Goal: Task Accomplishment & Management: Use online tool/utility

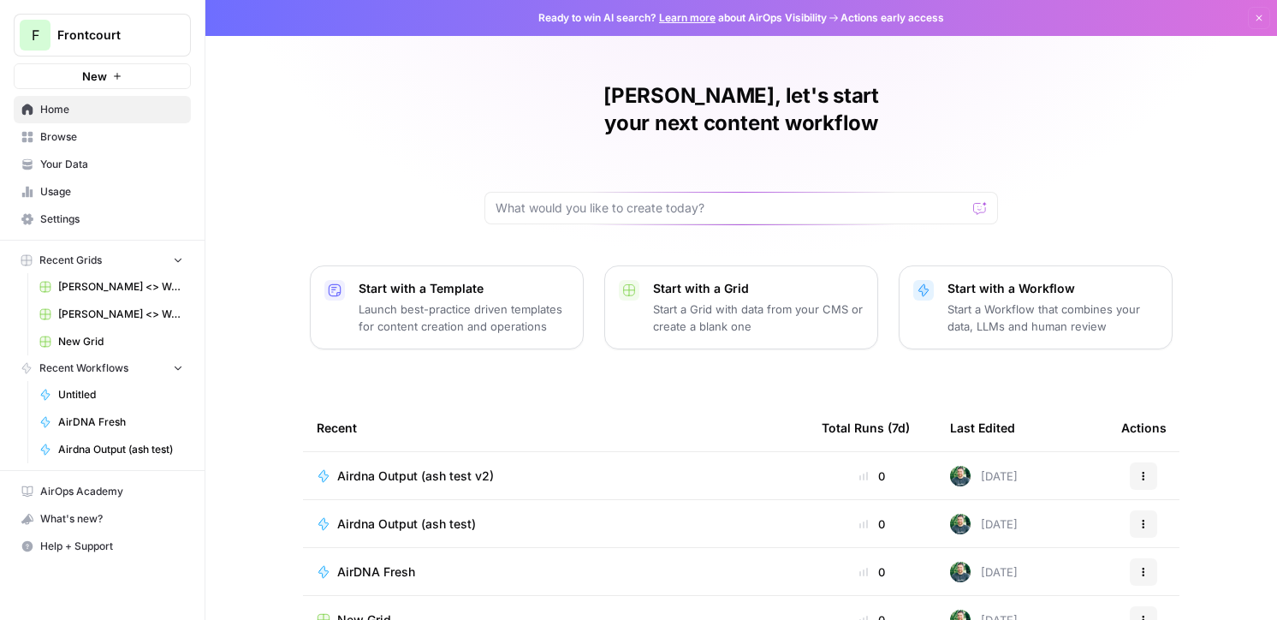
click at [456, 467] on span "Airdna Output (ash test v2)" at bounding box center [415, 475] width 157 height 17
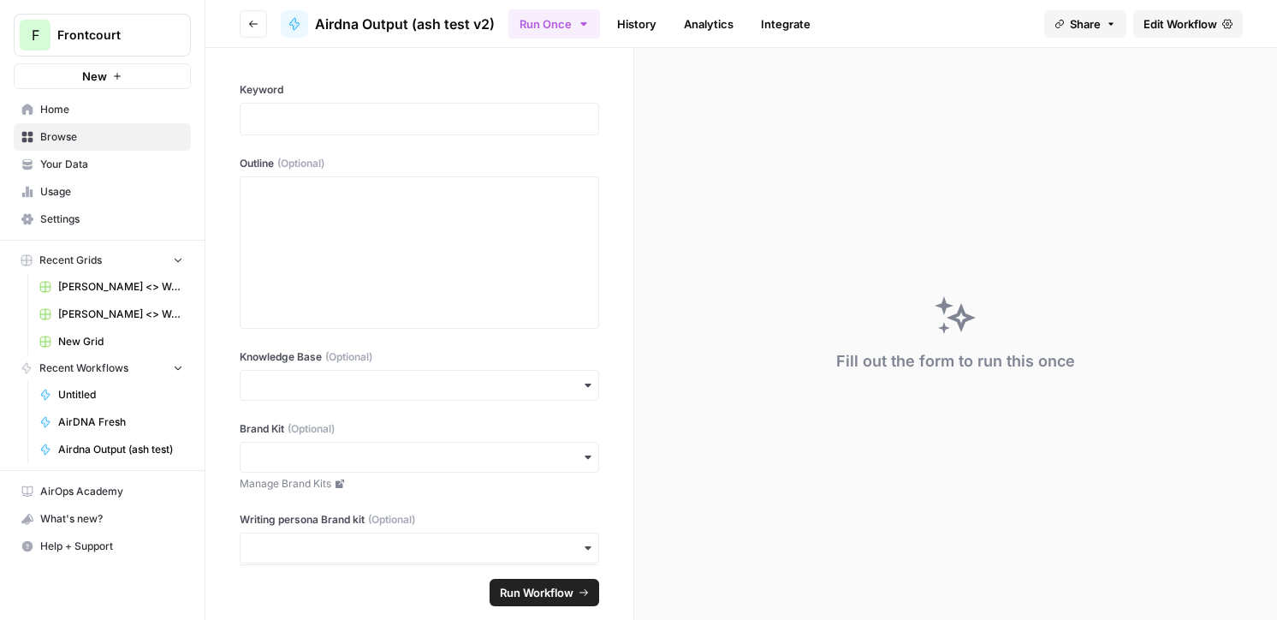
click at [1200, 24] on span "Edit Workflow" at bounding box center [1181, 23] width 74 height 17
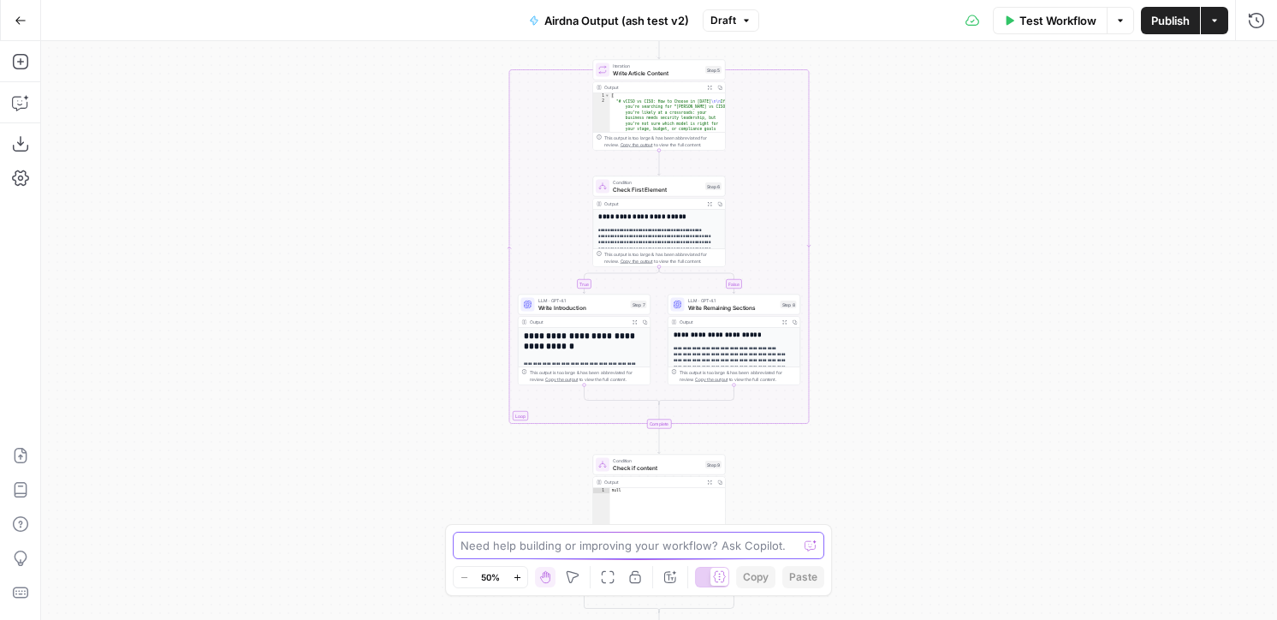
click at [604, 551] on textarea at bounding box center [628, 545] width 337 height 17
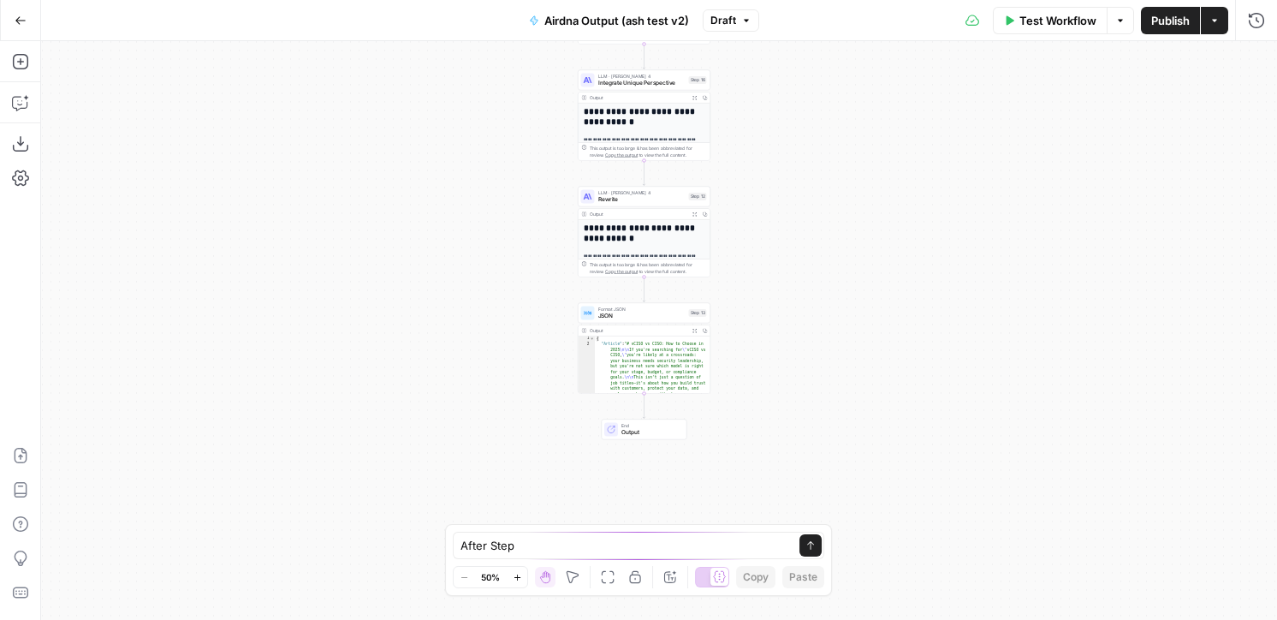
click at [778, 373] on div "true false false true Workflow Set Inputs Inputs Google Search Google Search St…" at bounding box center [659, 330] width 1236 height 579
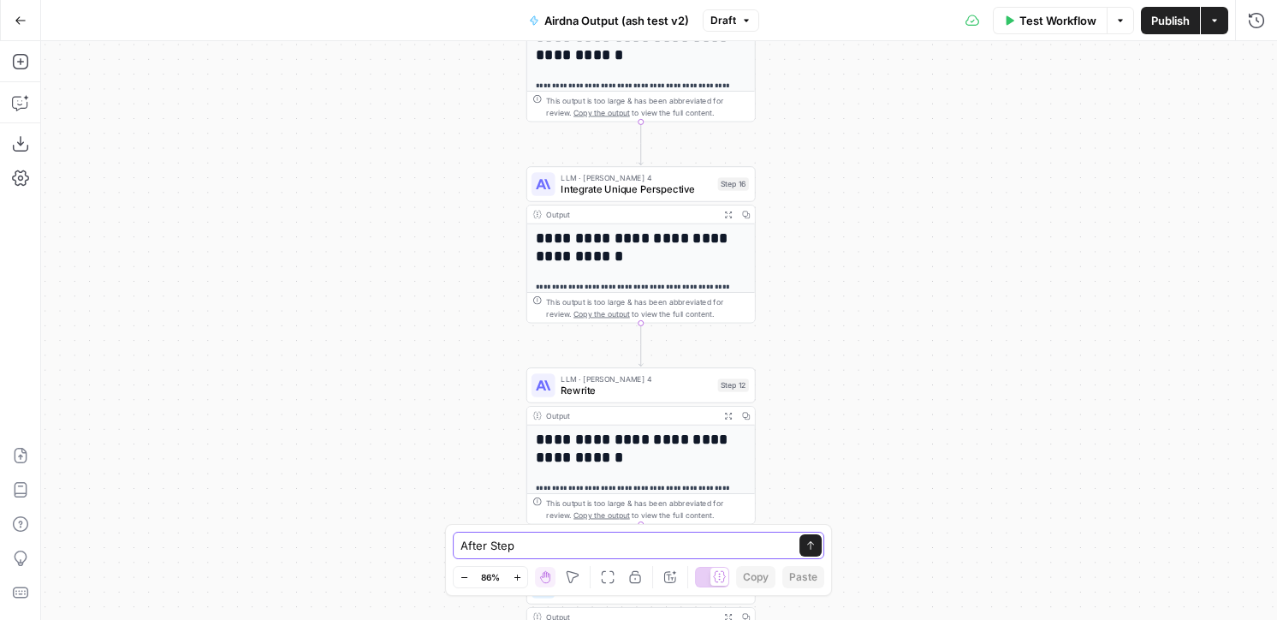
click at [552, 544] on textarea "After Step" at bounding box center [621, 545] width 322 height 17
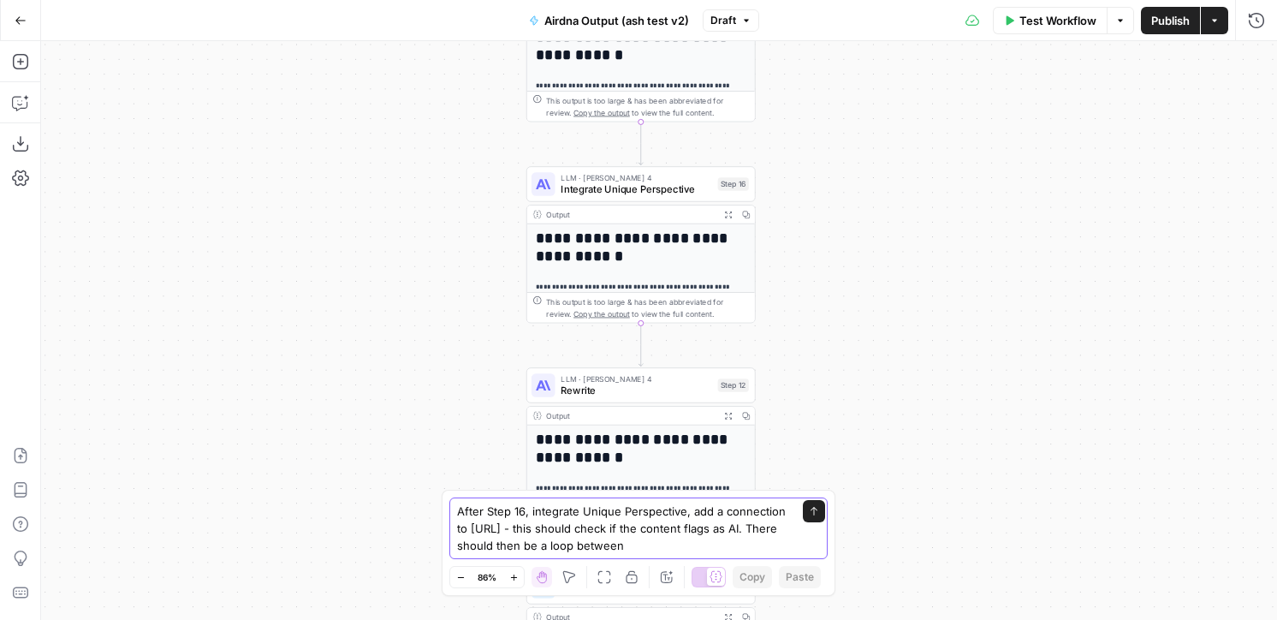
drag, startPoint x: 537, startPoint y: 527, endPoint x: 472, endPoint y: 523, distance: 64.3
click at [472, 523] on textarea "After Step 16, integrate Unique Perspective, add a connection to [URL] - this s…" at bounding box center [621, 527] width 329 height 51
click at [705, 547] on textarea "After Step 16, integrate Unique Perspective, add a connection to [URL] - this s…" at bounding box center [621, 527] width 329 height 51
paste textarea "[URL]"
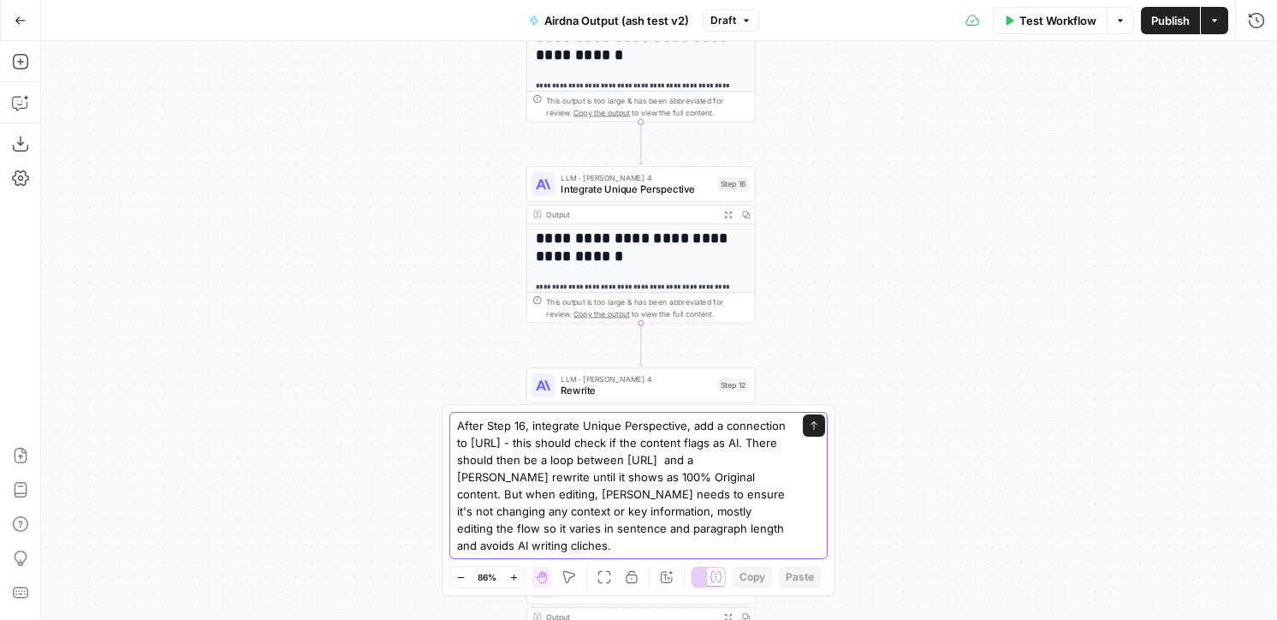
type textarea "After Step 16, integrate Unique Perspective, add a connection to [URL] - this s…"
click at [813, 425] on icon "submit" at bounding box center [814, 425] width 7 height 9
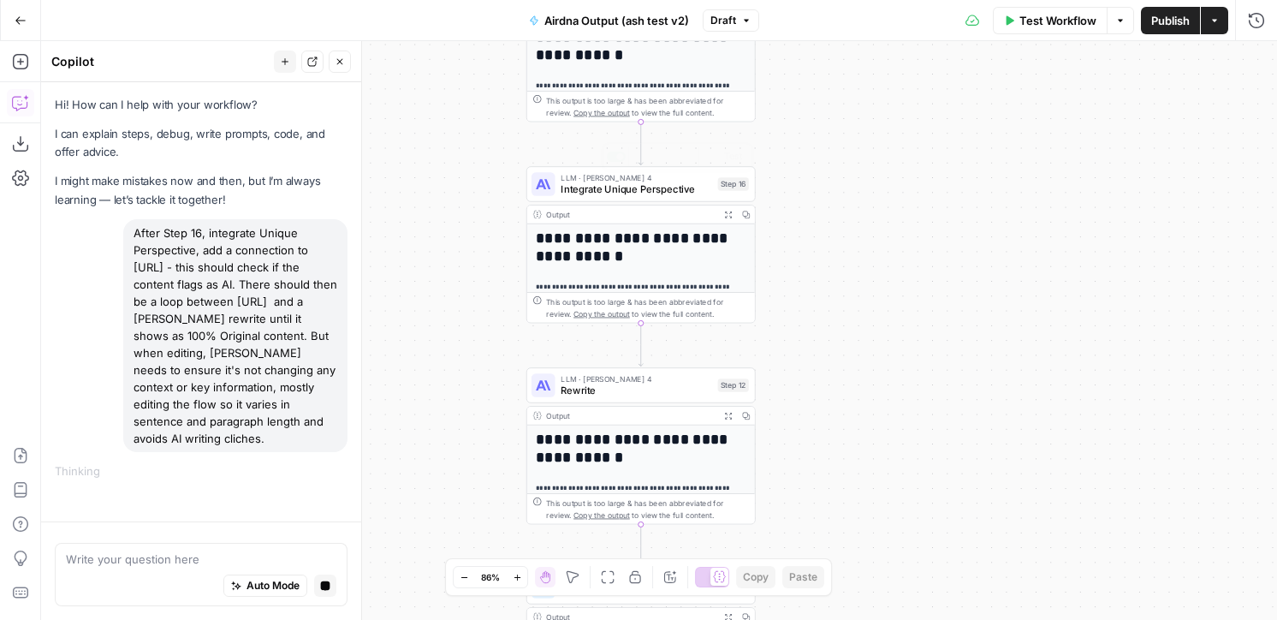
click at [472, 175] on div "true false false true Workflow Set Inputs Inputs Google Search Google Search St…" at bounding box center [659, 330] width 1236 height 579
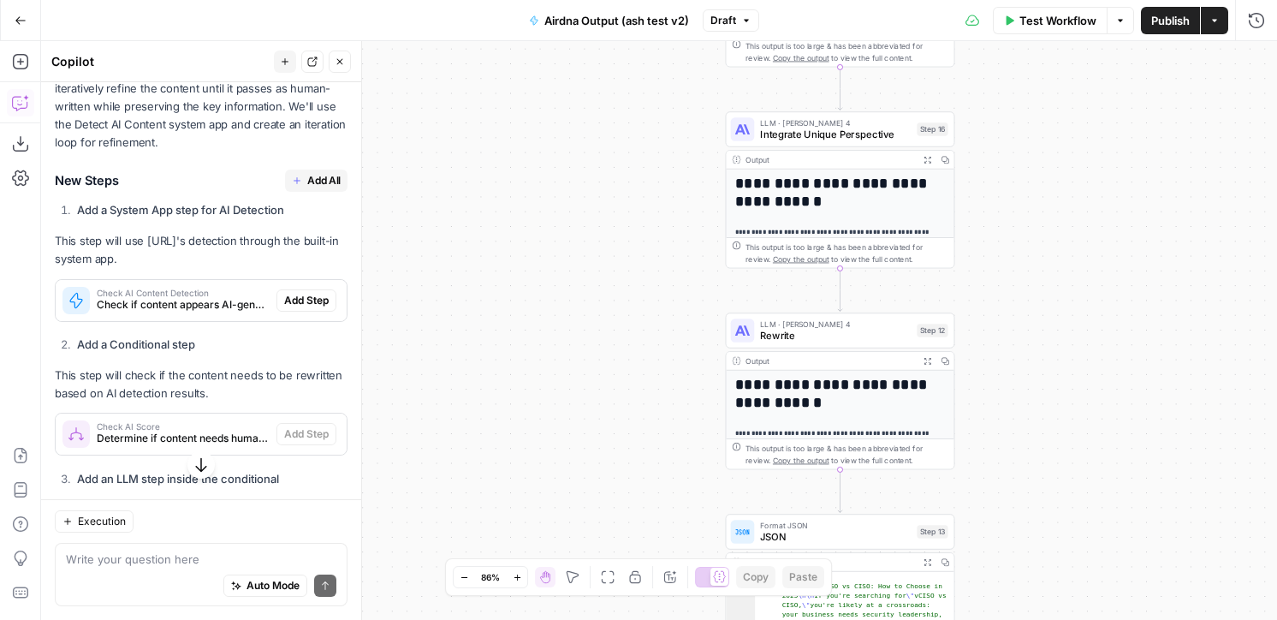
scroll to position [453, 0]
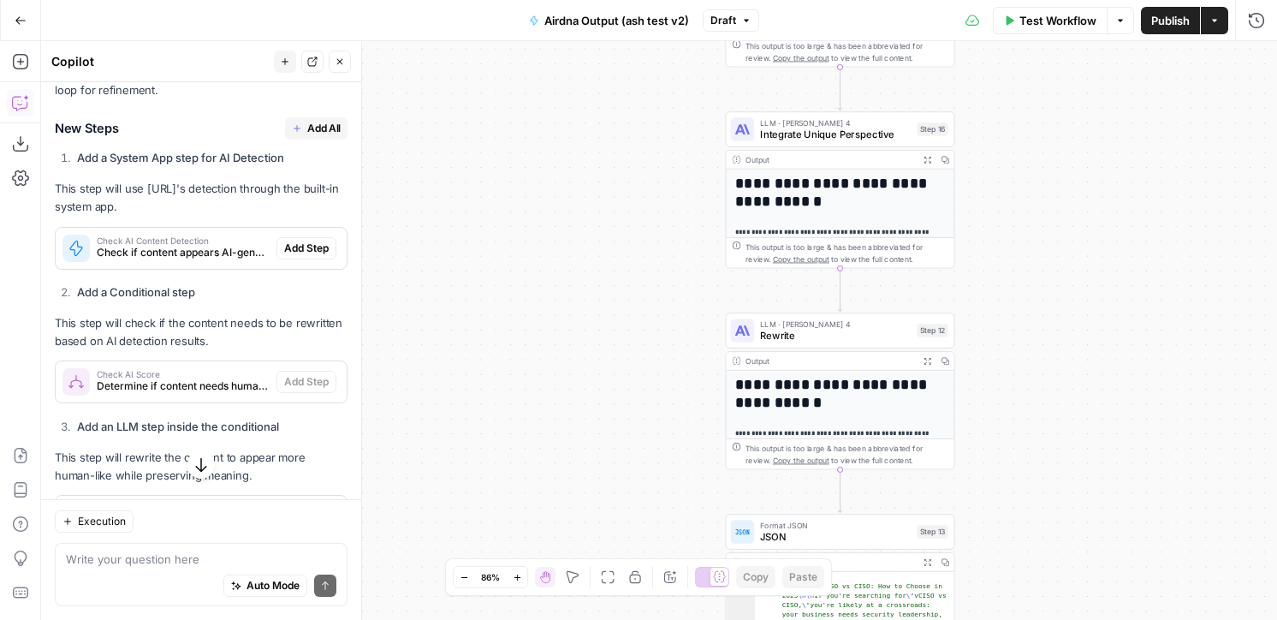
click at [315, 121] on span "Add All" at bounding box center [323, 128] width 33 height 15
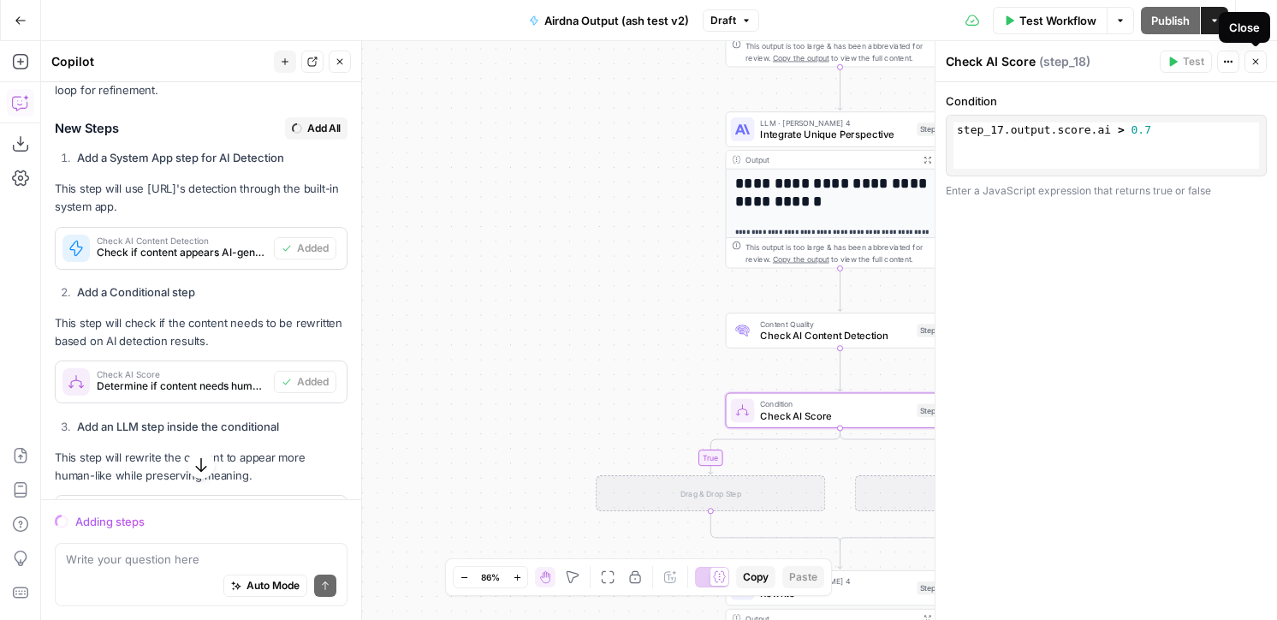
click at [1252, 63] on icon "button" at bounding box center [1256, 61] width 10 height 10
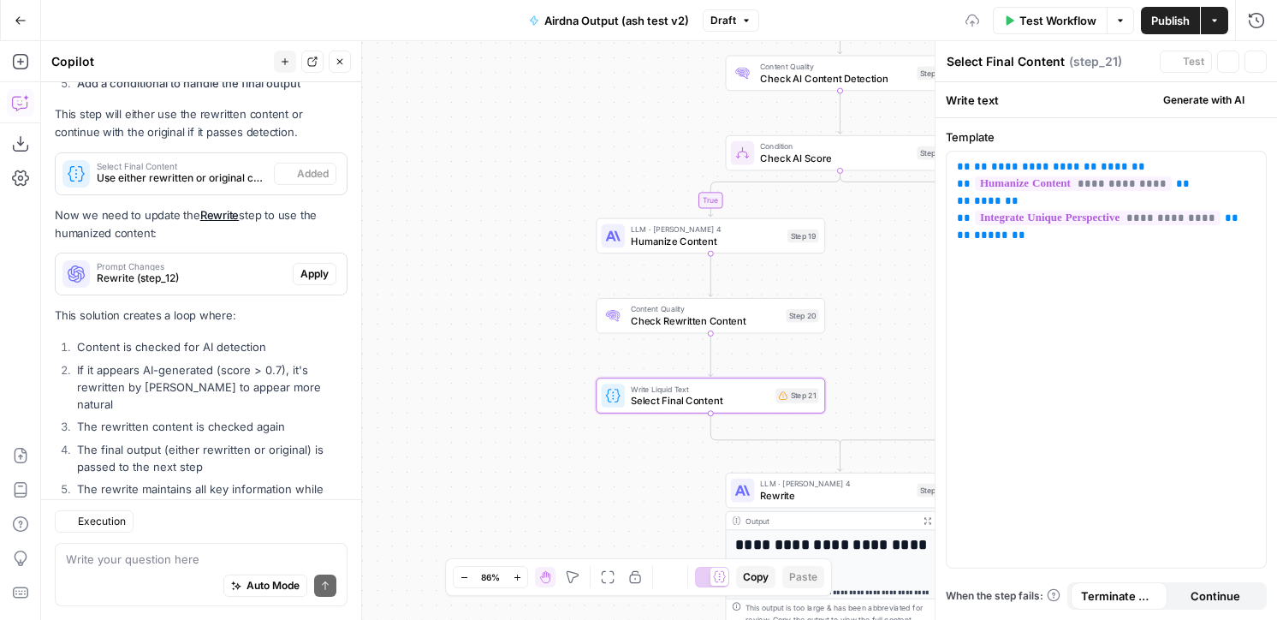
scroll to position [1136, 0]
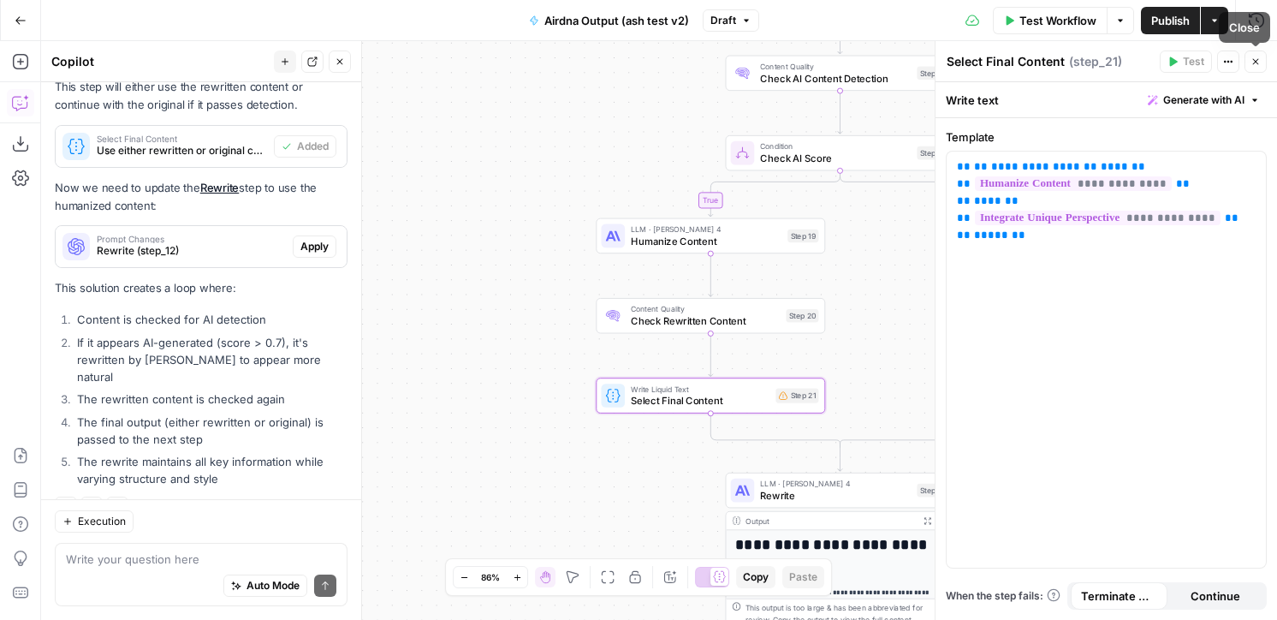
click at [1260, 58] on icon "button" at bounding box center [1256, 61] width 10 height 10
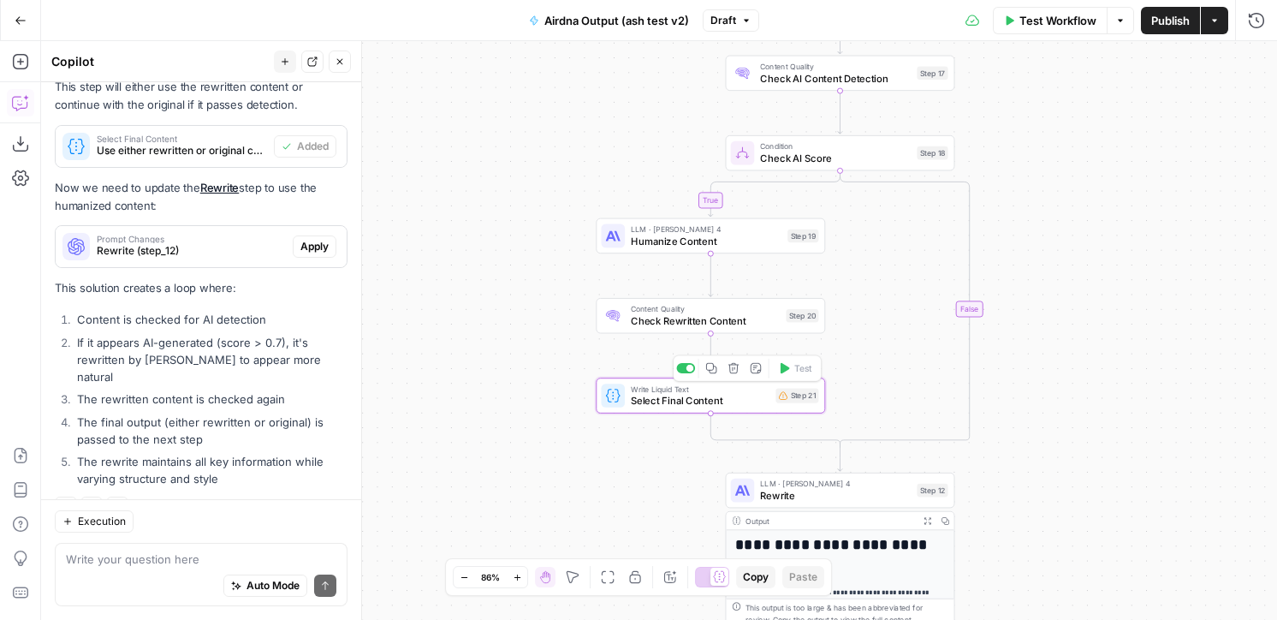
click at [738, 407] on span "Select Final Content" at bounding box center [700, 400] width 139 height 15
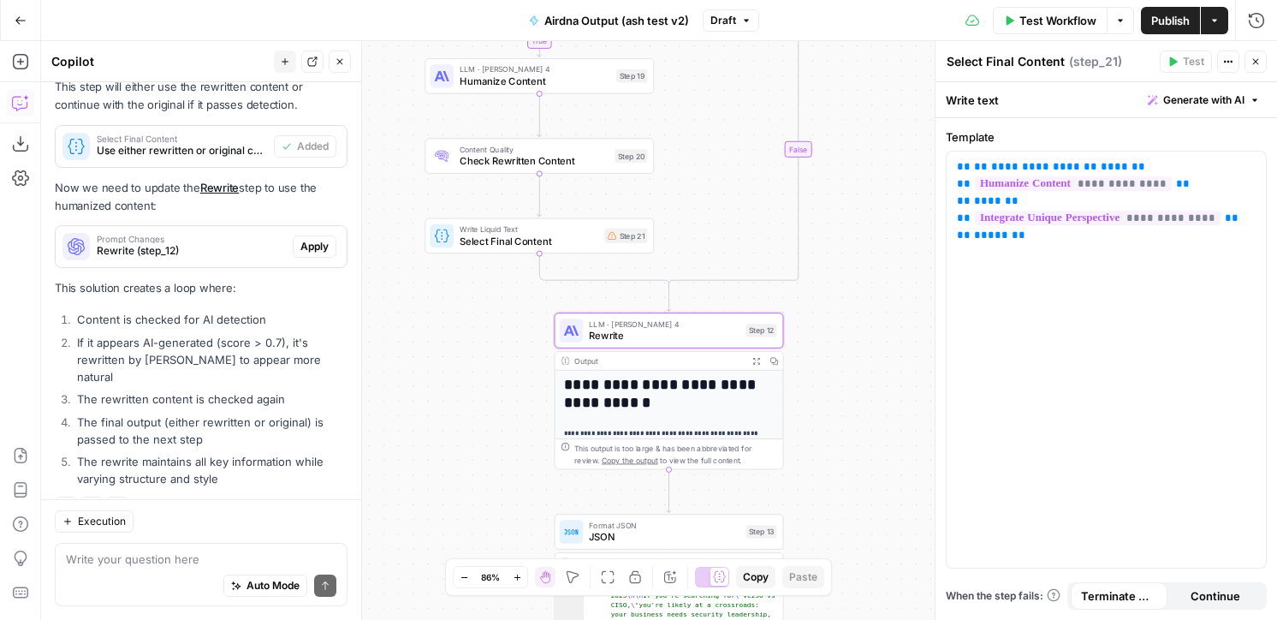
click at [326, 236] on button "Apply" at bounding box center [315, 246] width 44 height 22
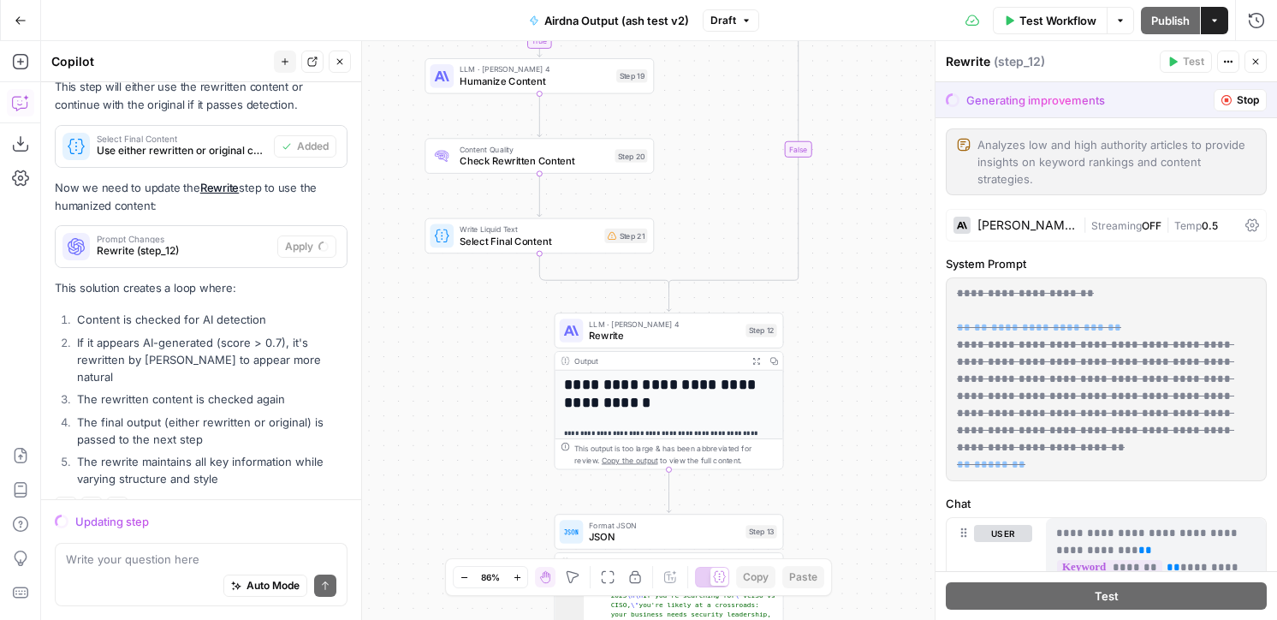
scroll to position [1048, 0]
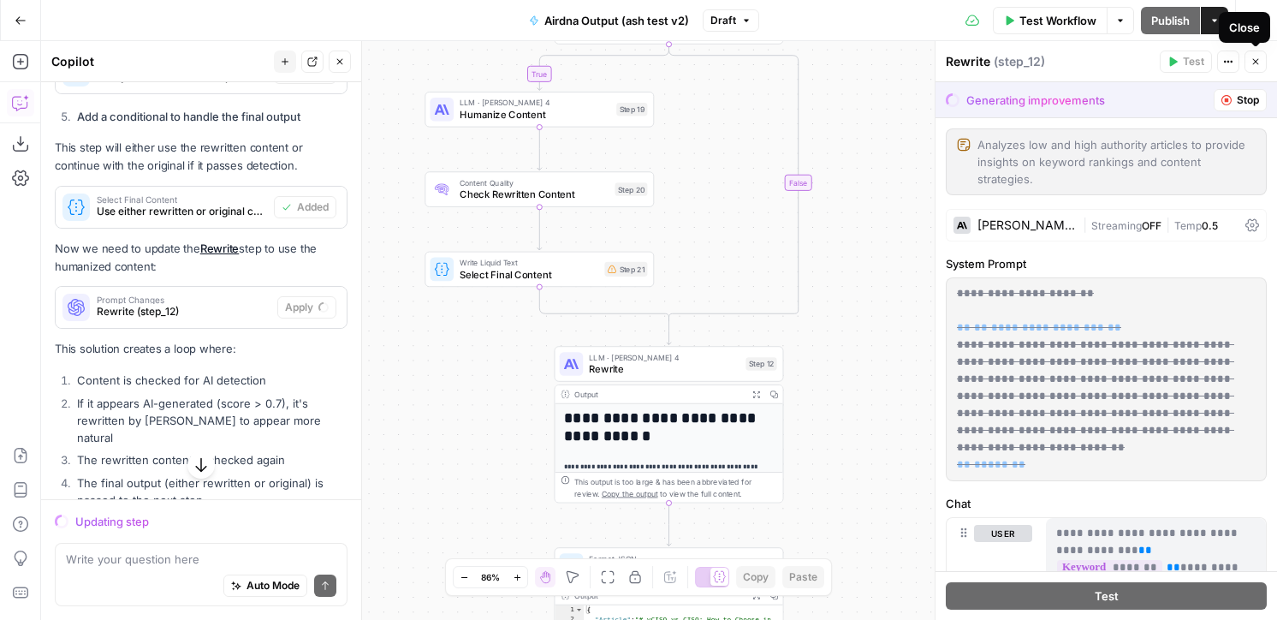
click at [1261, 65] on button "Close" at bounding box center [1256, 62] width 22 height 22
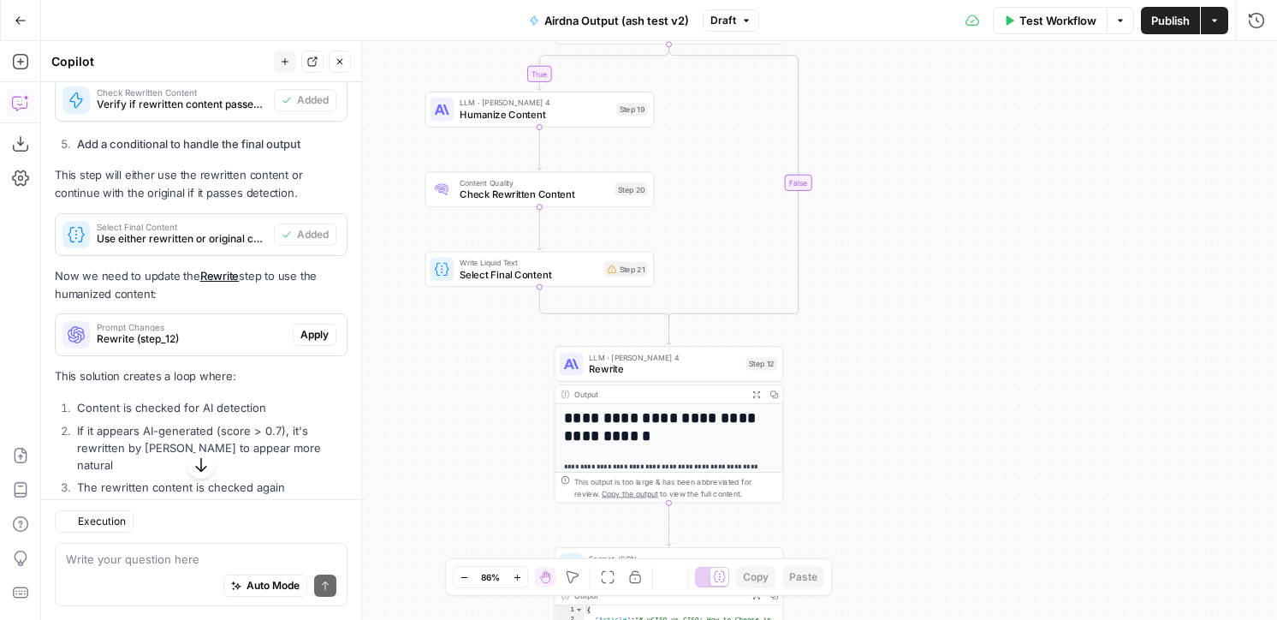
scroll to position [1075, 0]
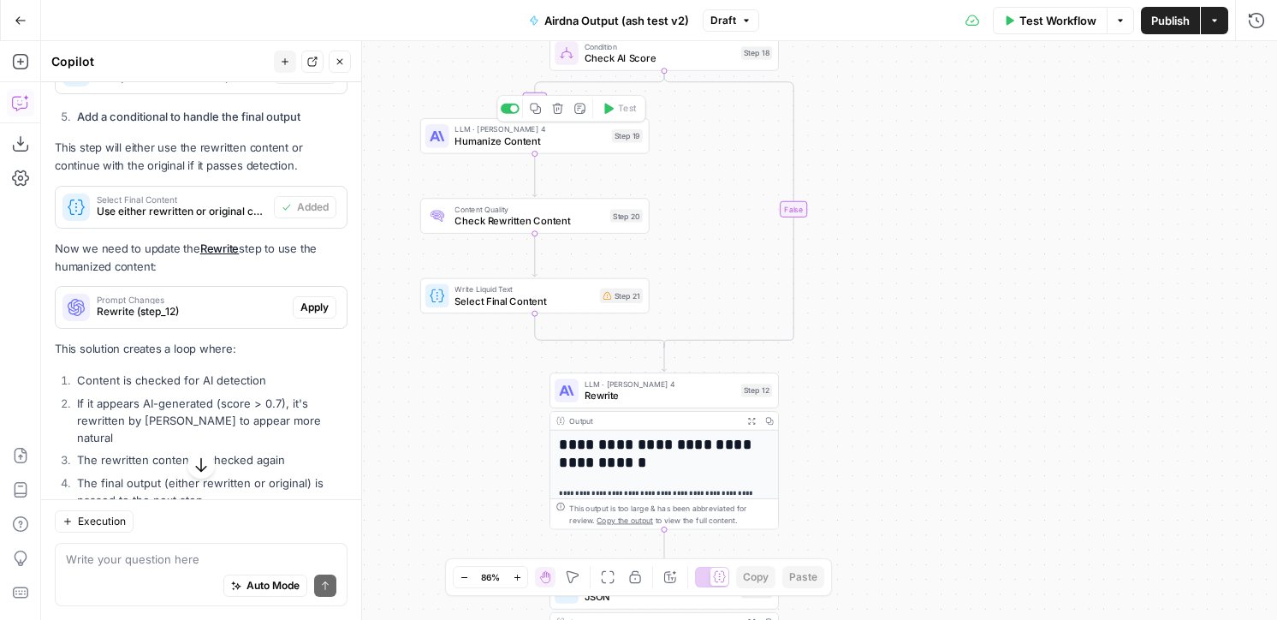
click at [592, 144] on span "Humanize Content" at bounding box center [530, 141] width 151 height 15
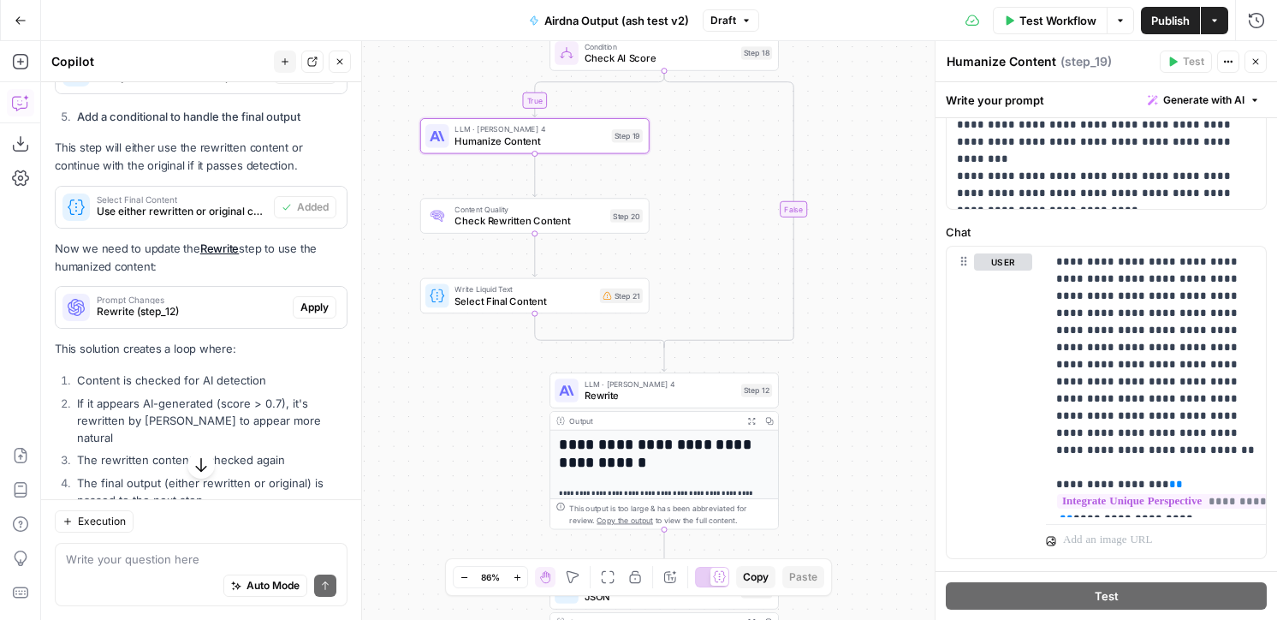
scroll to position [605, 0]
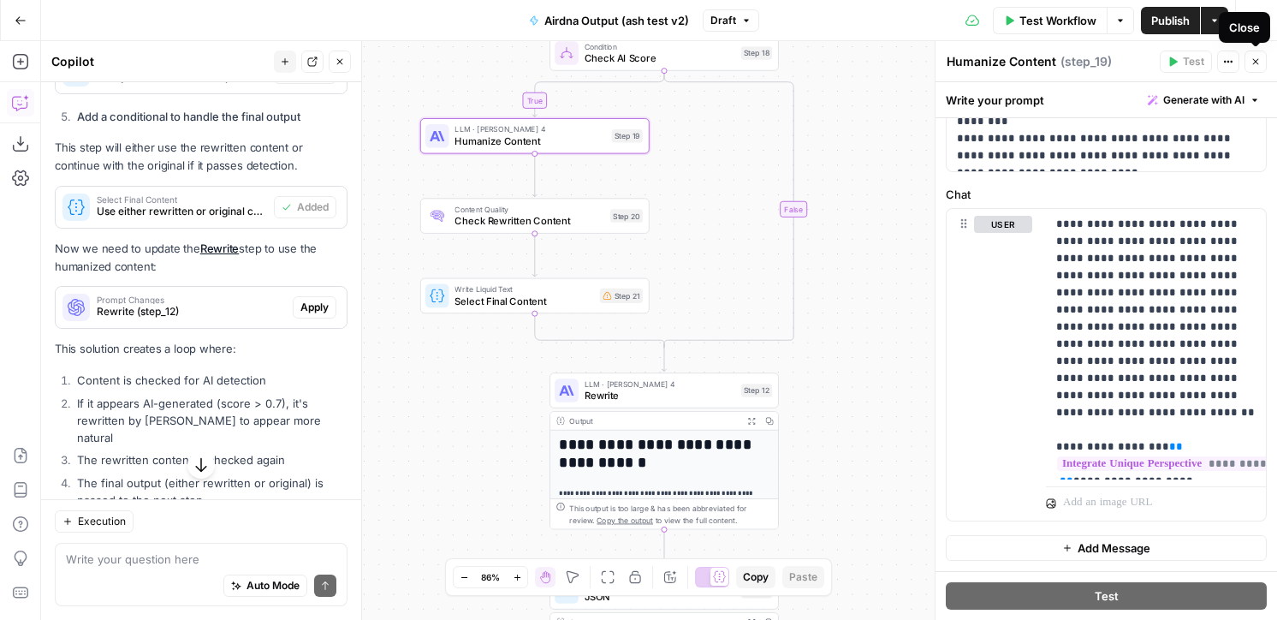
click at [1256, 62] on icon "button" at bounding box center [1256, 61] width 10 height 10
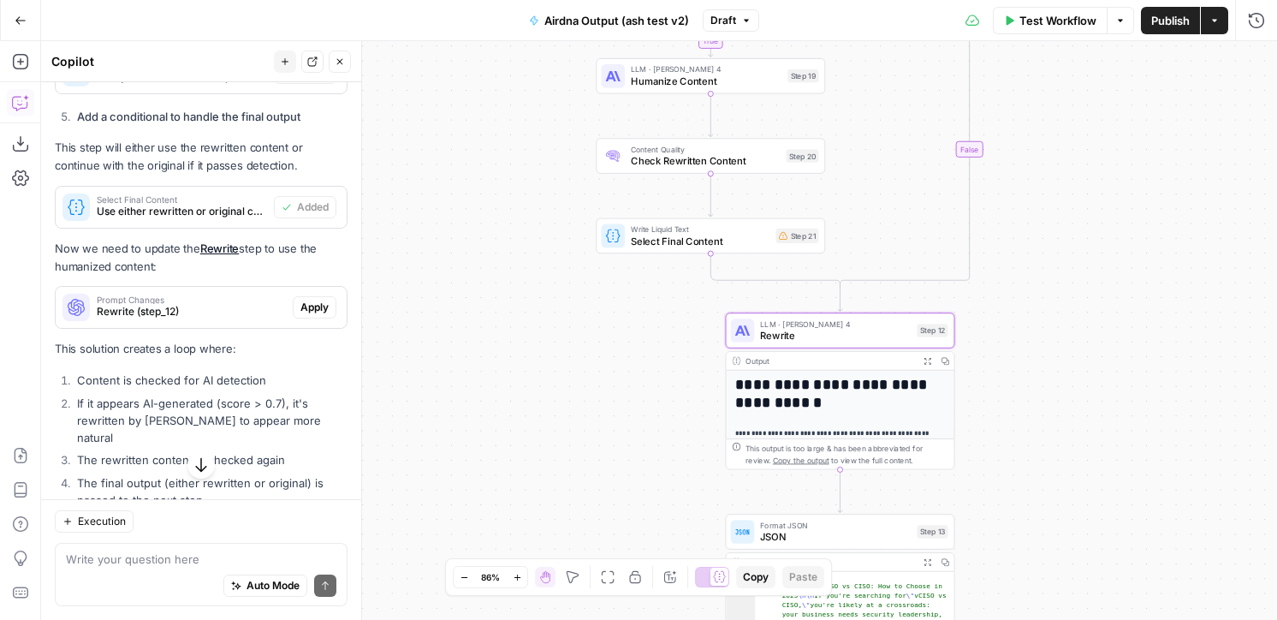
click at [297, 296] on button "Apply" at bounding box center [315, 307] width 44 height 22
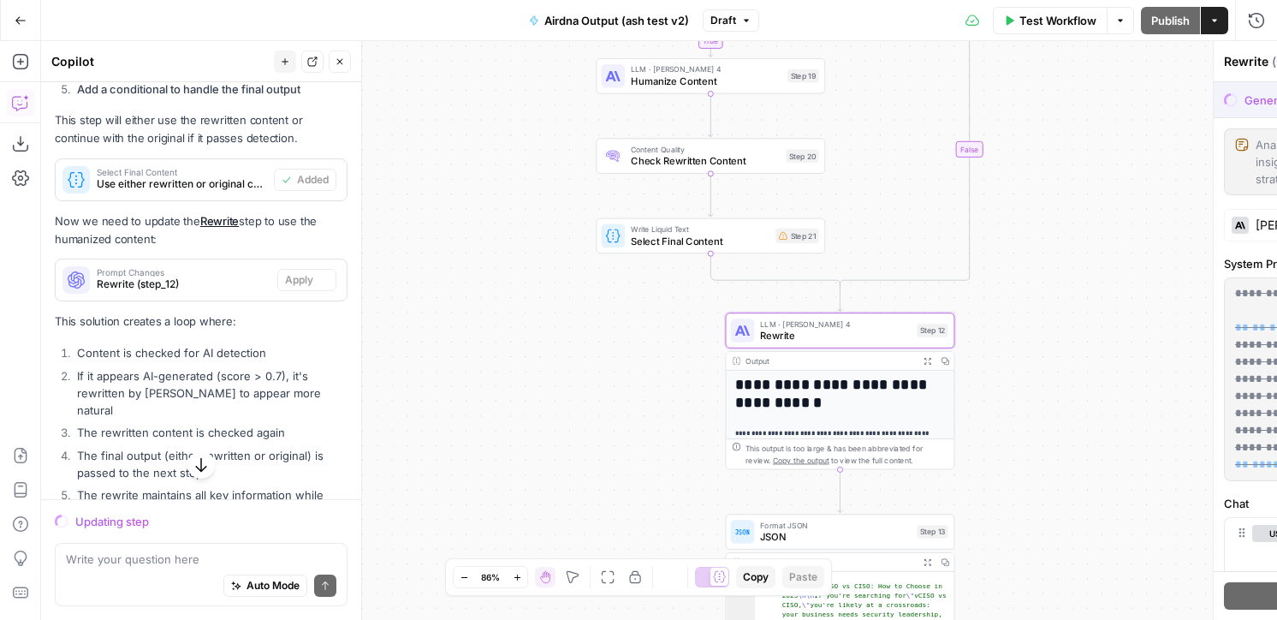
scroll to position [1048, 0]
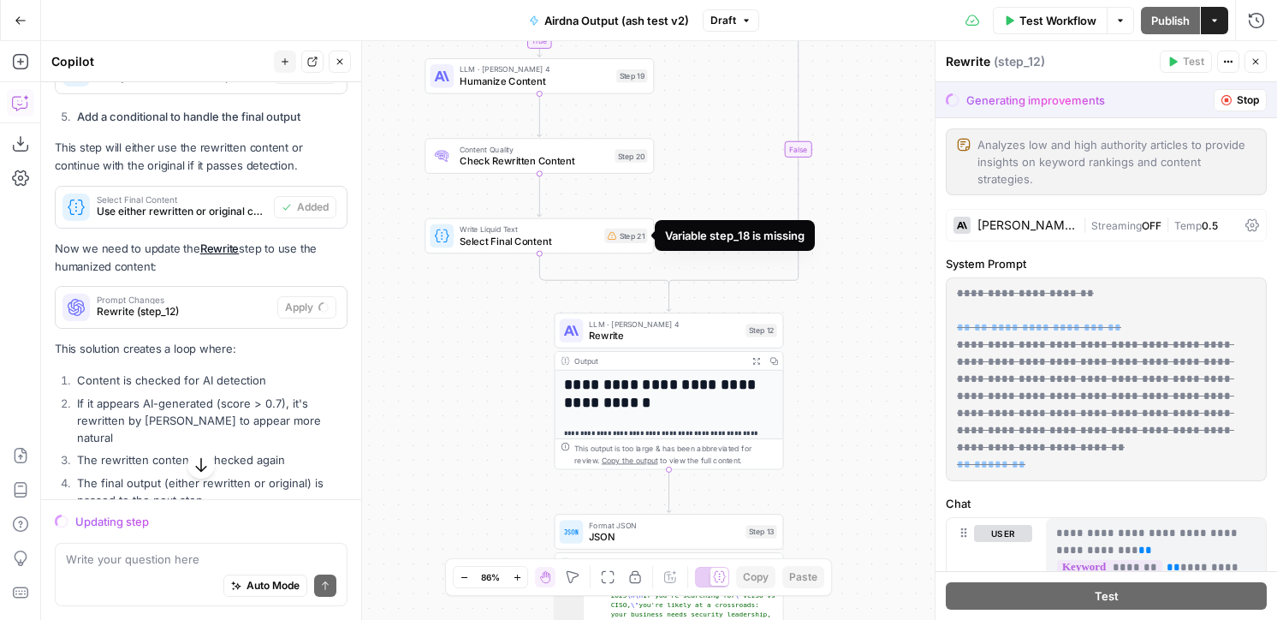
click at [629, 240] on div "Step 21" at bounding box center [625, 236] width 43 height 15
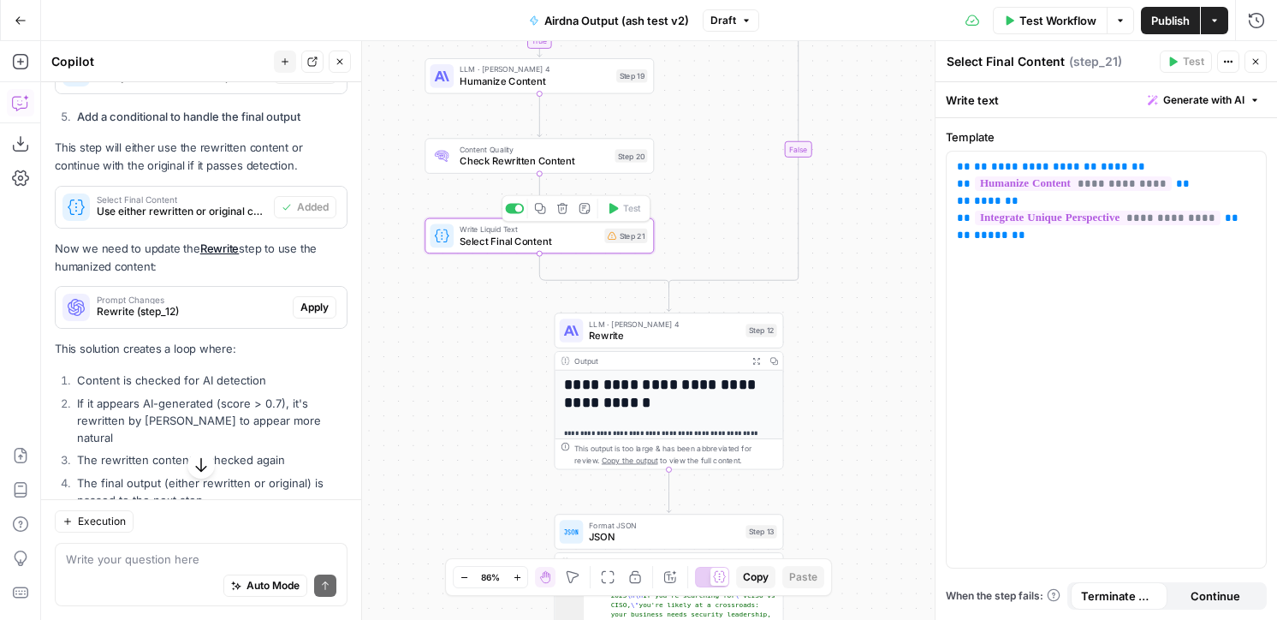
scroll to position [1136, 0]
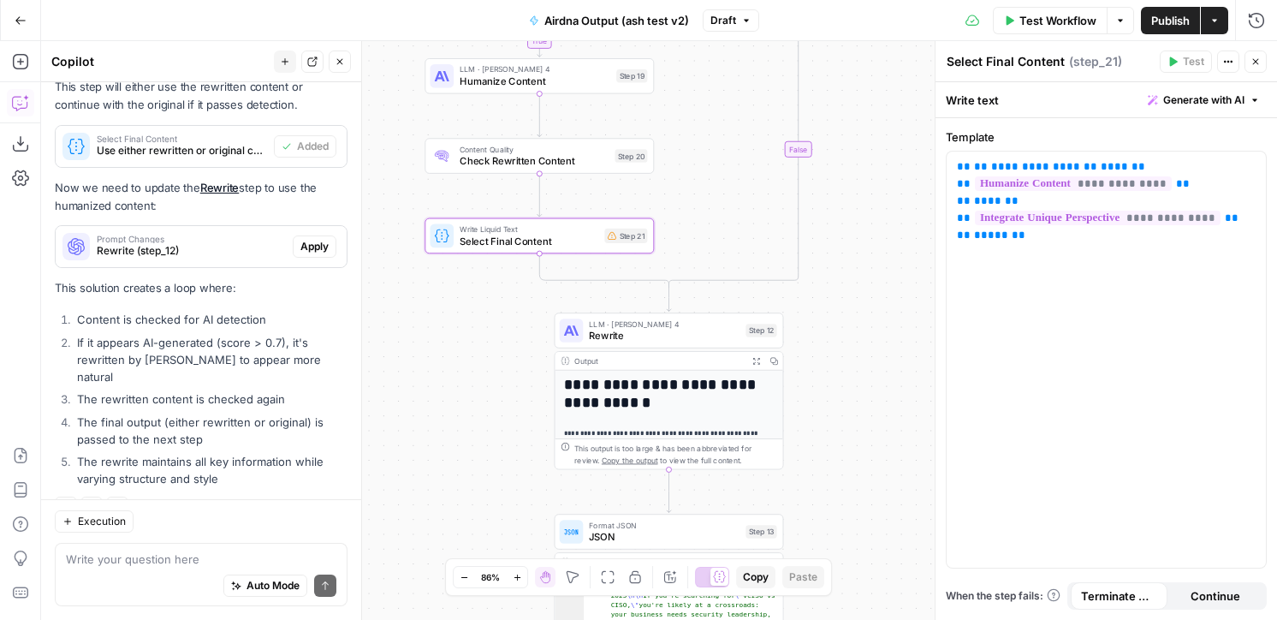
click at [181, 545] on div "Write your question here Auto Mode Send" at bounding box center [201, 574] width 293 height 63
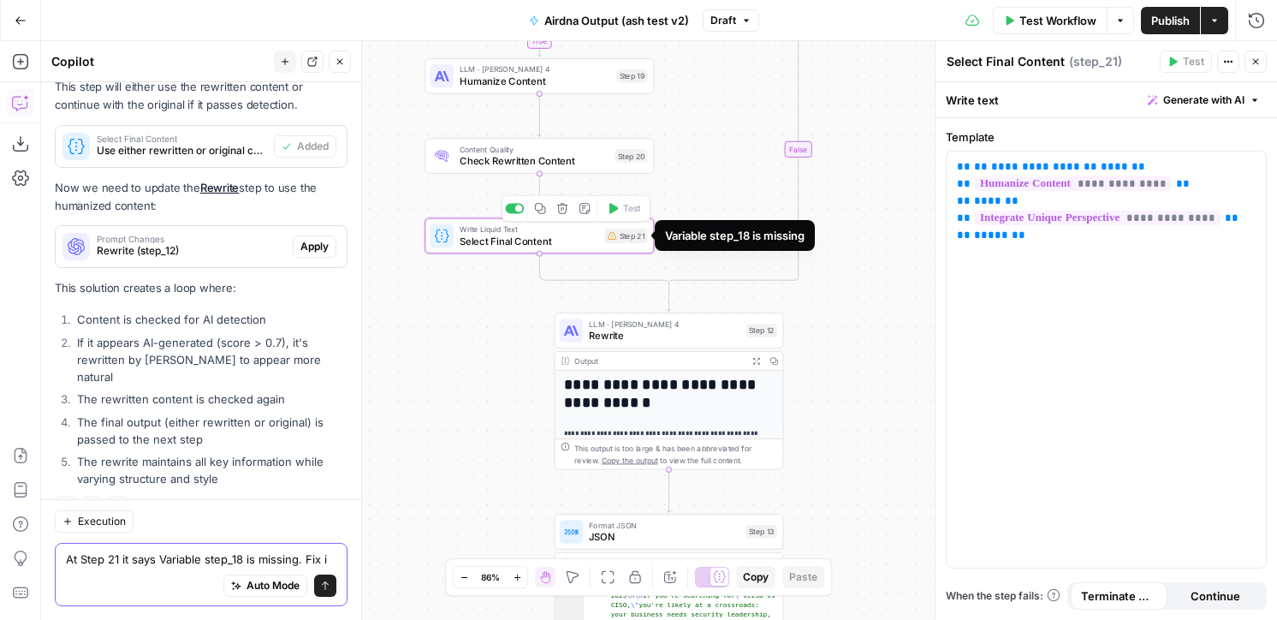
type textarea "At Step 21 it says Variable step_18 is missing. Fix it"
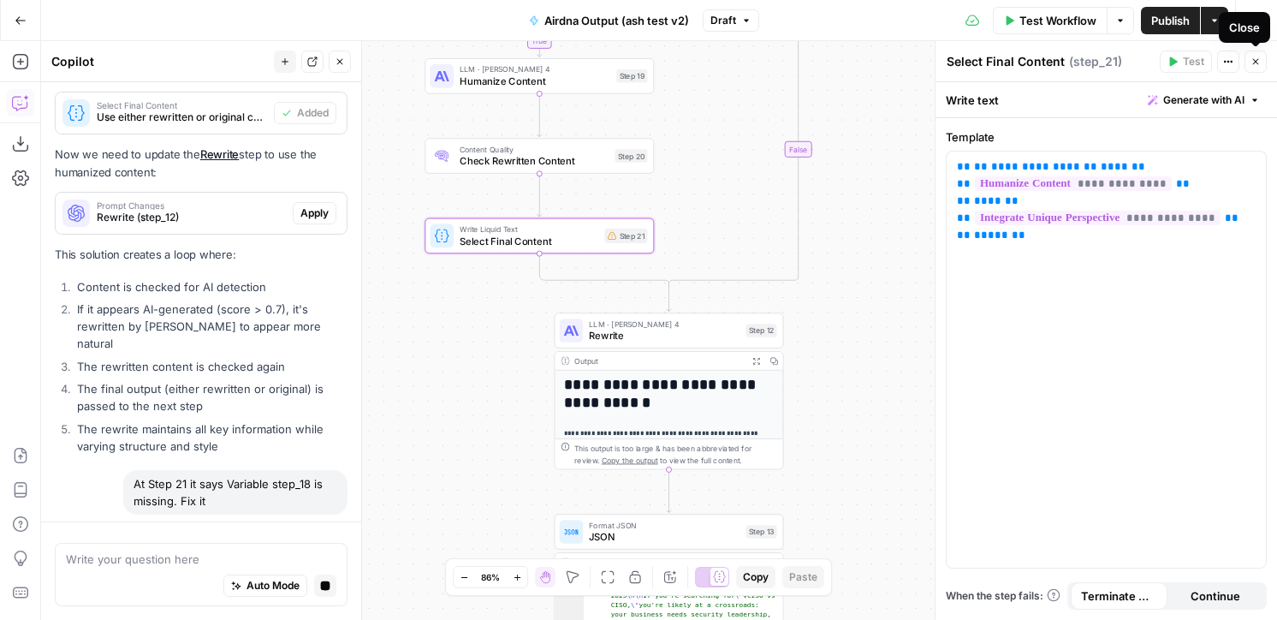
click at [1255, 59] on icon "button" at bounding box center [1256, 61] width 10 height 10
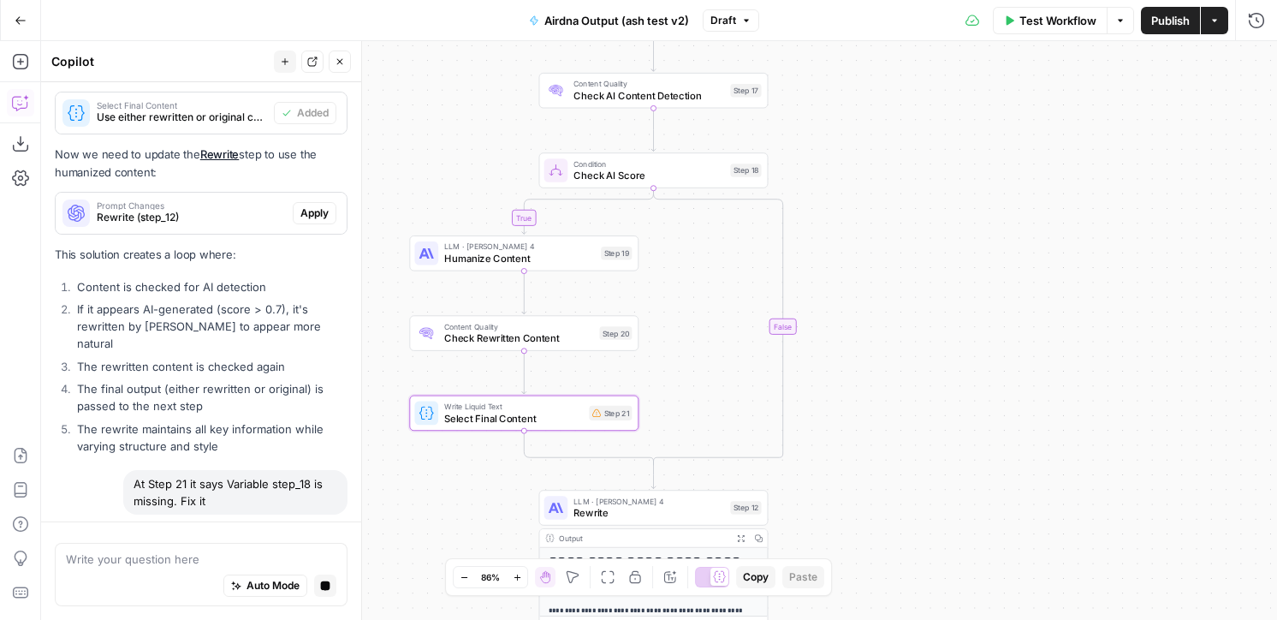
click at [659, 175] on span "Check AI Score" at bounding box center [648, 175] width 151 height 15
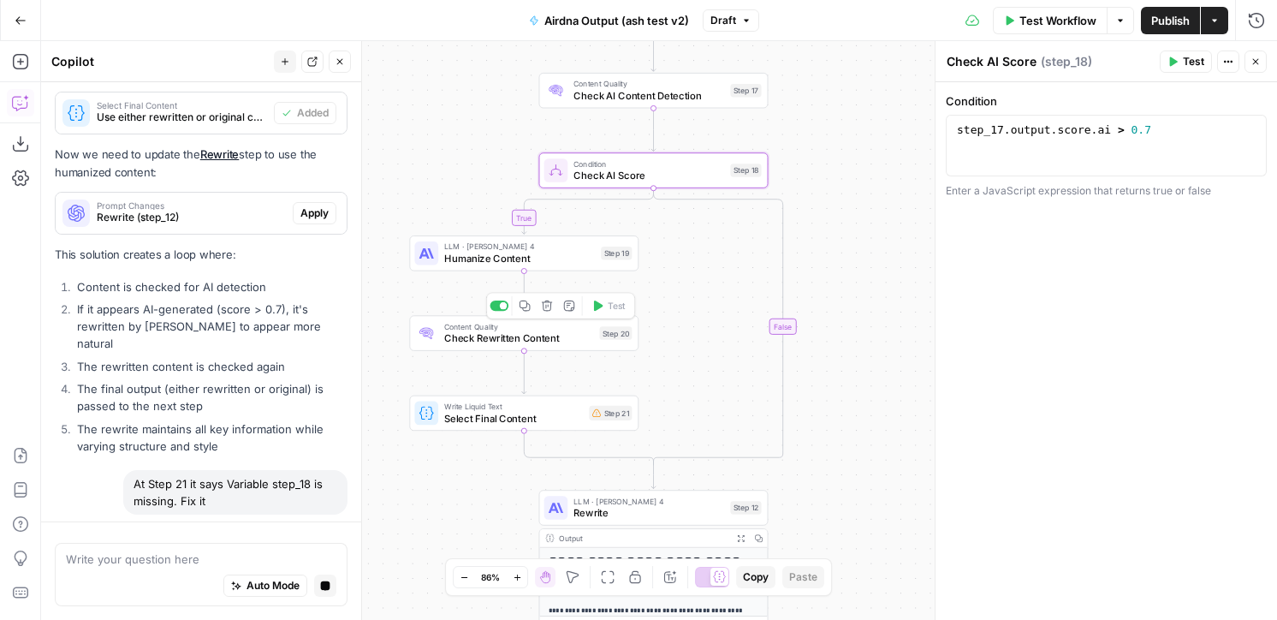
click at [499, 343] on span "Check Rewritten Content" at bounding box center [519, 338] width 150 height 15
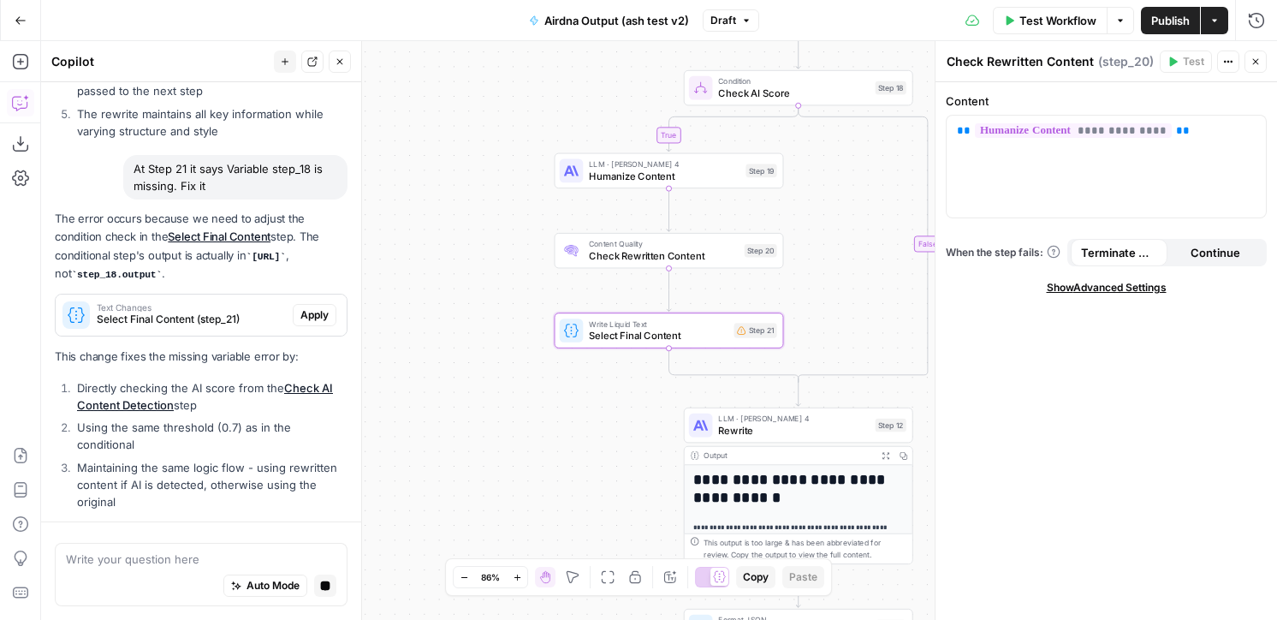
click at [311, 282] on div "The error occurs because we need to adjust the condition check in the Select Fi…" at bounding box center [201, 385] width 293 height 350
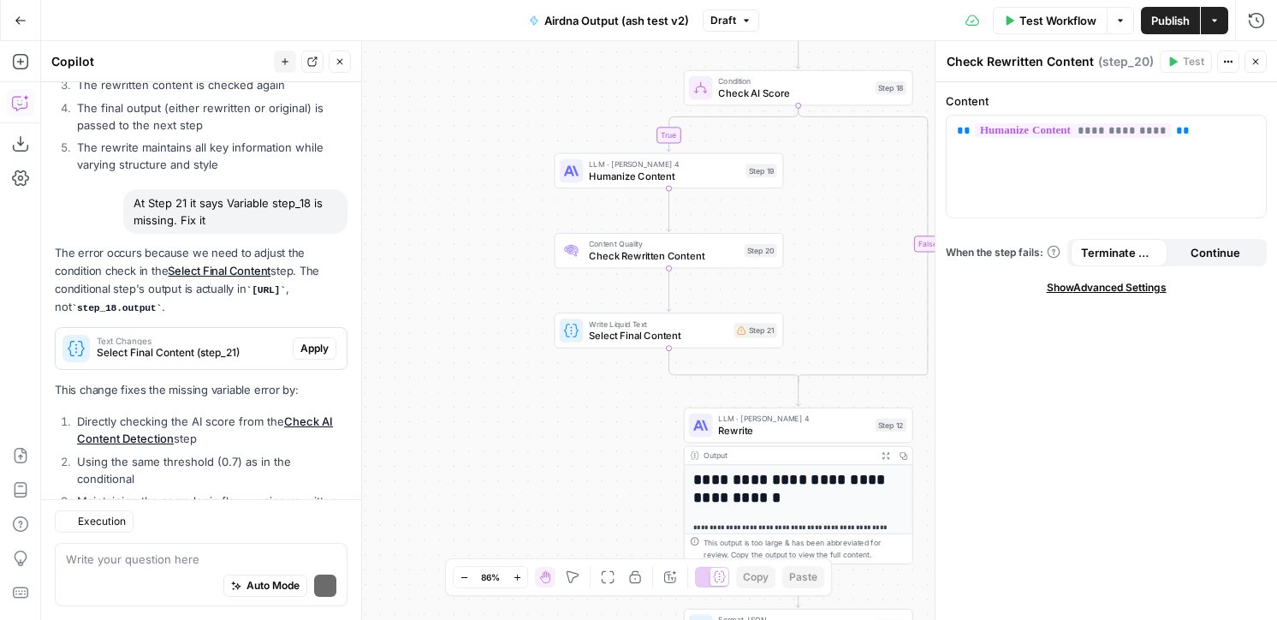
scroll to position [1534, 0]
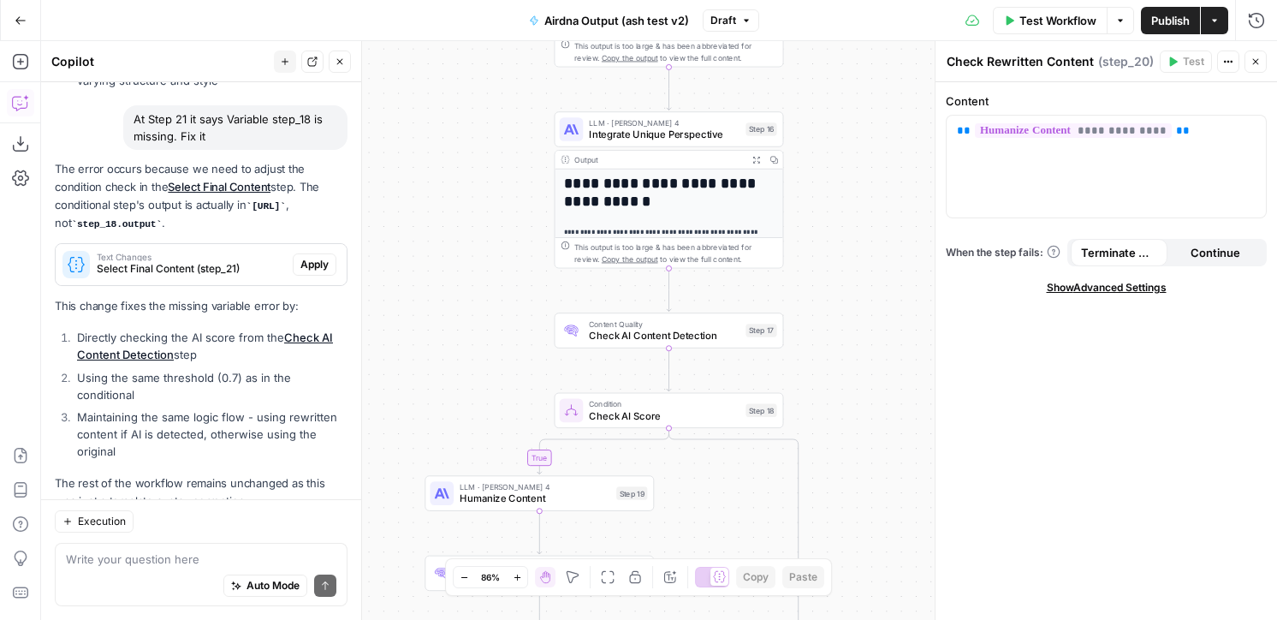
click at [1255, 55] on button "Close" at bounding box center [1256, 62] width 22 height 22
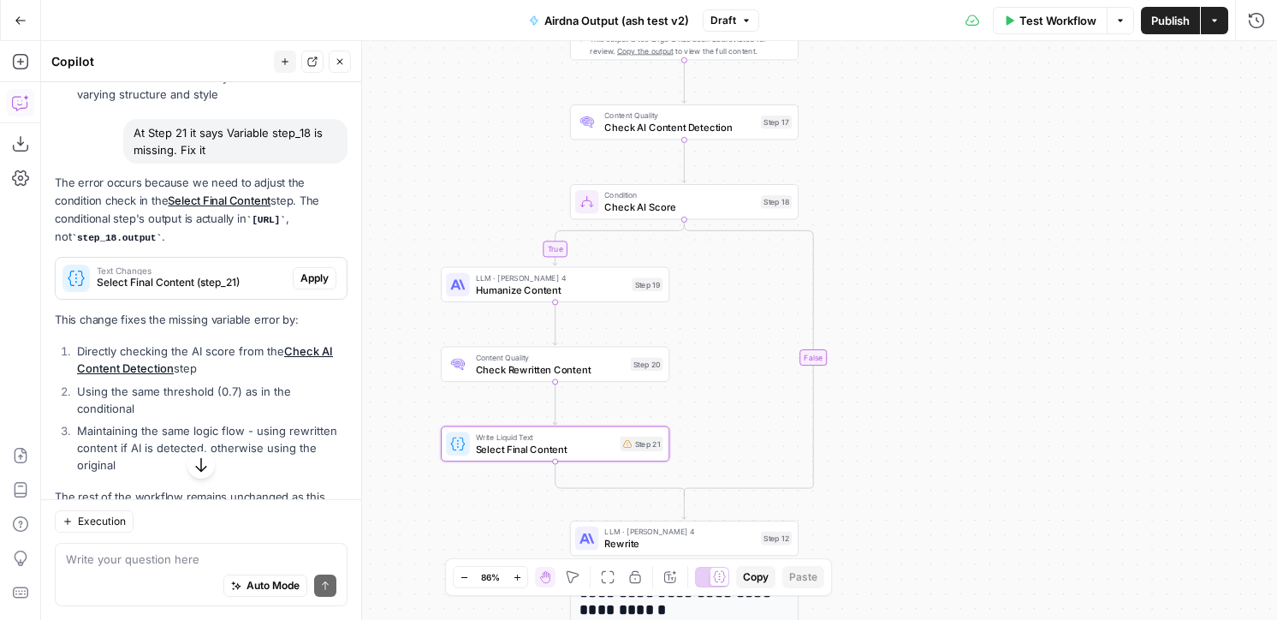
click at [312, 270] on span "Apply" at bounding box center [314, 277] width 28 height 15
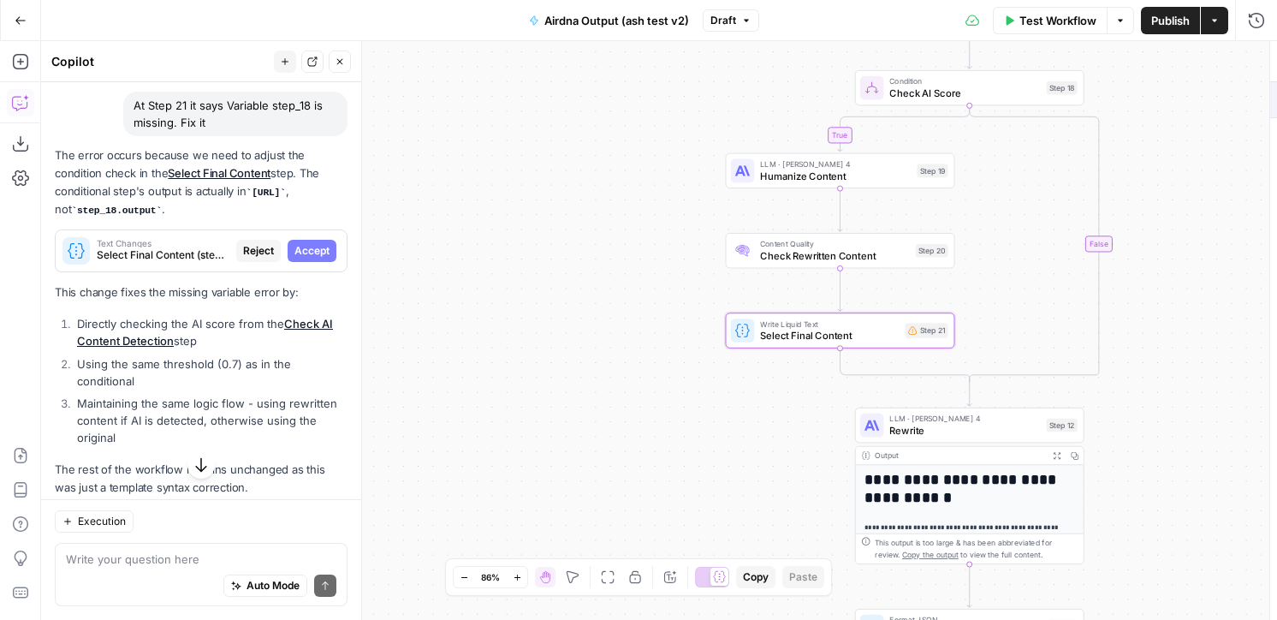
scroll to position [1493, 0]
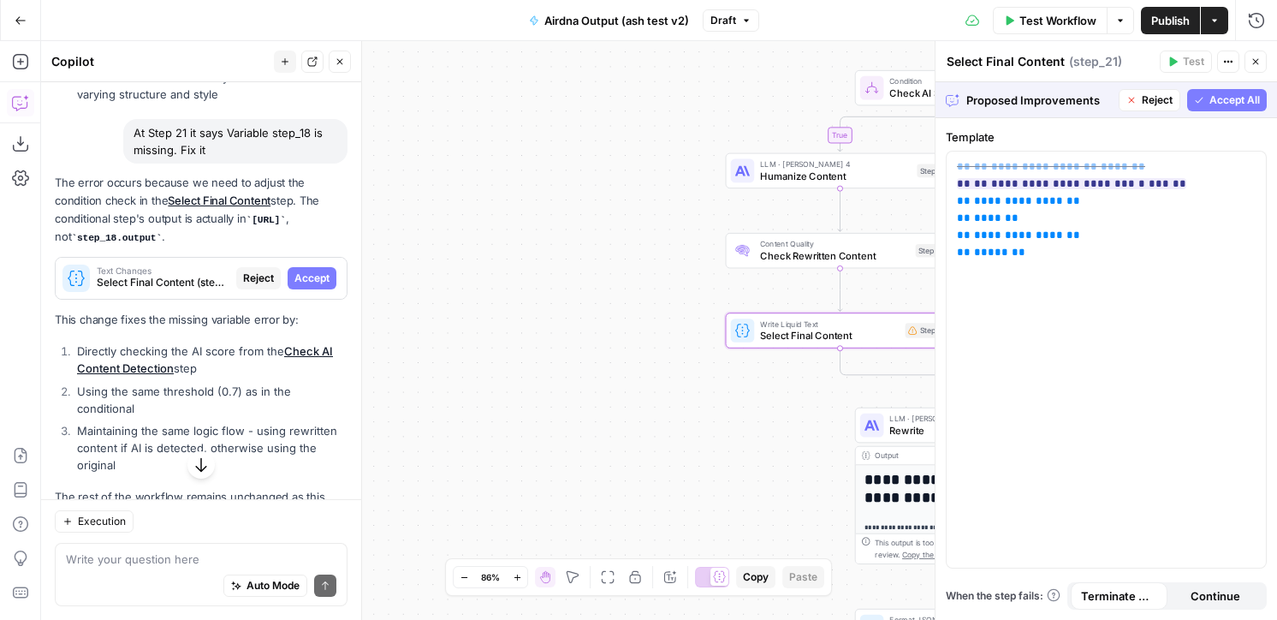
click at [312, 270] on span "Accept" at bounding box center [311, 277] width 35 height 15
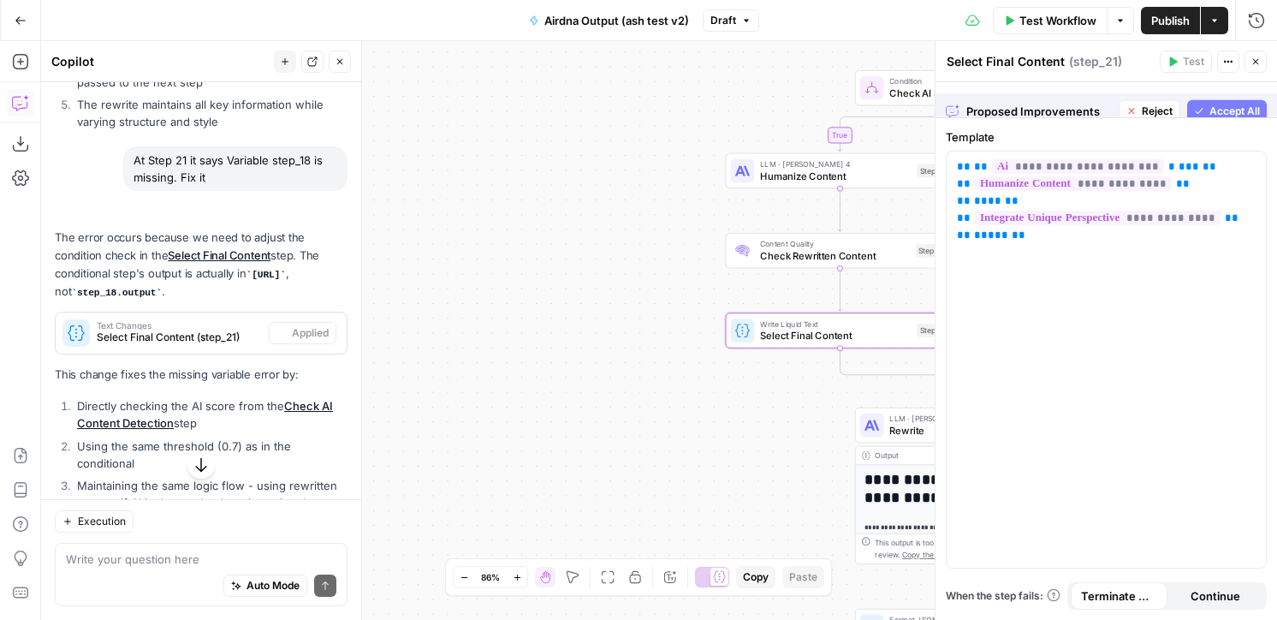
scroll to position [1520, 0]
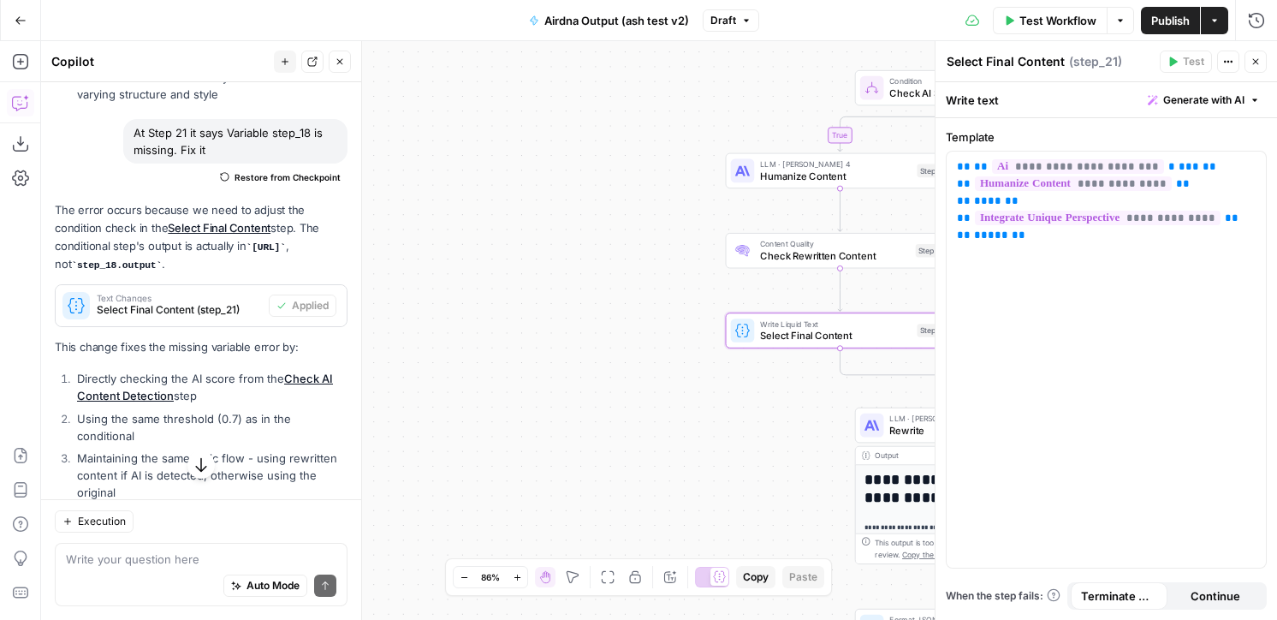
click at [1254, 63] on icon "button" at bounding box center [1256, 62] width 6 height 6
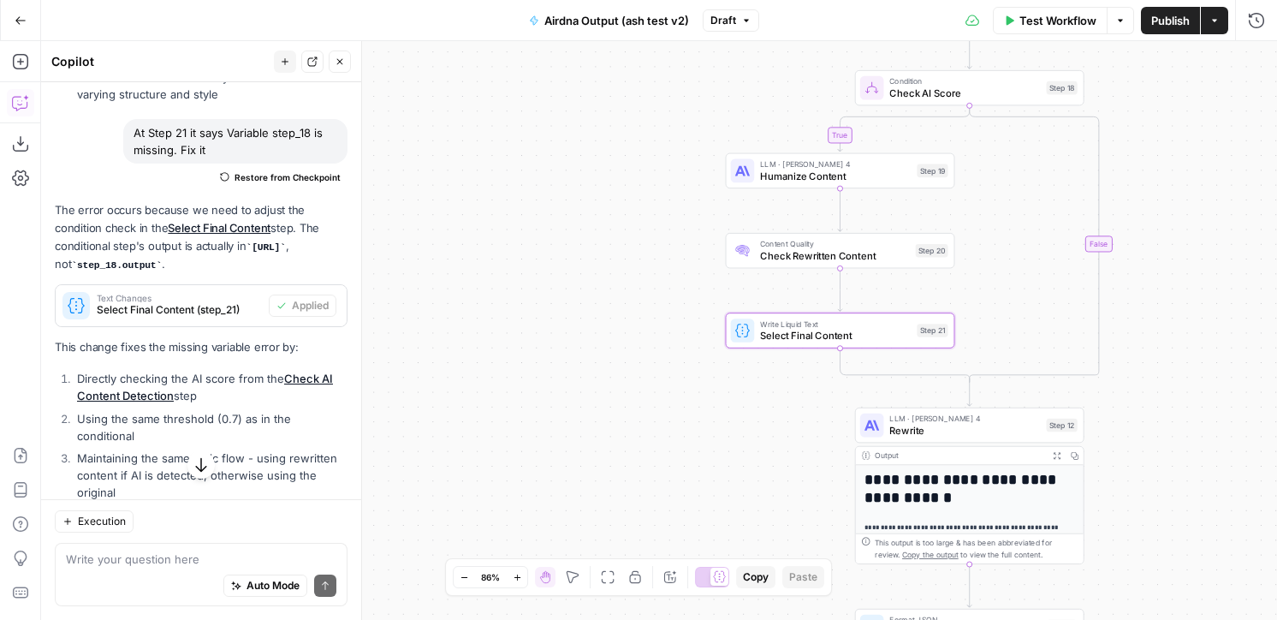
click at [1068, 16] on span "Test Workflow" at bounding box center [1057, 20] width 77 height 17
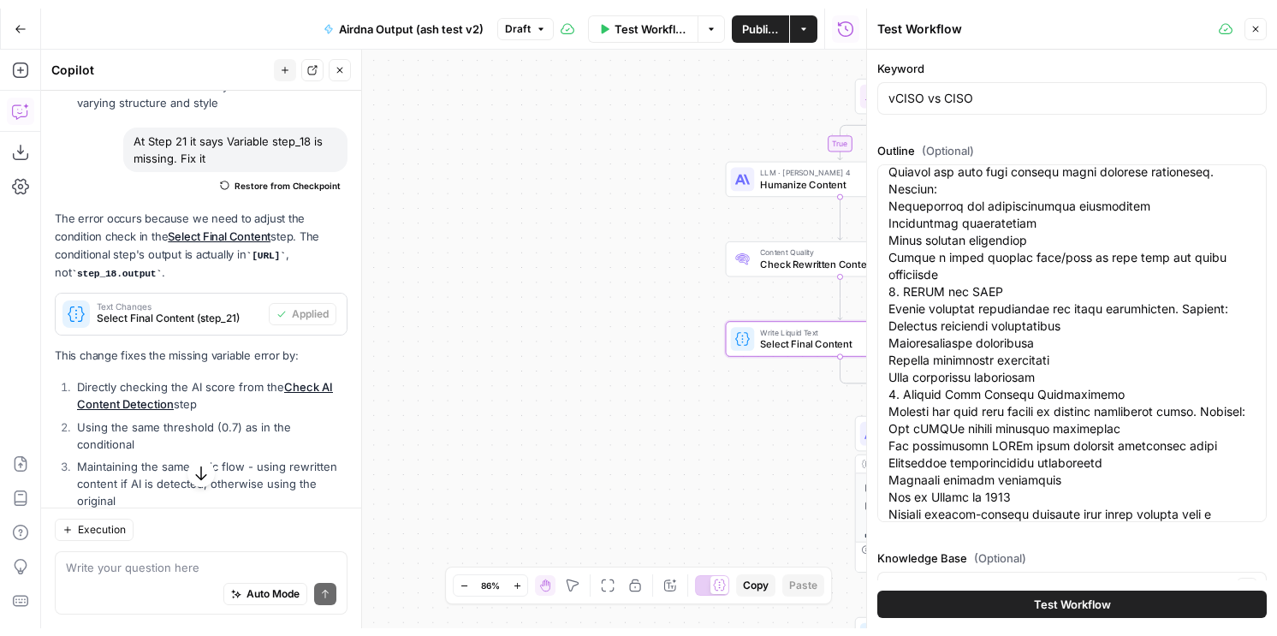
scroll to position [2477, 0]
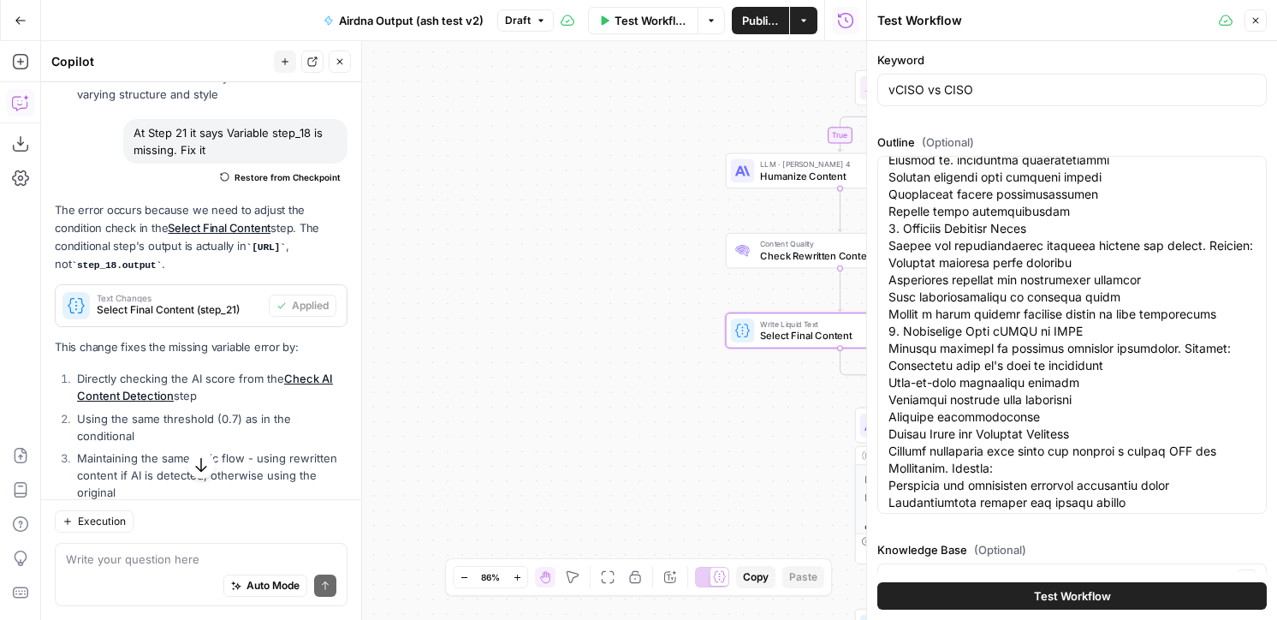
click at [1111, 590] on button "Test Workflow" at bounding box center [1071, 595] width 389 height 27
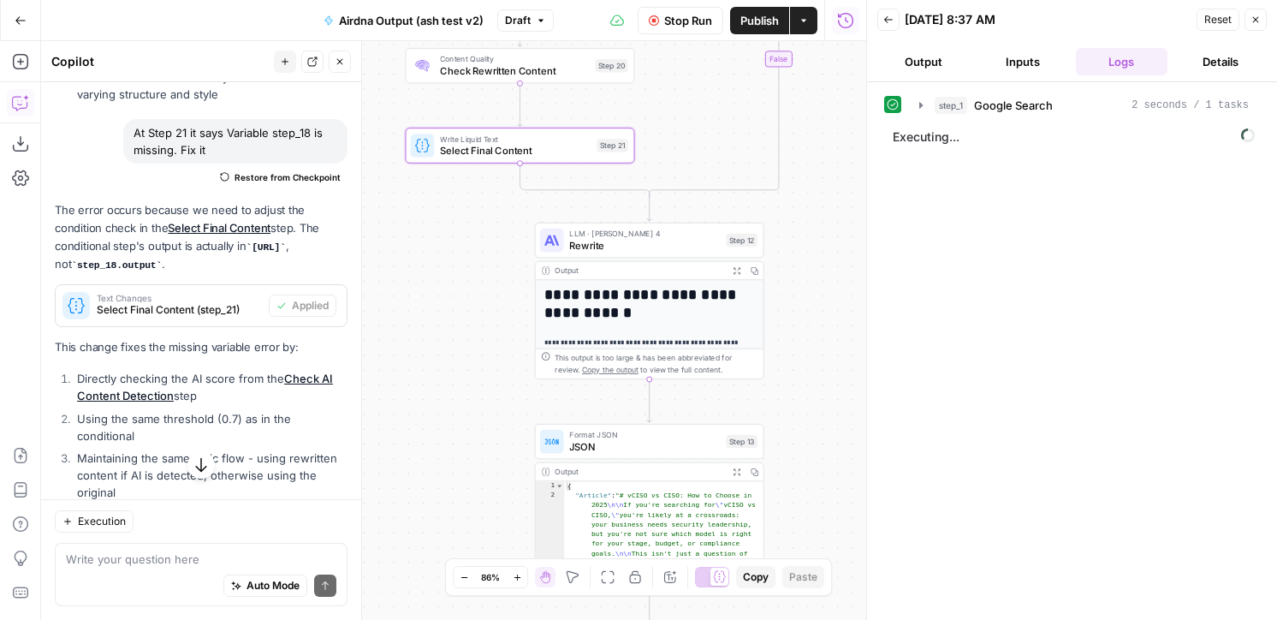
drag, startPoint x: 679, startPoint y: 319, endPoint x: 352, endPoint y: 130, distance: 377.7
click at [352, 130] on body "F Frontcourt New Home Browse Your Data Usage Settings Recent Grids [PERSON_NAME…" at bounding box center [638, 310] width 1277 height 620
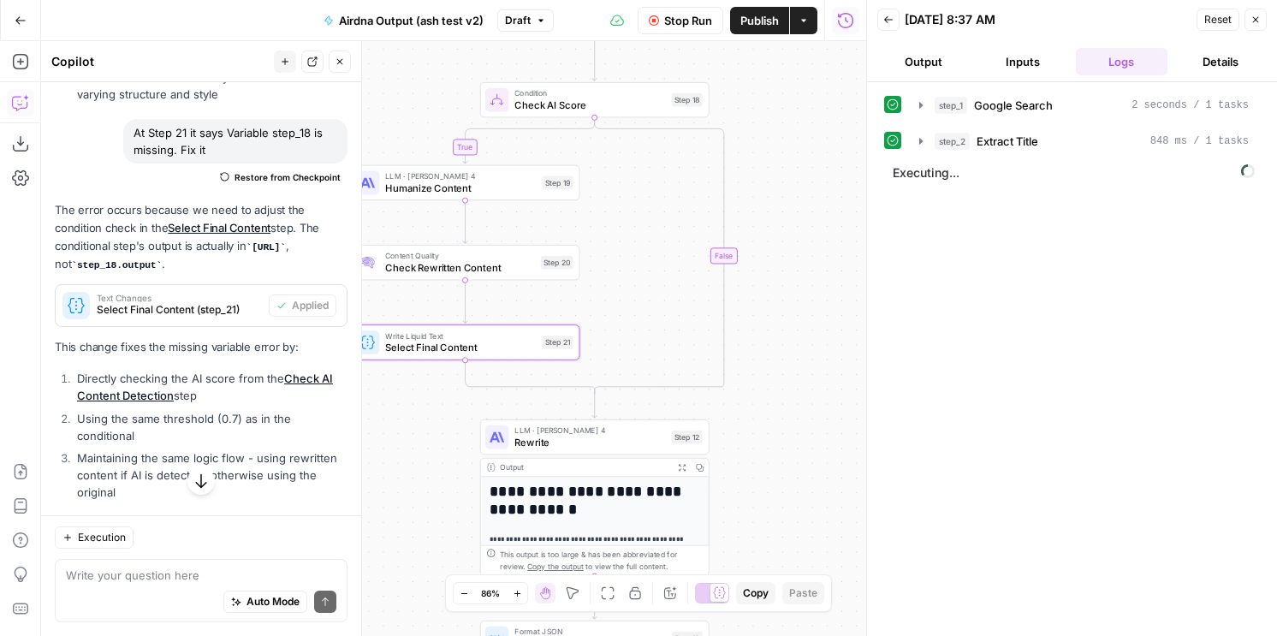
drag, startPoint x: 792, startPoint y: 250, endPoint x: 744, endPoint y: 451, distance: 206.8
click at [744, 451] on div "true false false true true false Workflow Set Inputs Inputs Google Search Googl…" at bounding box center [453, 338] width 825 height 595
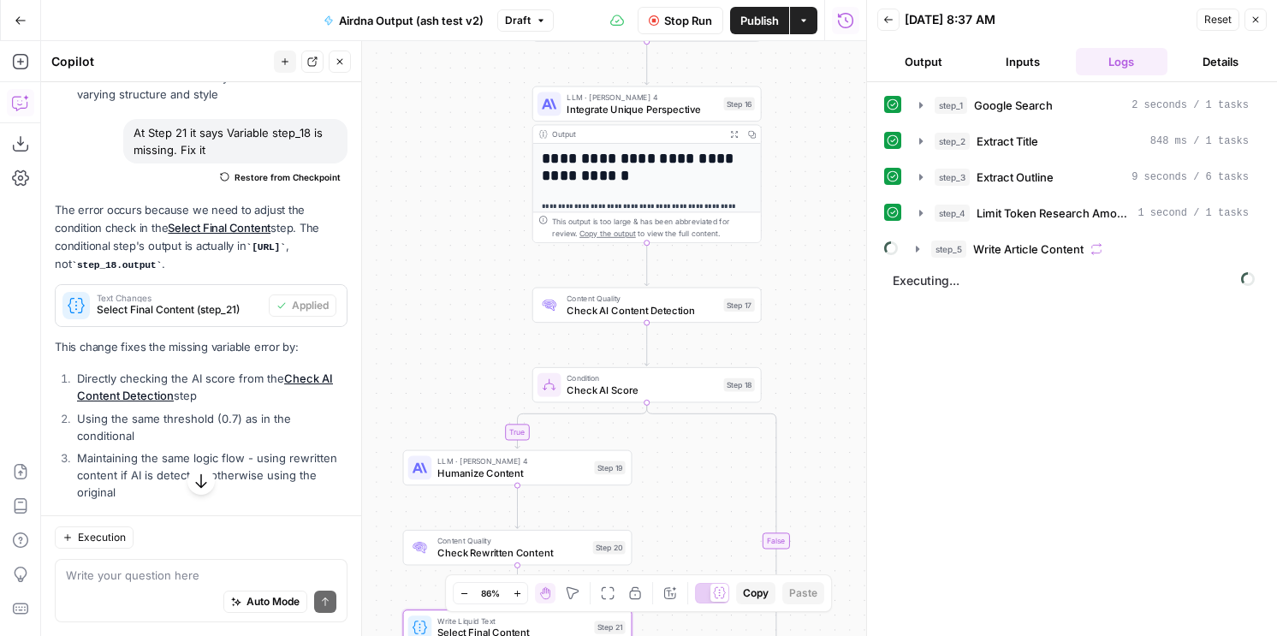
drag, startPoint x: 755, startPoint y: 332, endPoint x: 807, endPoint y: 619, distance: 291.5
click at [807, 619] on div "true false false true true false Workflow Set Inputs Inputs Google Search Googl…" at bounding box center [453, 338] width 825 height 595
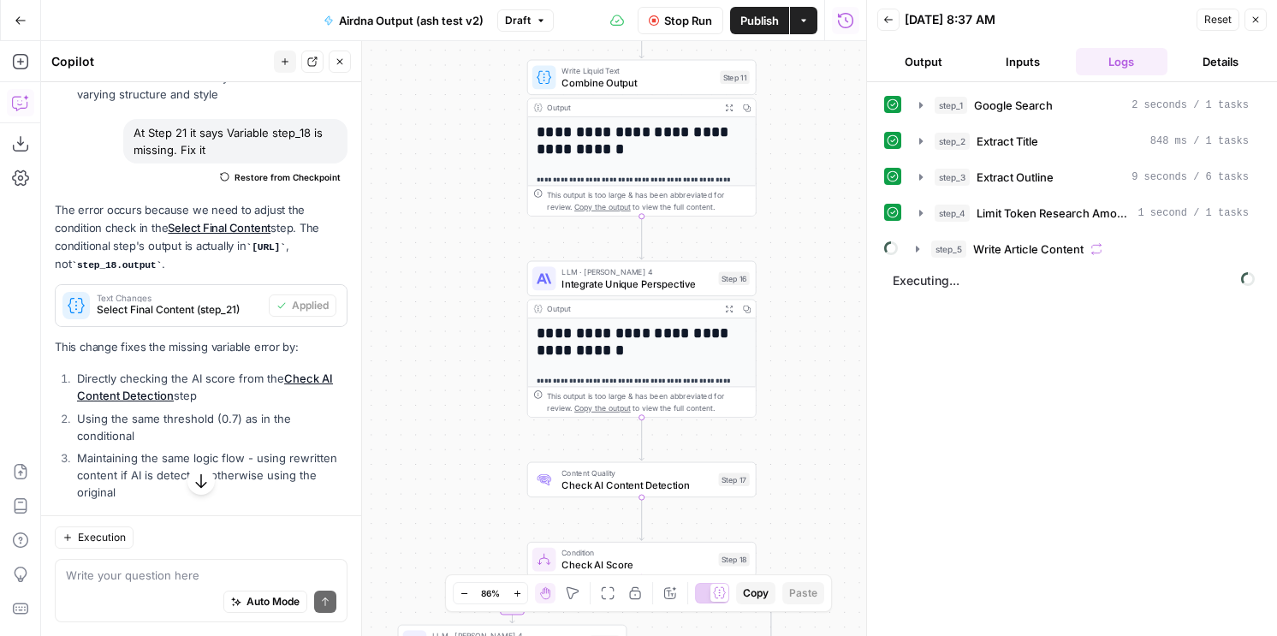
drag, startPoint x: 811, startPoint y: 401, endPoint x: 804, endPoint y: 568, distance: 167.9
click at [805, 575] on body "F Frontcourt New Home Browse Your Data Usage Settings Recent Grids [PERSON_NAME…" at bounding box center [638, 318] width 1277 height 636
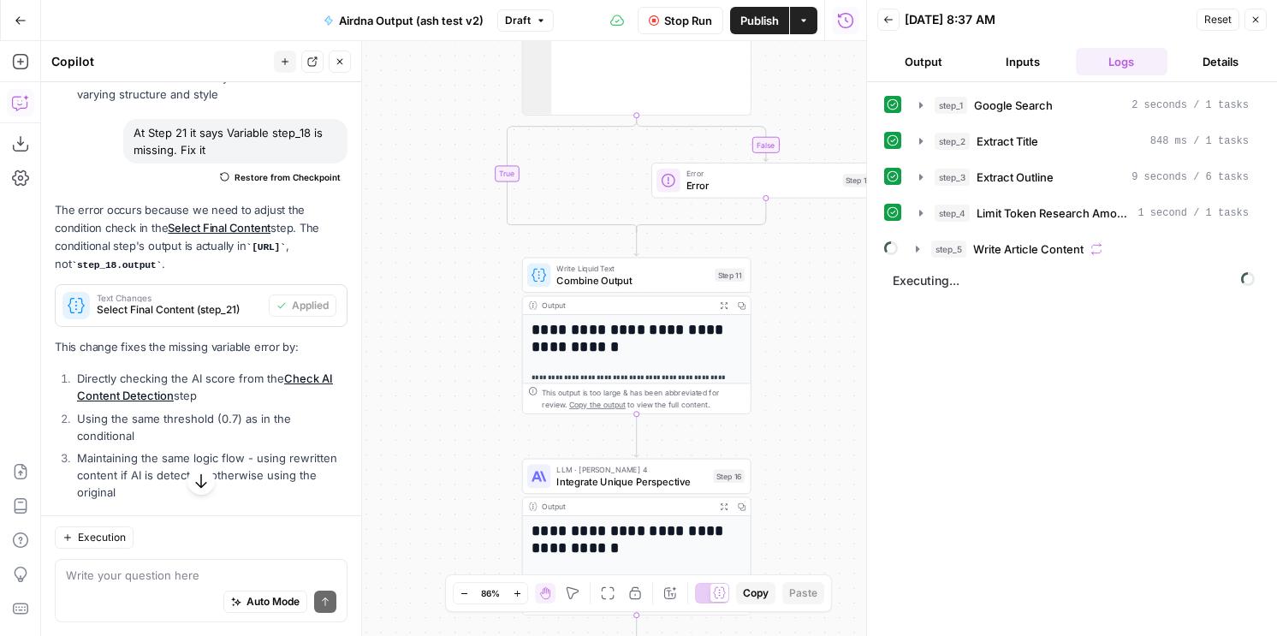
drag, startPoint x: 799, startPoint y: 342, endPoint x: 807, endPoint y: 422, distance: 80.8
click at [795, 539] on div "true false false true true false Workflow Set Inputs Inputs Google Search Googl…" at bounding box center [453, 338] width 825 height 595
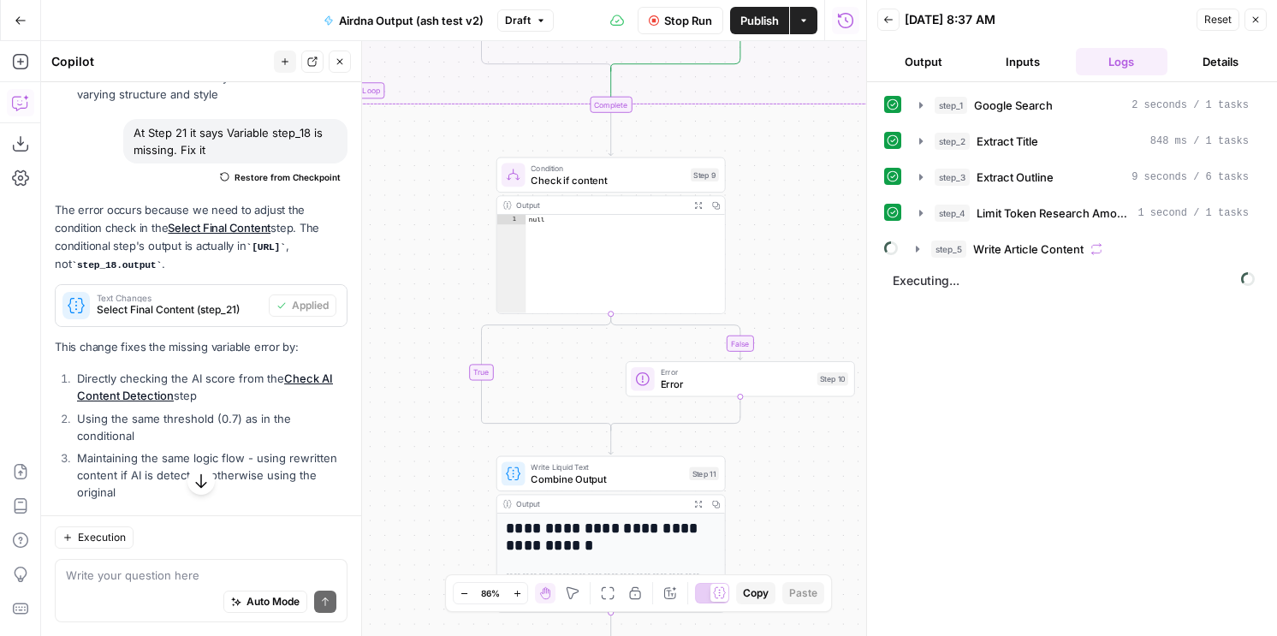
drag, startPoint x: 811, startPoint y: 359, endPoint x: 786, endPoint y: 543, distance: 185.0
click at [786, 557] on div "true false false true true false Workflow Set Inputs Inputs Google Search Googl…" at bounding box center [453, 338] width 825 height 595
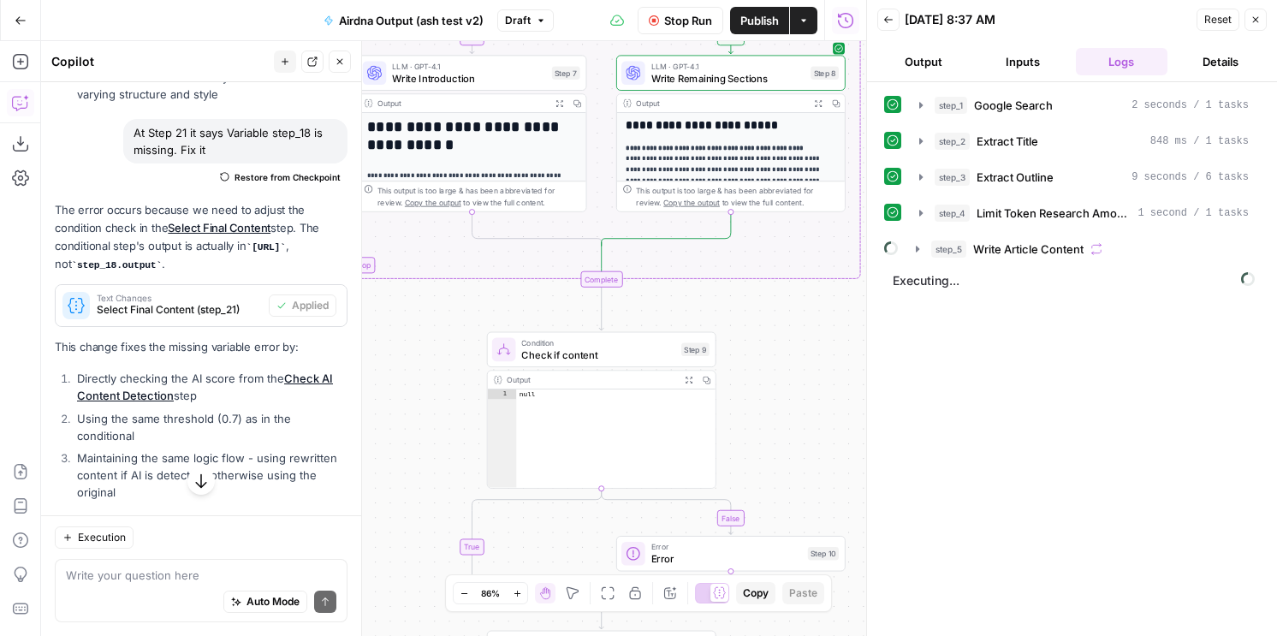
drag, startPoint x: 809, startPoint y: 248, endPoint x: 799, endPoint y: 420, distance: 172.3
click at [799, 420] on div "true false false true true false Workflow Set Inputs Inputs Google Search Googl…" at bounding box center [453, 338] width 825 height 595
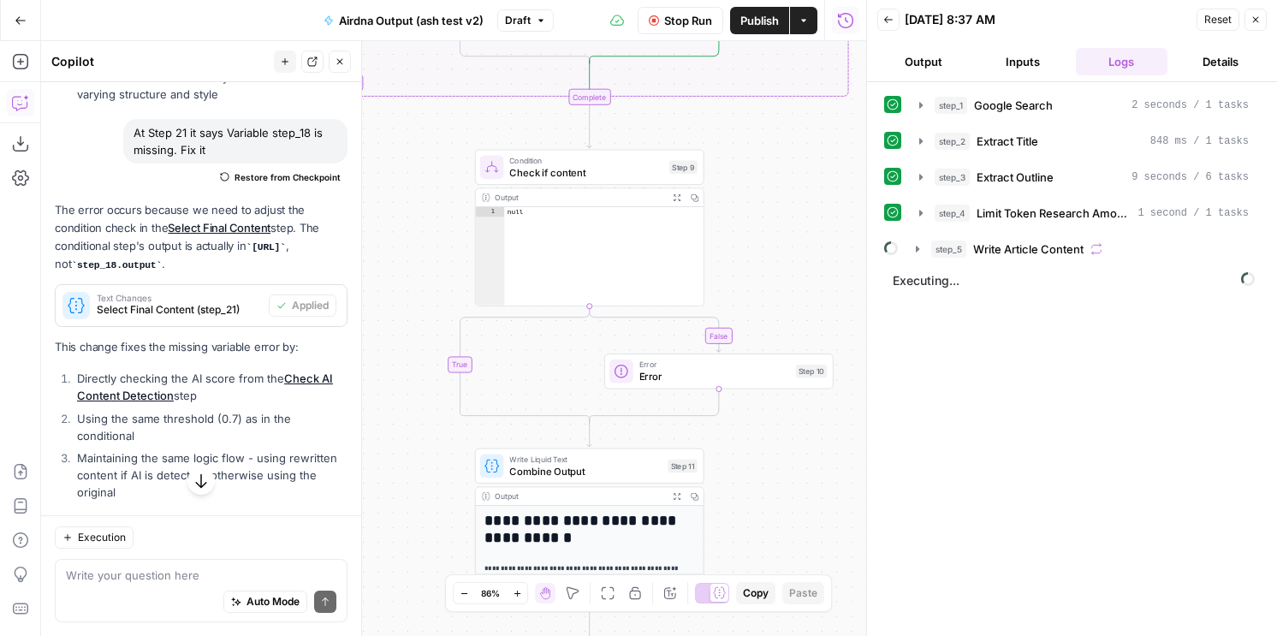
drag, startPoint x: 799, startPoint y: 420, endPoint x: 788, endPoint y: 232, distance: 188.6
click at [788, 232] on div "true false false true true false Workflow Set Inputs Inputs Google Search Googl…" at bounding box center [453, 338] width 825 height 595
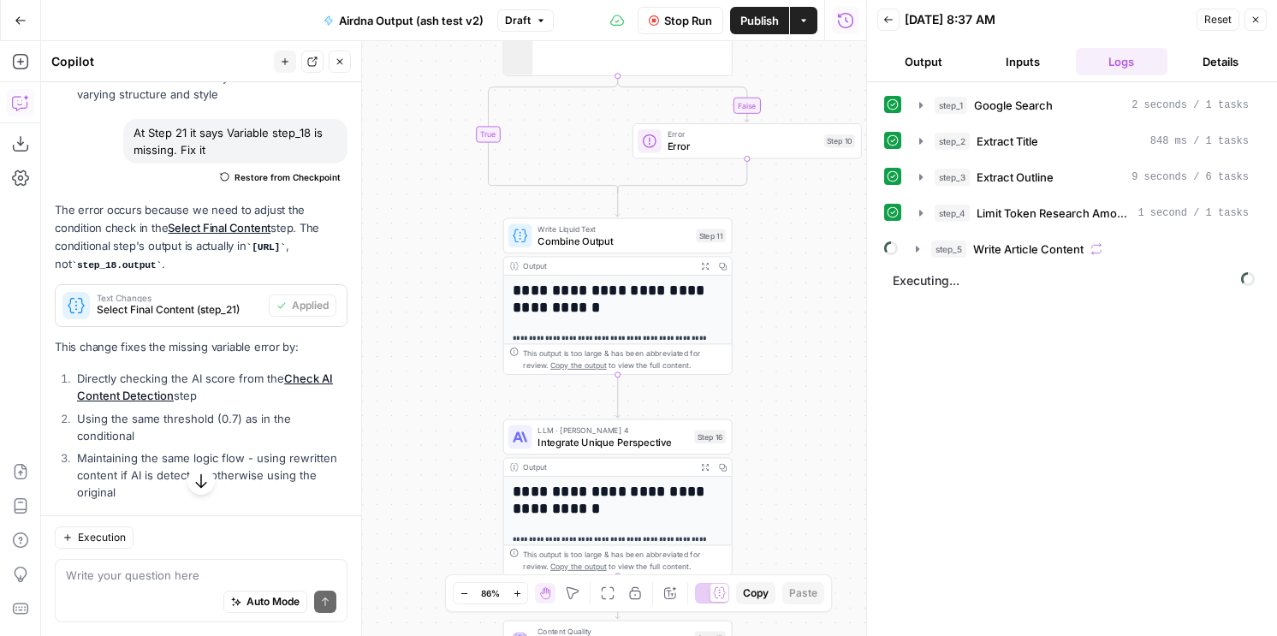
drag, startPoint x: 794, startPoint y: 416, endPoint x: 822, endPoint y: 193, distance: 224.2
click at [822, 193] on div "true false false true true false Workflow Set Inputs Inputs Google Search Googl…" at bounding box center [453, 338] width 825 height 595
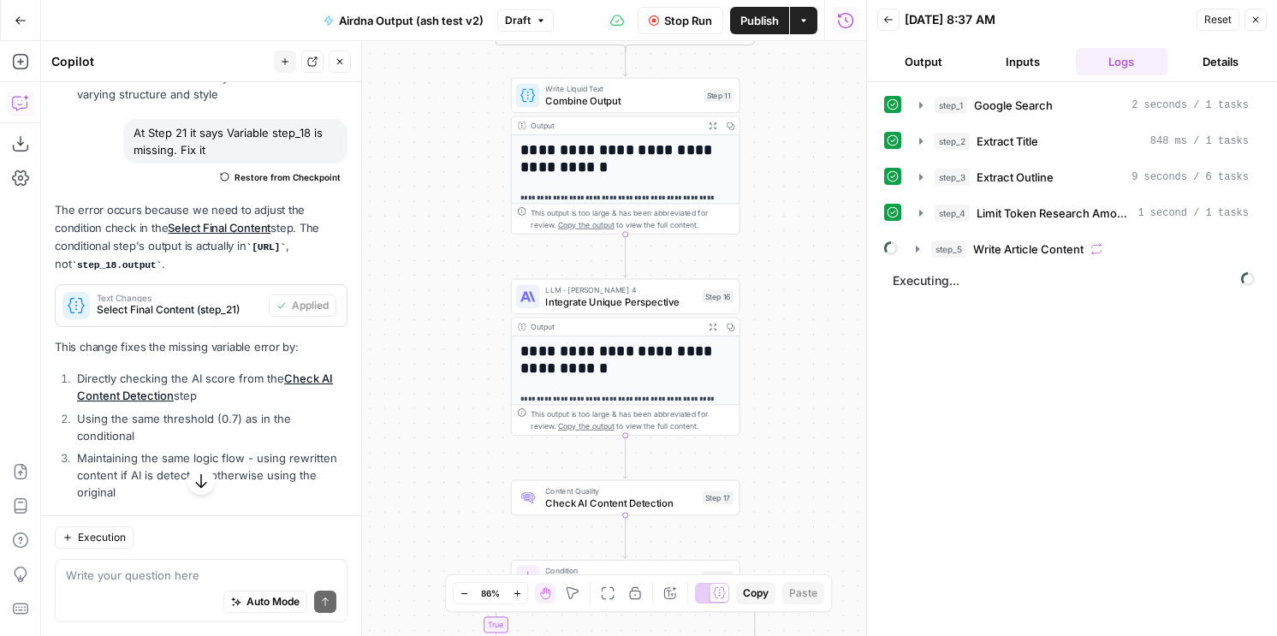
drag, startPoint x: 821, startPoint y: 377, endPoint x: 841, endPoint y: 145, distance: 232.9
click at [841, 145] on div "true false false true true false Workflow Set Inputs Inputs Google Search Googl…" at bounding box center [453, 338] width 825 height 595
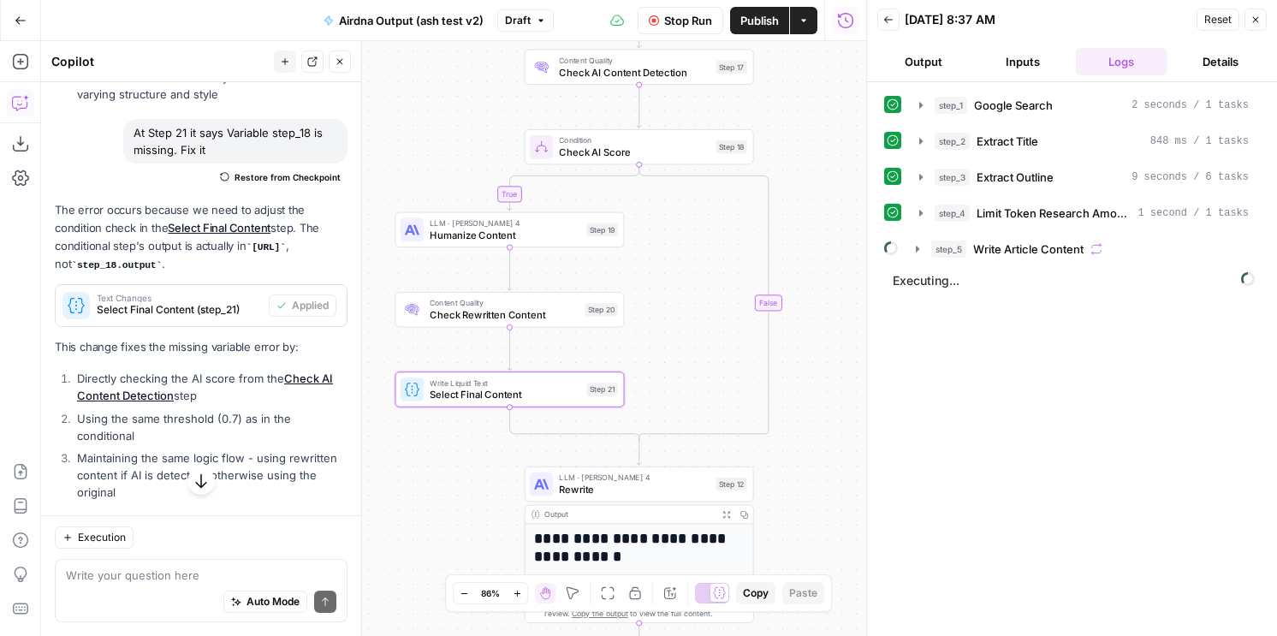
drag, startPoint x: 830, startPoint y: 359, endPoint x: 832, endPoint y: -9, distance: 368.1
click at [832, 0] on html "F Frontcourt New Home Browse Your Data Usage Settings Recent Grids [PERSON_NAME…" at bounding box center [638, 318] width 1277 height 636
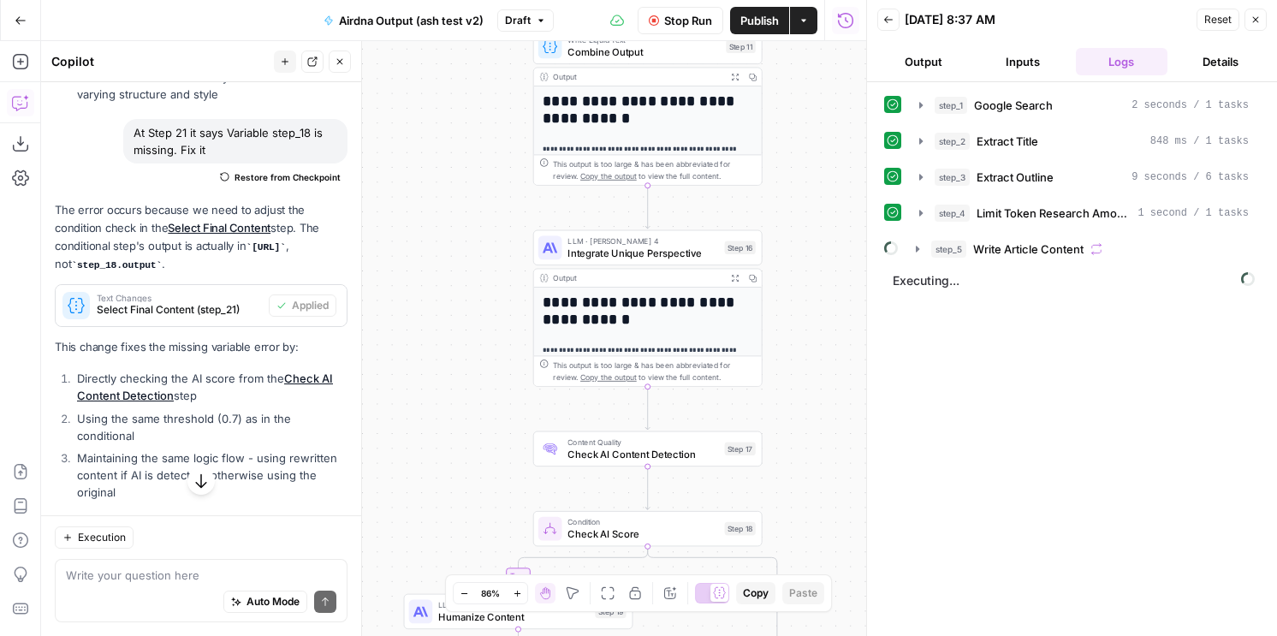
drag, startPoint x: 808, startPoint y: 240, endPoint x: 816, endPoint y: 651, distance: 410.9
click at [816, 619] on html "F Frontcourt New Home Browse Your Data Usage Settings Recent Grids [PERSON_NAME…" at bounding box center [638, 318] width 1277 height 636
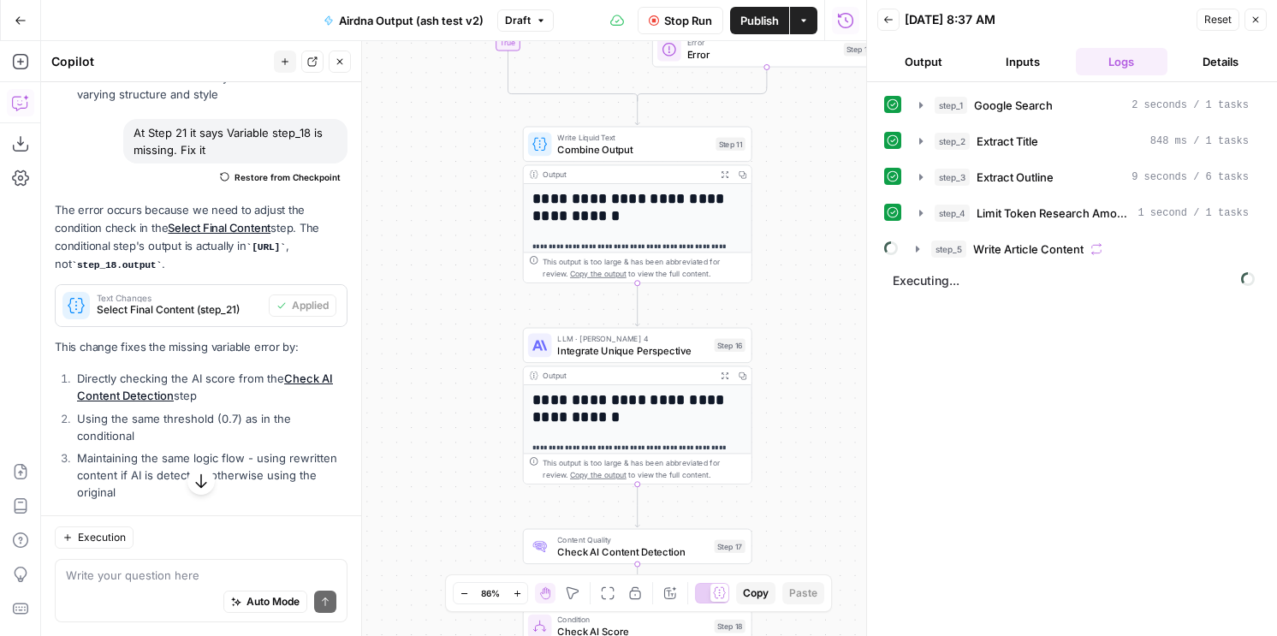
drag, startPoint x: 823, startPoint y: 475, endPoint x: 808, endPoint y: 667, distance: 192.3
click at [808, 619] on html "F Frontcourt New Home Browse Your Data Usage Settings Recent Grids [PERSON_NAME…" at bounding box center [638, 318] width 1277 height 636
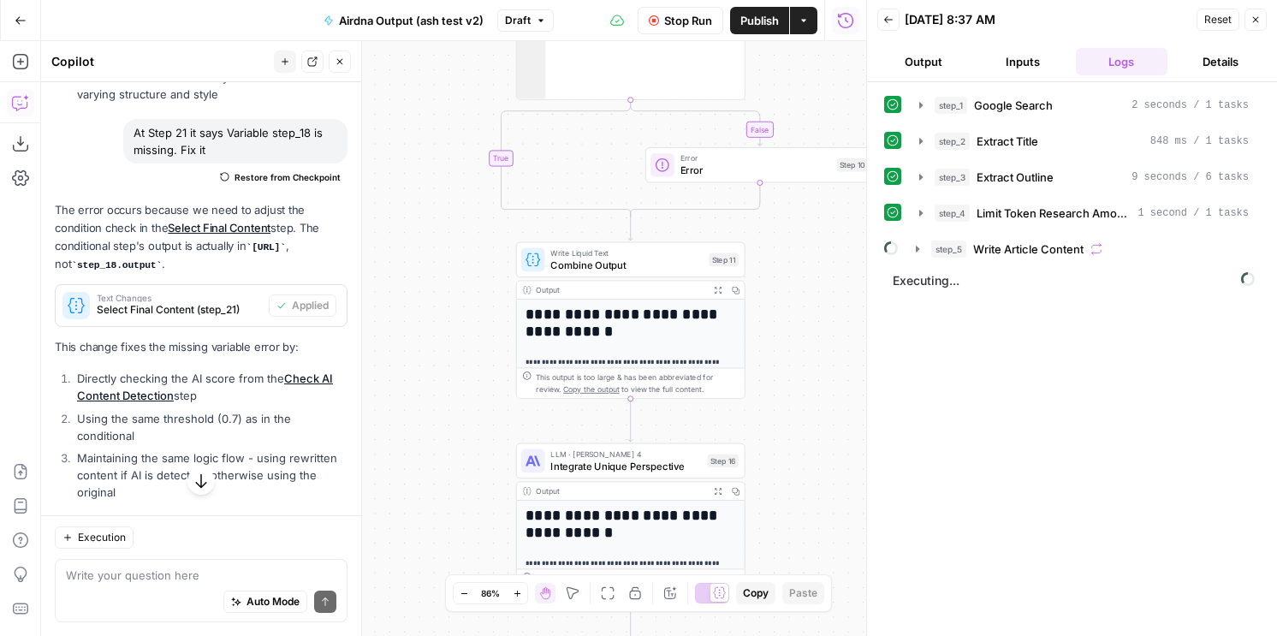
click at [785, 603] on body "F Frontcourt New Home Browse Your Data Usage Settings Recent Grids [PERSON_NAME…" at bounding box center [638, 318] width 1277 height 636
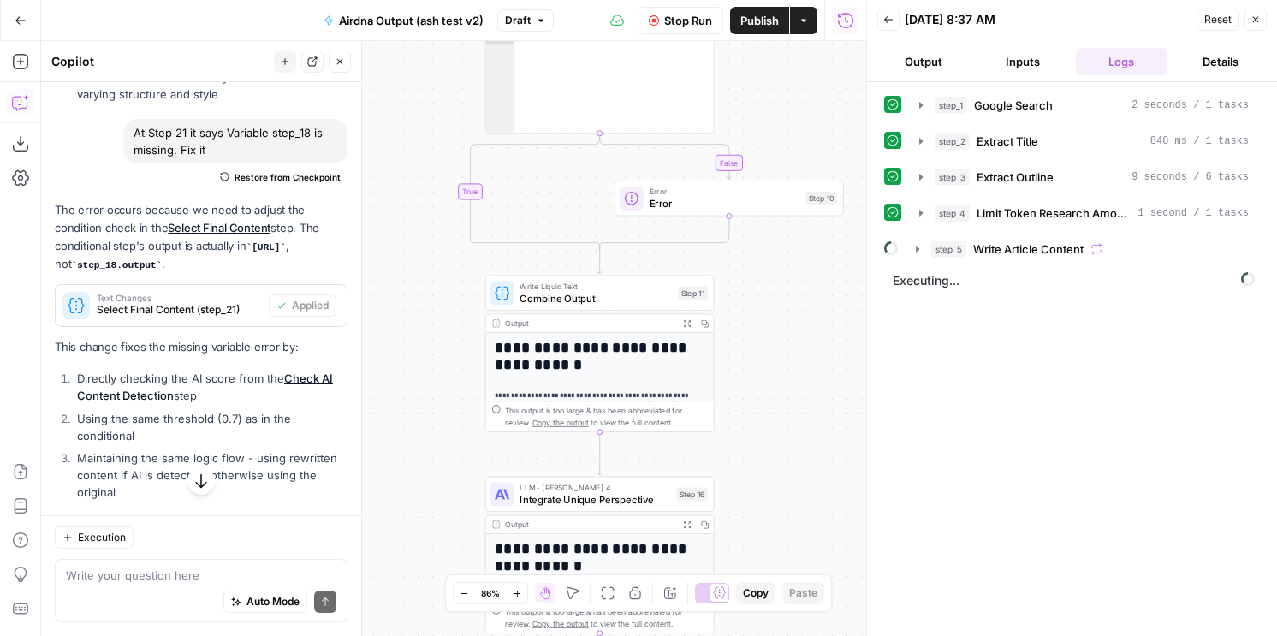
drag, startPoint x: 786, startPoint y: 438, endPoint x: 763, endPoint y: 550, distance: 114.5
click at [763, 550] on div "true false false true true false Workflow Set Inputs Inputs Google Search Googl…" at bounding box center [453, 338] width 825 height 595
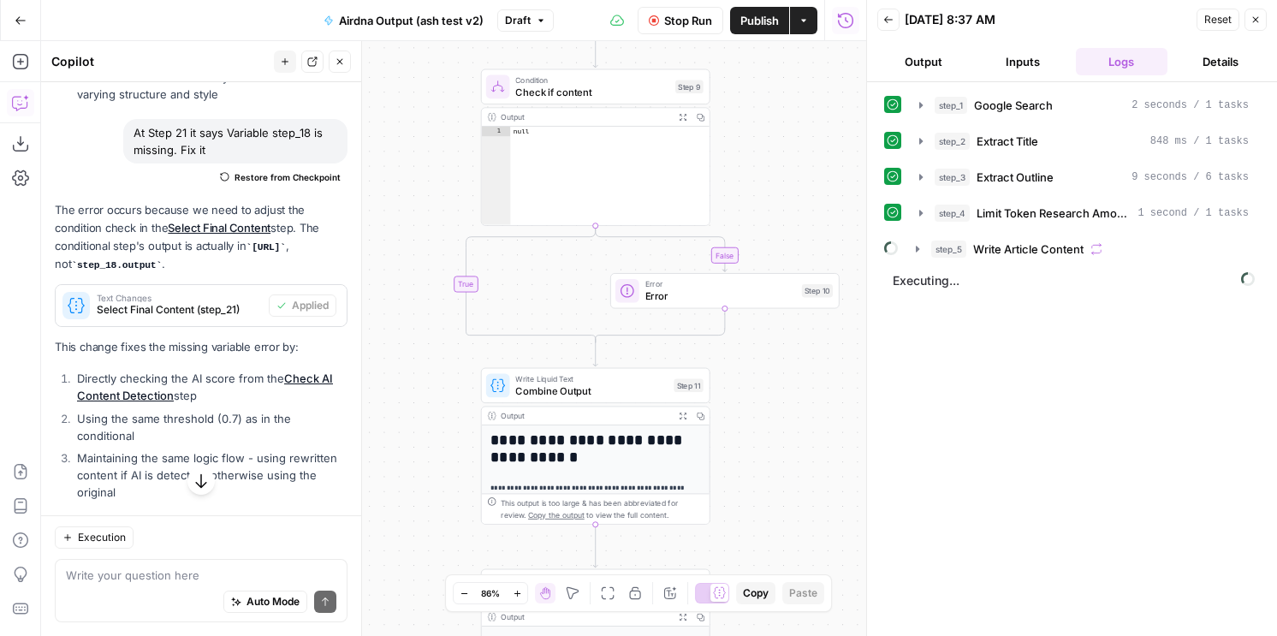
drag, startPoint x: 765, startPoint y: 386, endPoint x: 761, endPoint y: 484, distance: 98.5
click at [761, 484] on div "true false false true true false Workflow Set Inputs Inputs Google Search Googl…" at bounding box center [453, 338] width 825 height 595
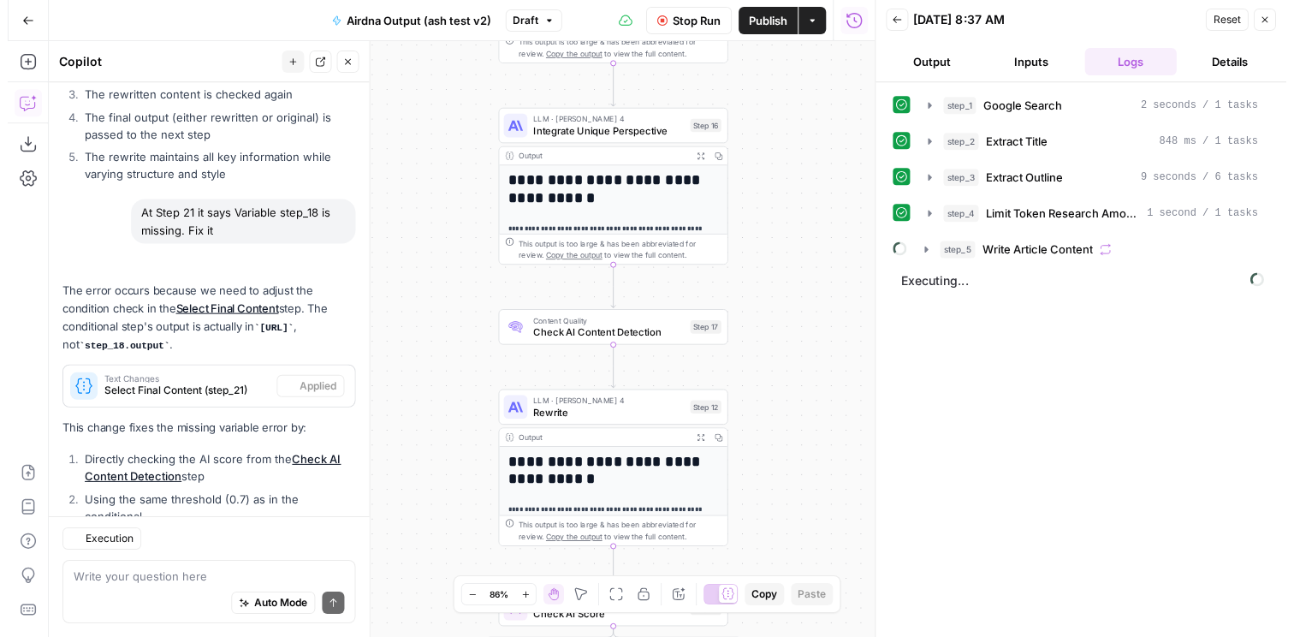
scroll to position [1545, 0]
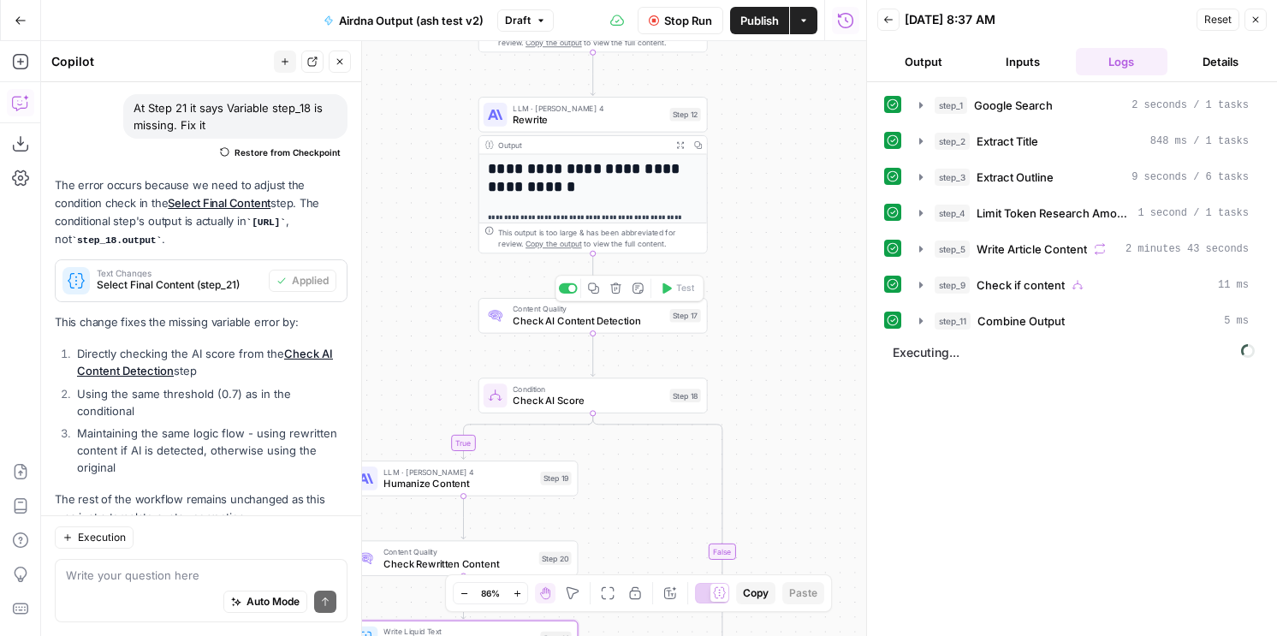
click at [635, 323] on span "Check AI Content Detection" at bounding box center [588, 320] width 151 height 15
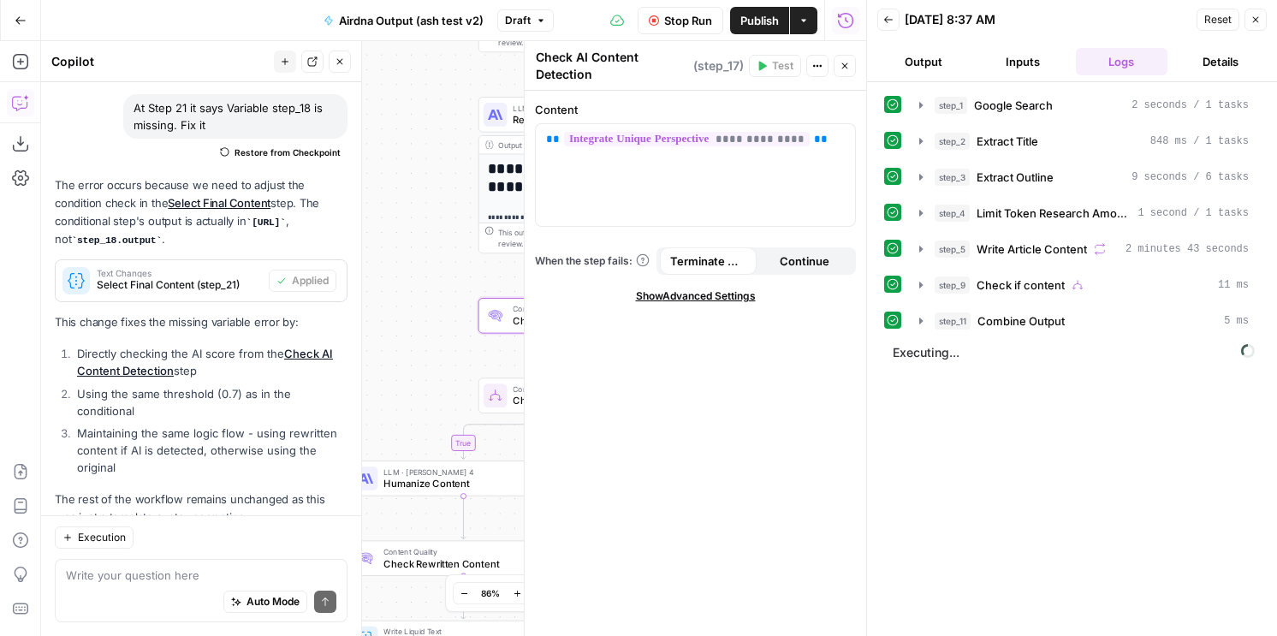
click at [842, 67] on icon "button" at bounding box center [845, 66] width 10 height 10
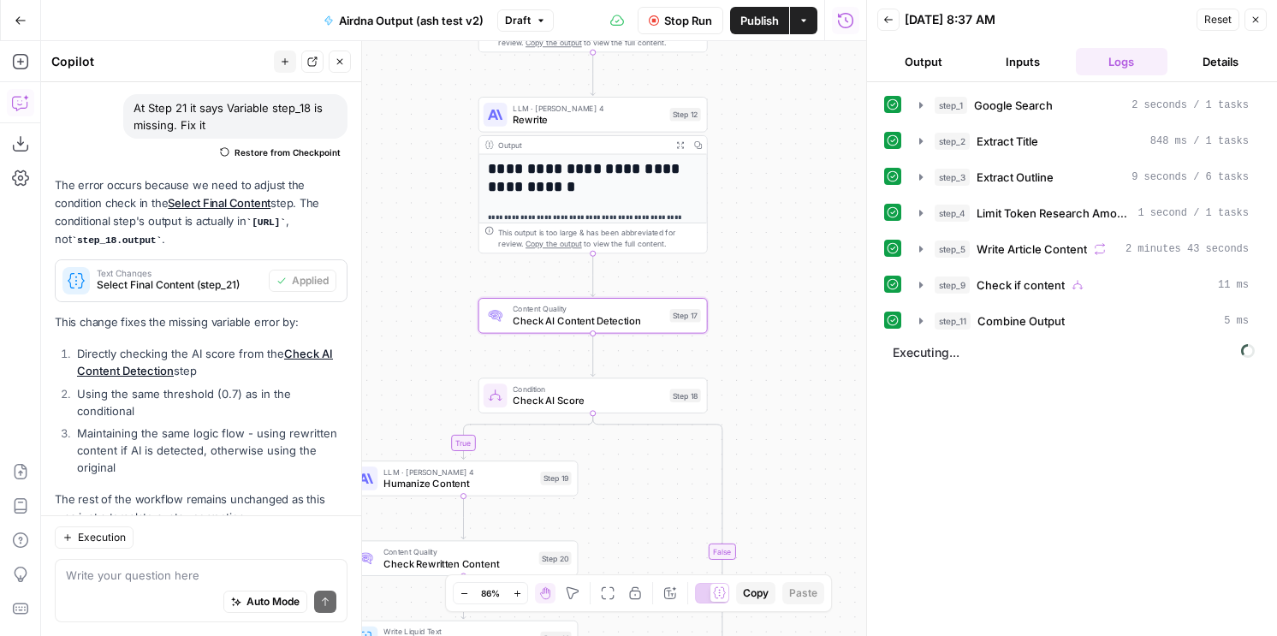
click at [577, 405] on span "Check AI Score" at bounding box center [588, 401] width 151 height 15
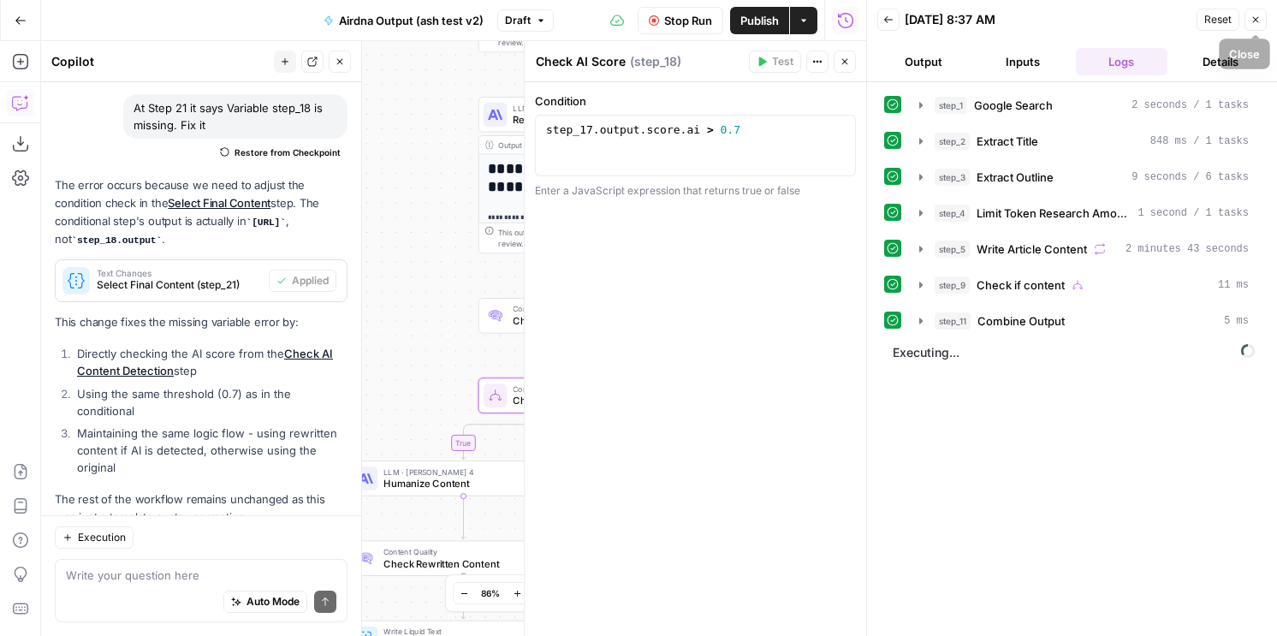
click at [1256, 24] on icon "button" at bounding box center [1256, 20] width 10 height 10
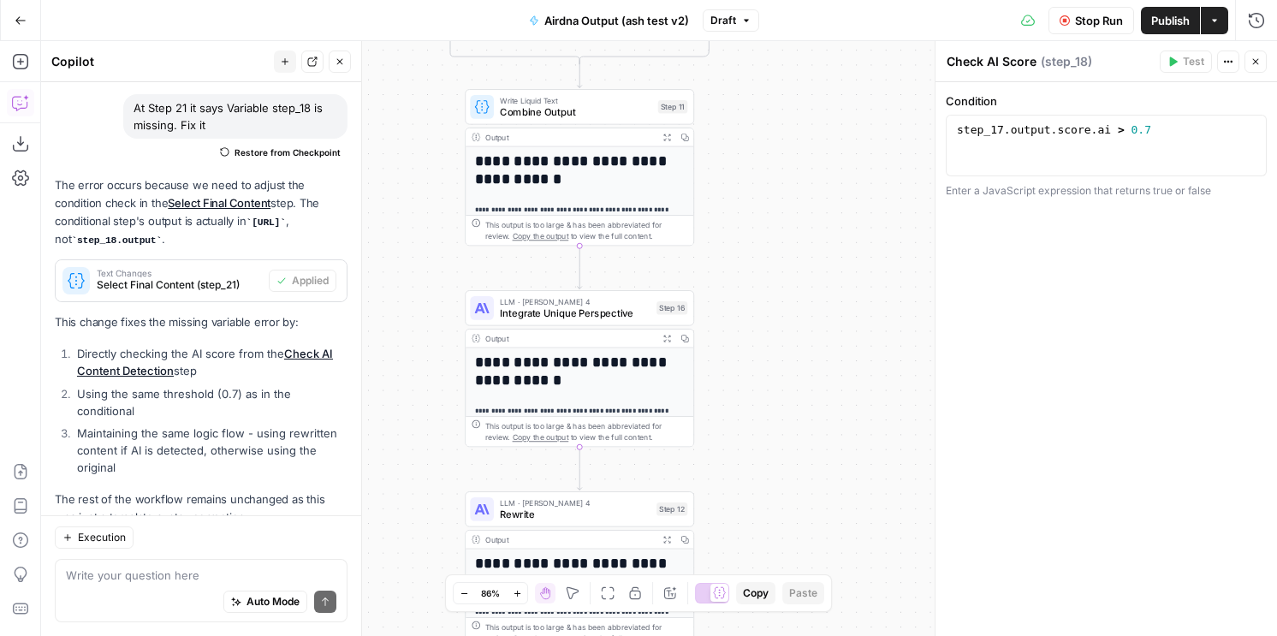
click at [1243, 62] on div "Test Actions Close" at bounding box center [1213, 62] width 107 height 22
click at [1250, 62] on button "Close" at bounding box center [1256, 62] width 22 height 22
click at [1269, 22] on button "Run History" at bounding box center [1256, 20] width 27 height 27
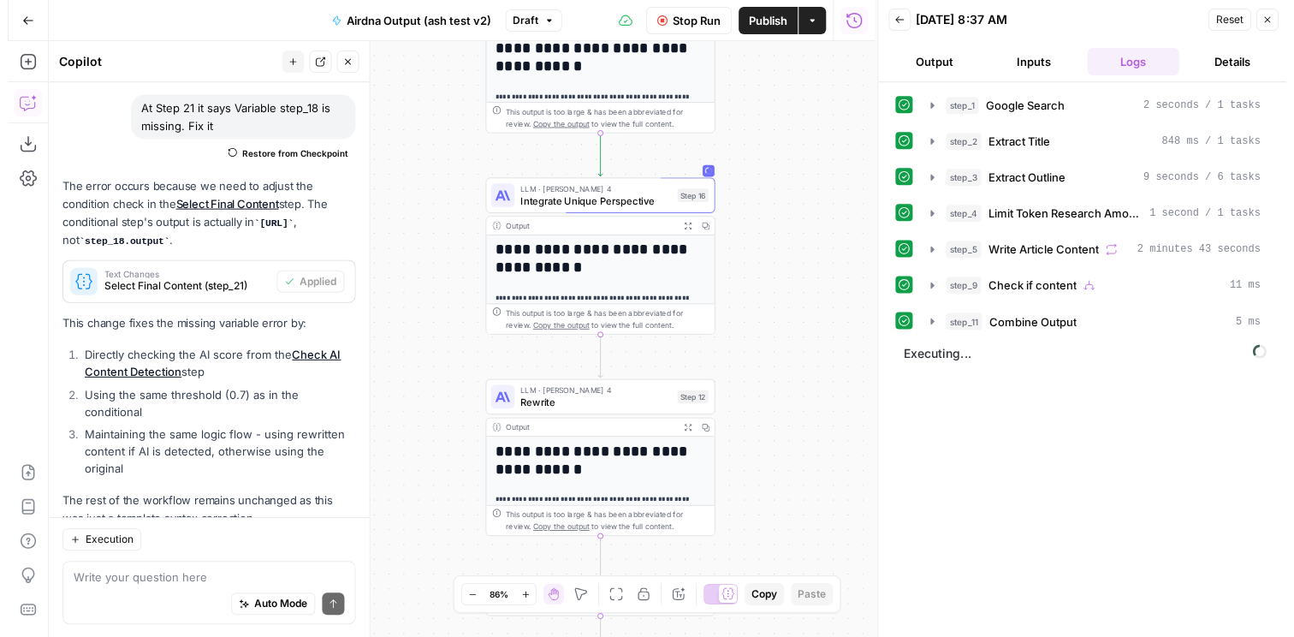
scroll to position [1544, 0]
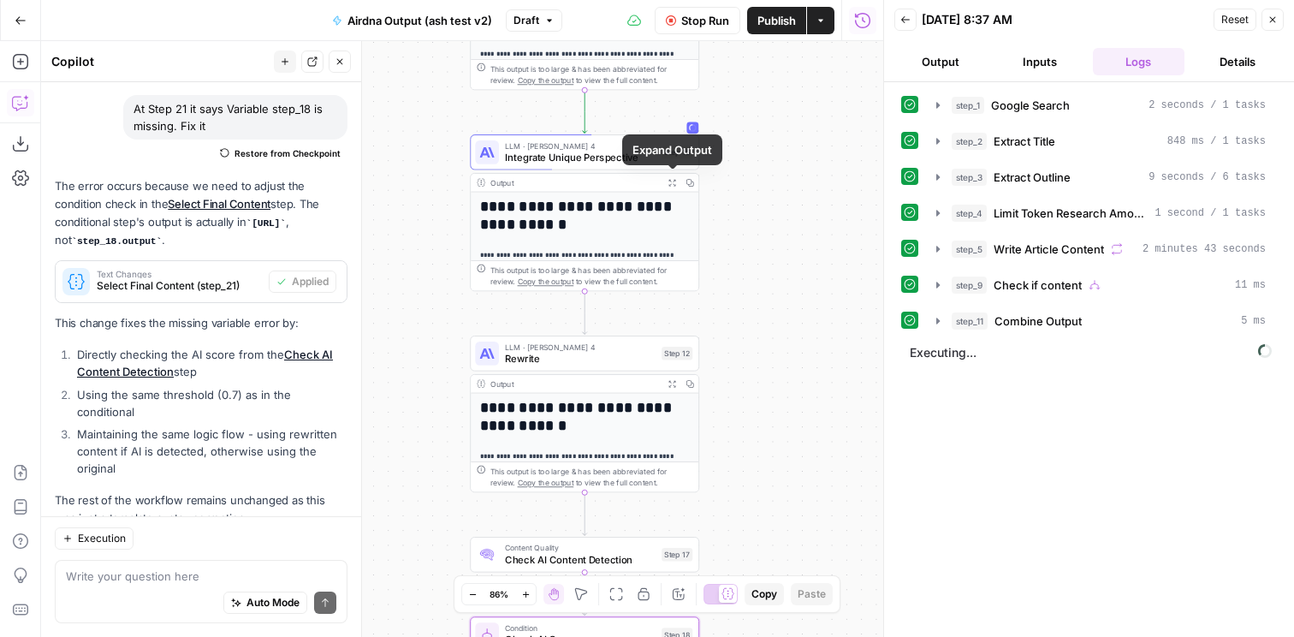
click at [673, 180] on icon "button" at bounding box center [672, 183] width 9 height 9
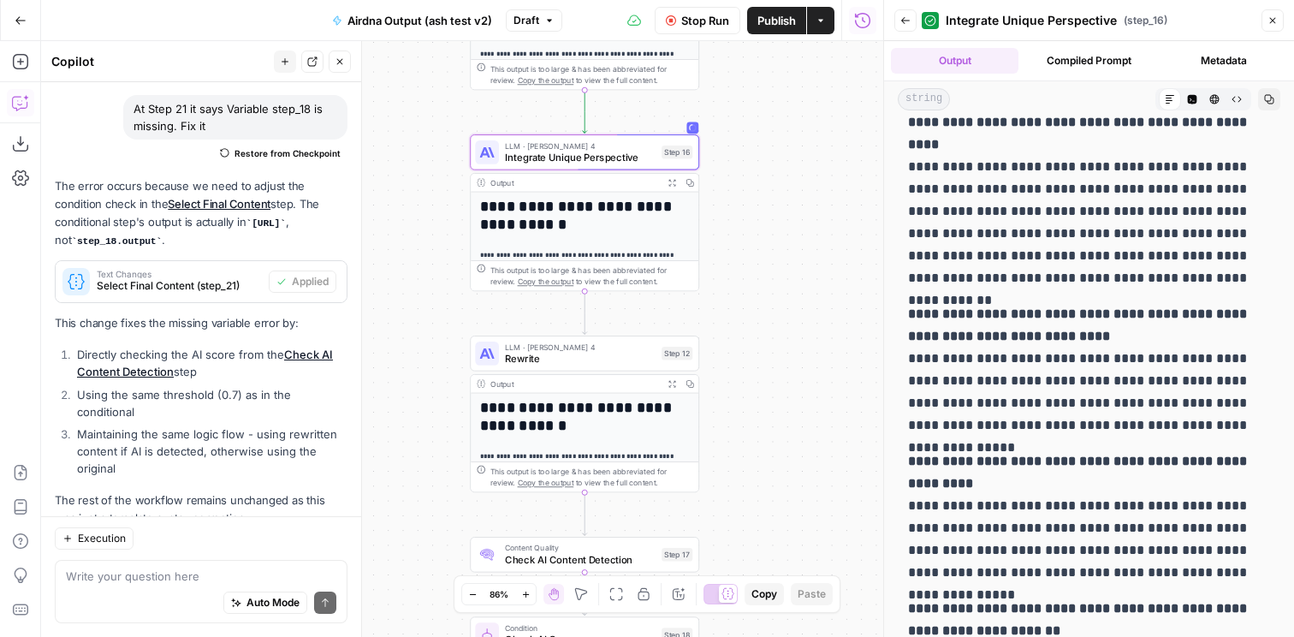
scroll to position [18468, 0]
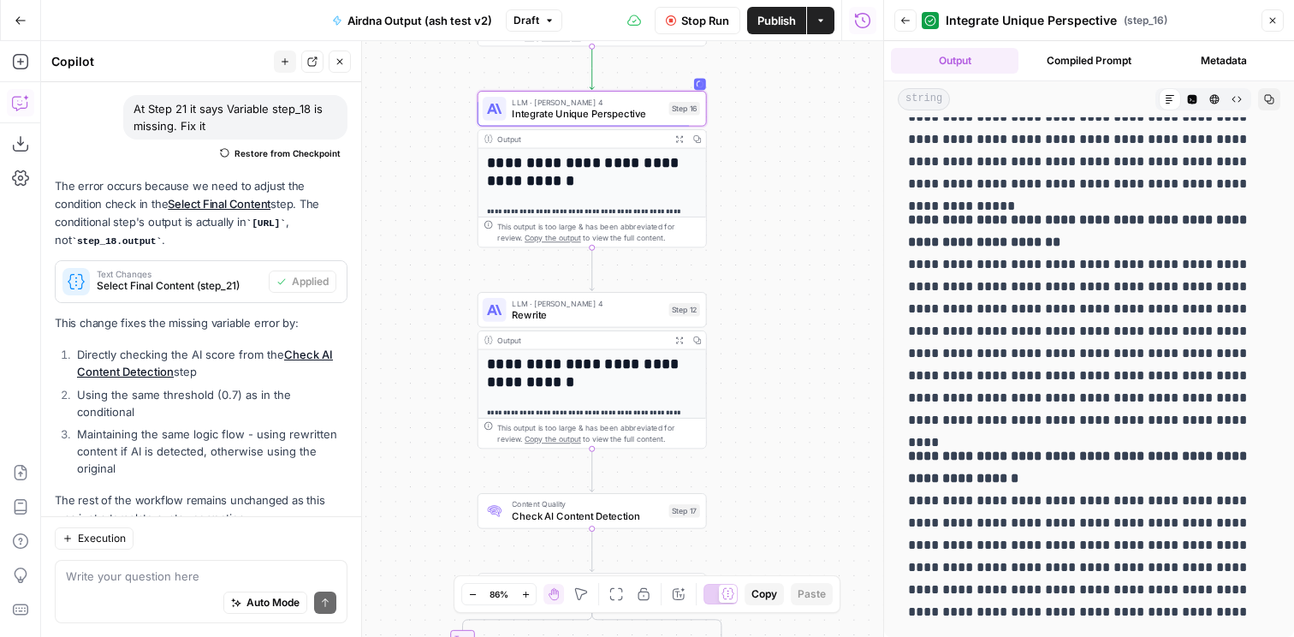
click at [908, 21] on icon "button" at bounding box center [905, 20] width 10 height 10
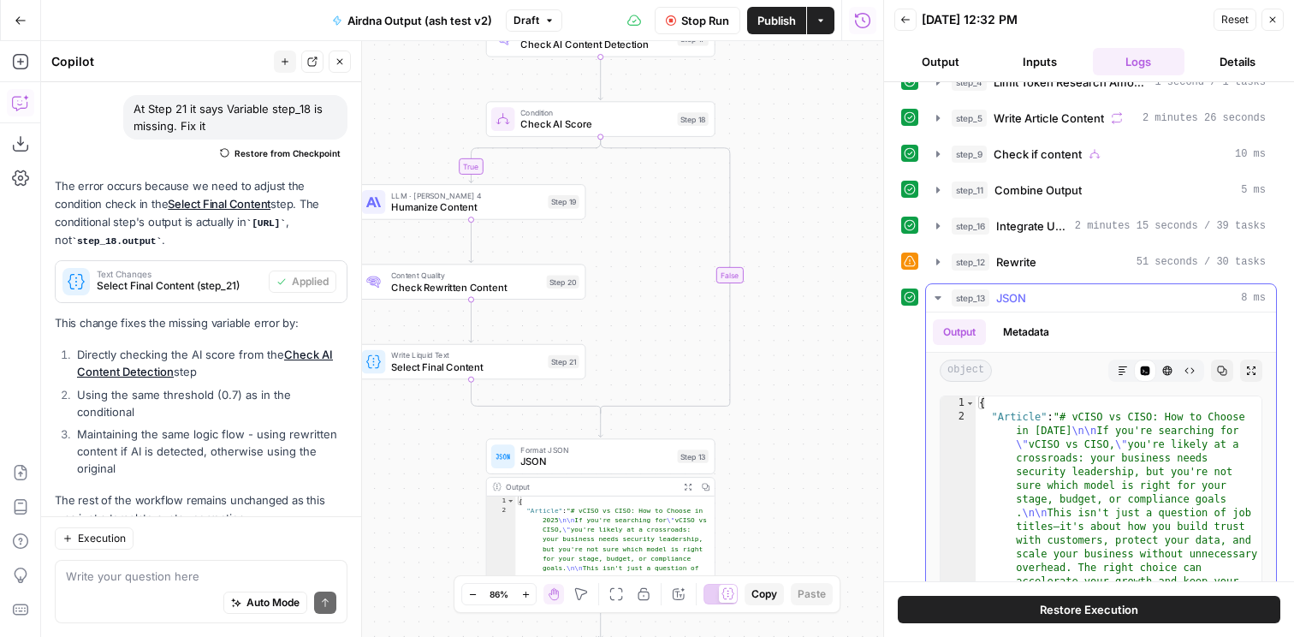
scroll to position [73, 0]
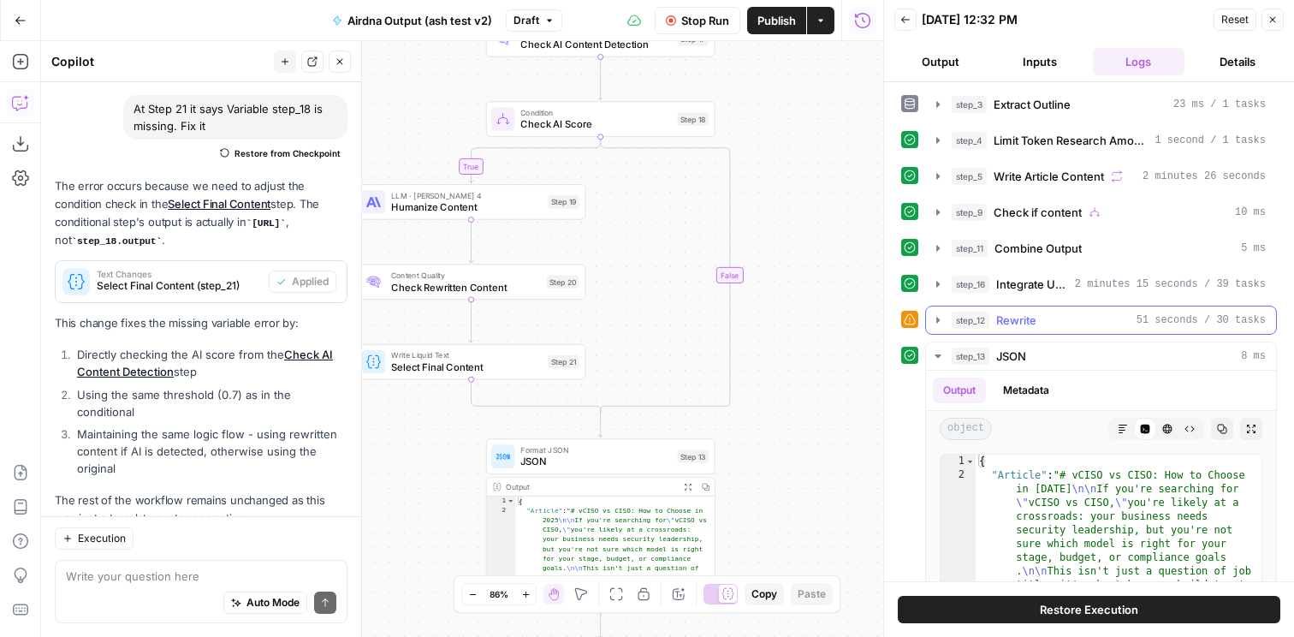
click at [944, 322] on icon "button" at bounding box center [938, 320] width 14 height 14
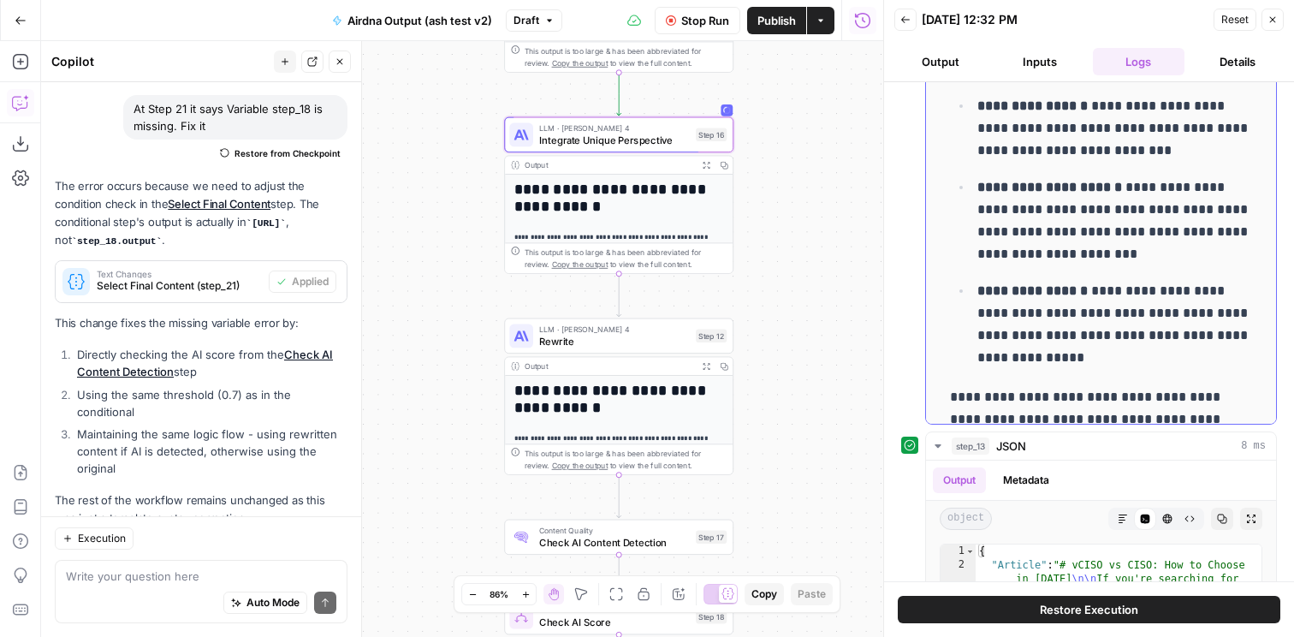
scroll to position [270, 0]
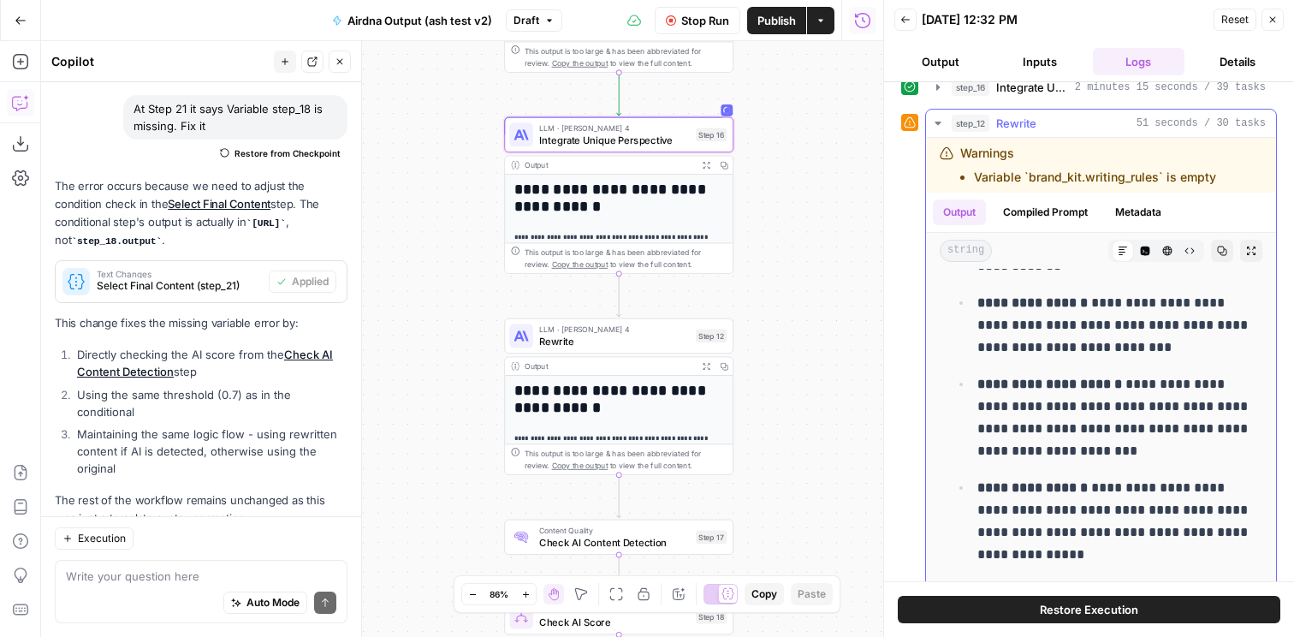
click at [1061, 191] on div "Warnings Variable `brand_kit.writing_rules` is empty" at bounding box center [1101, 165] width 350 height 55
click at [1063, 181] on li "Variable `brand_kit.writing_rules` is empty" at bounding box center [1095, 177] width 242 height 17
copy div "Variable `brand_kit.writing_rules` is empty"
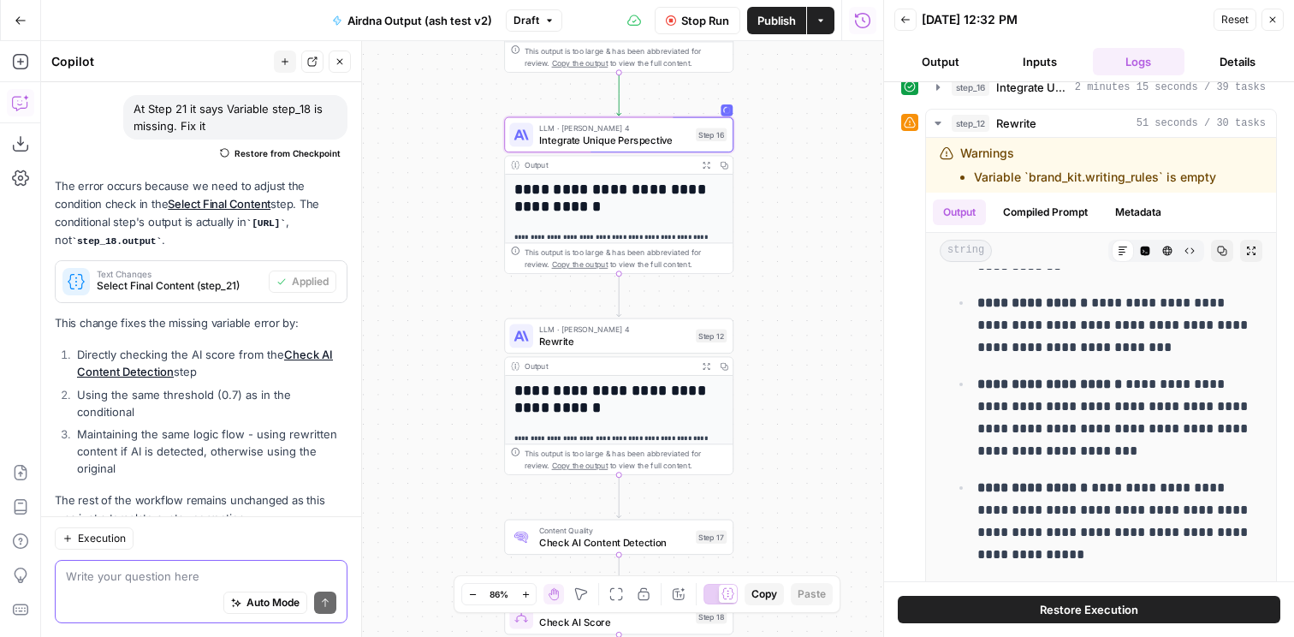
click at [122, 579] on textarea at bounding box center [201, 575] width 270 height 17
paste textarea "Variable `brand_kit.writing_rules` is empty"
type textarea "fix this Variable `brand_kit.writing_rules` is empty"
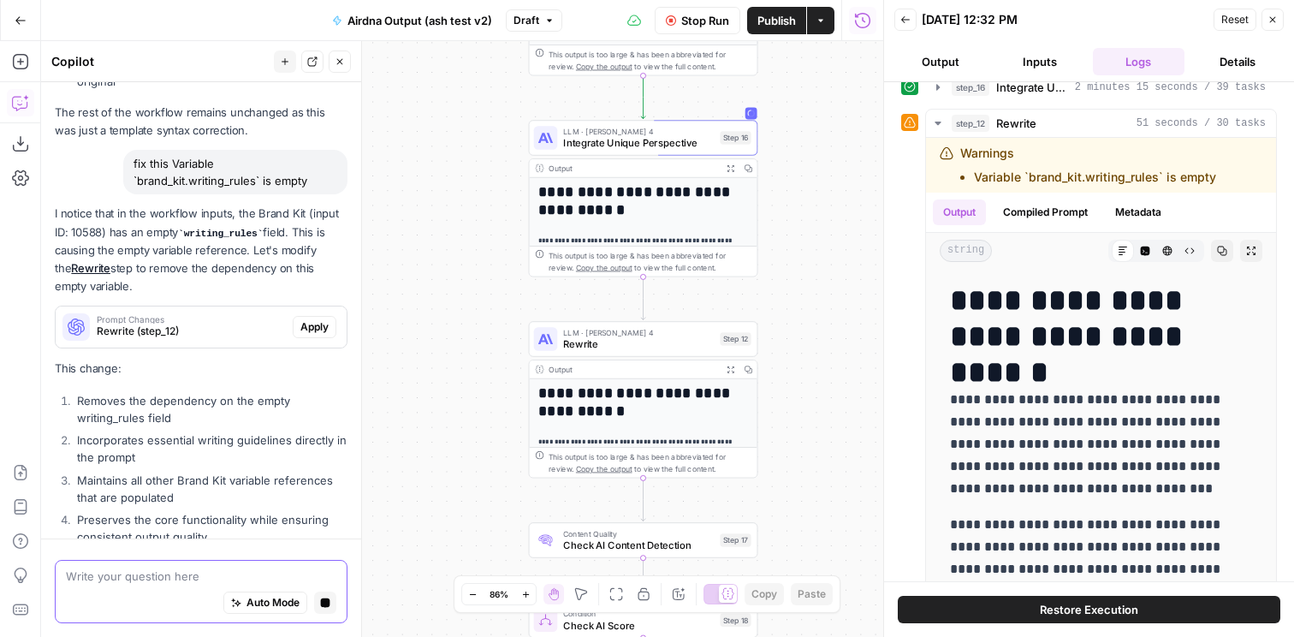
scroll to position [1888, 0]
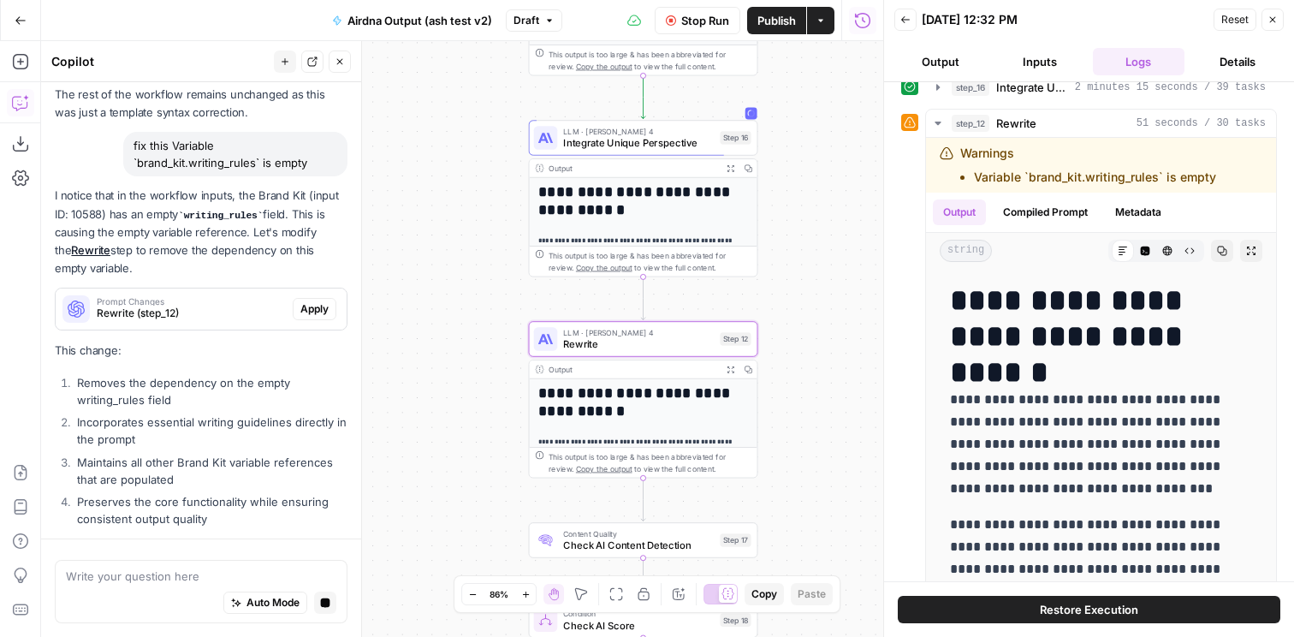
click at [312, 301] on span "Apply" at bounding box center [314, 308] width 28 height 15
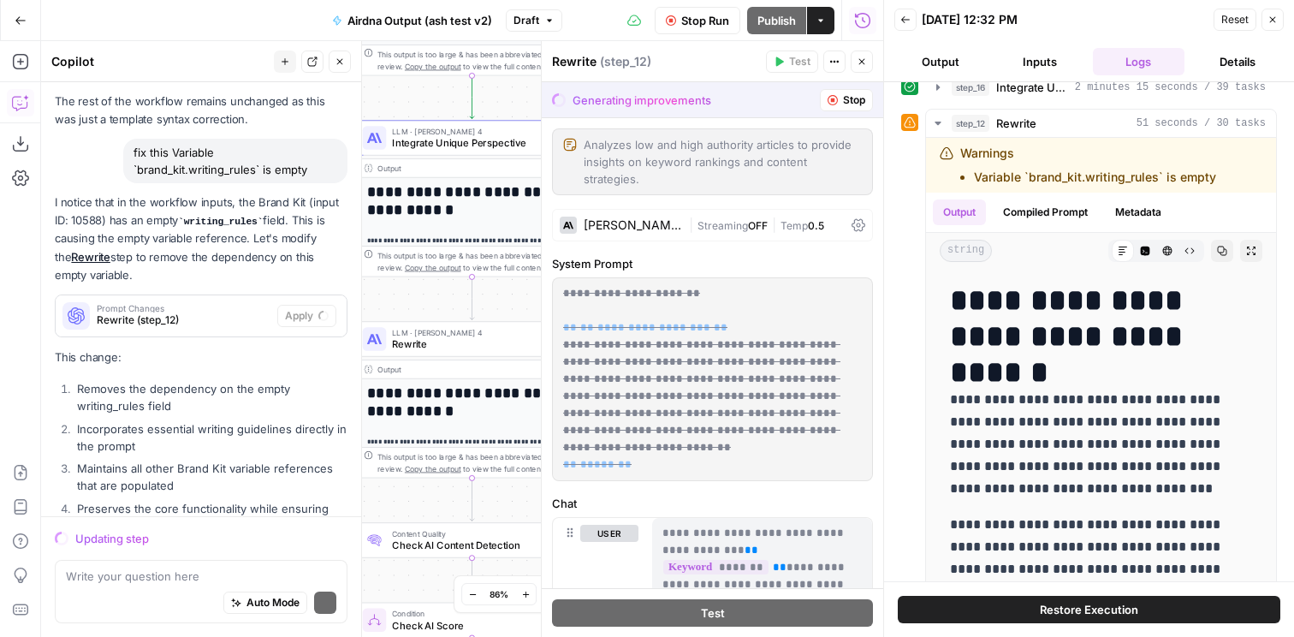
scroll to position [1945, 0]
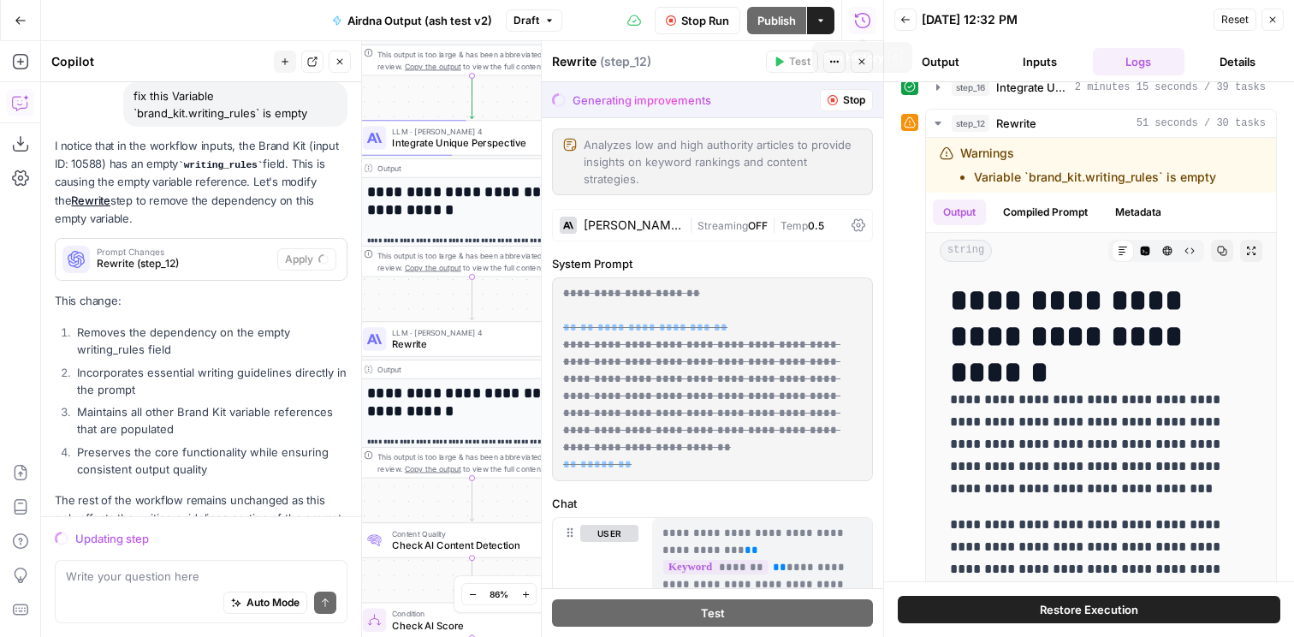
click at [872, 26] on button "Run History" at bounding box center [862, 20] width 27 height 27
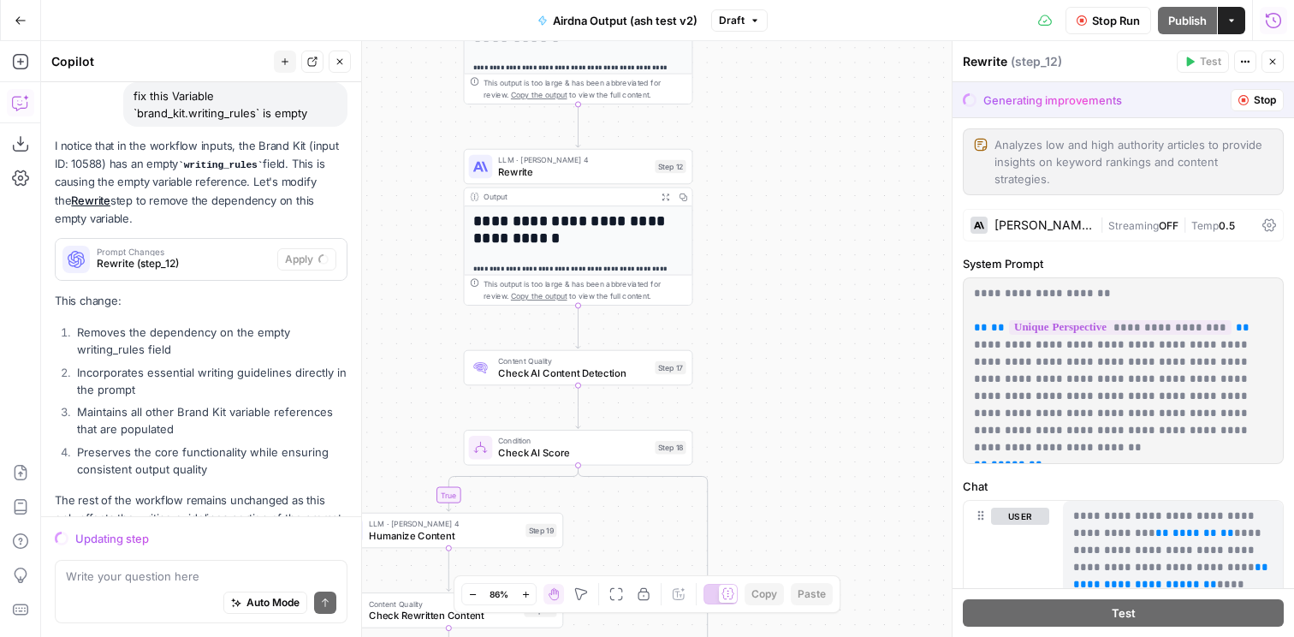
click at [1117, 18] on span "Stop Run" at bounding box center [1116, 20] width 48 height 17
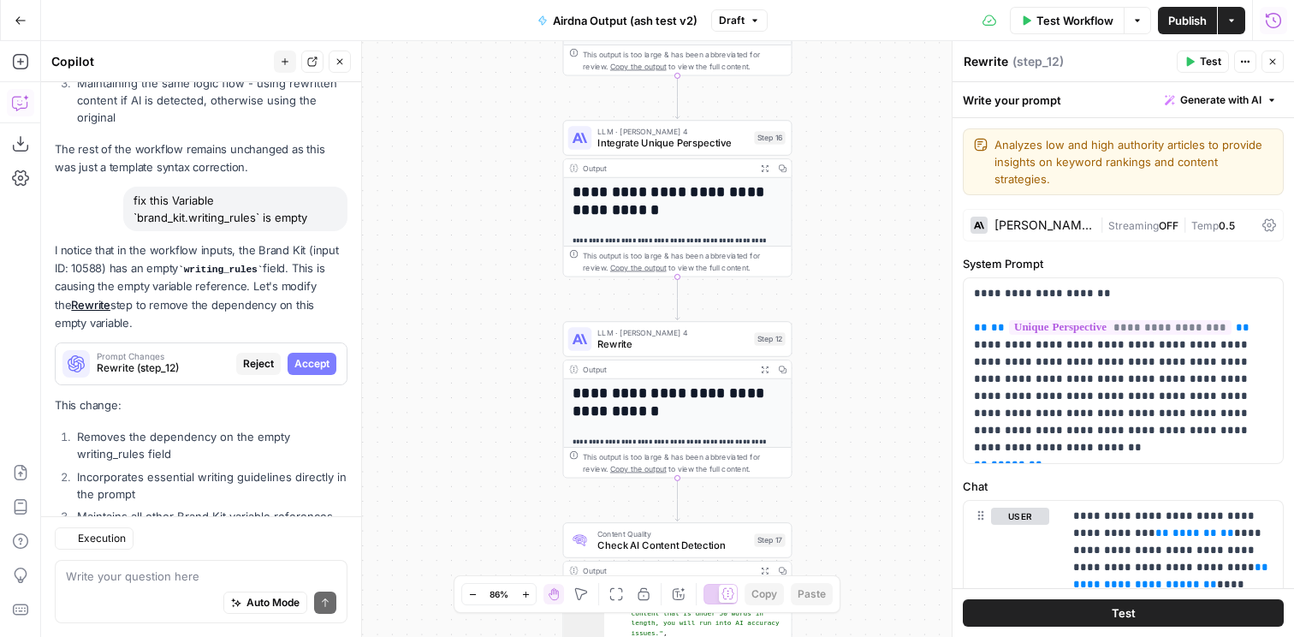
scroll to position [1999, 0]
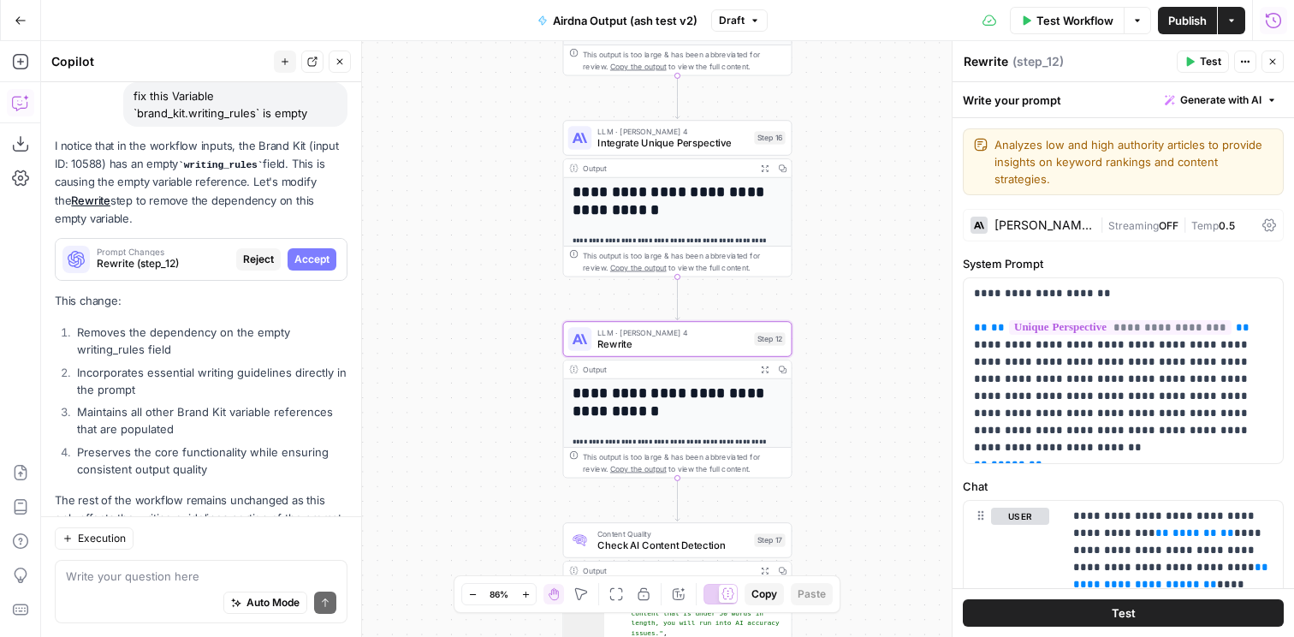
click at [311, 248] on button "Accept" at bounding box center [312, 259] width 49 height 22
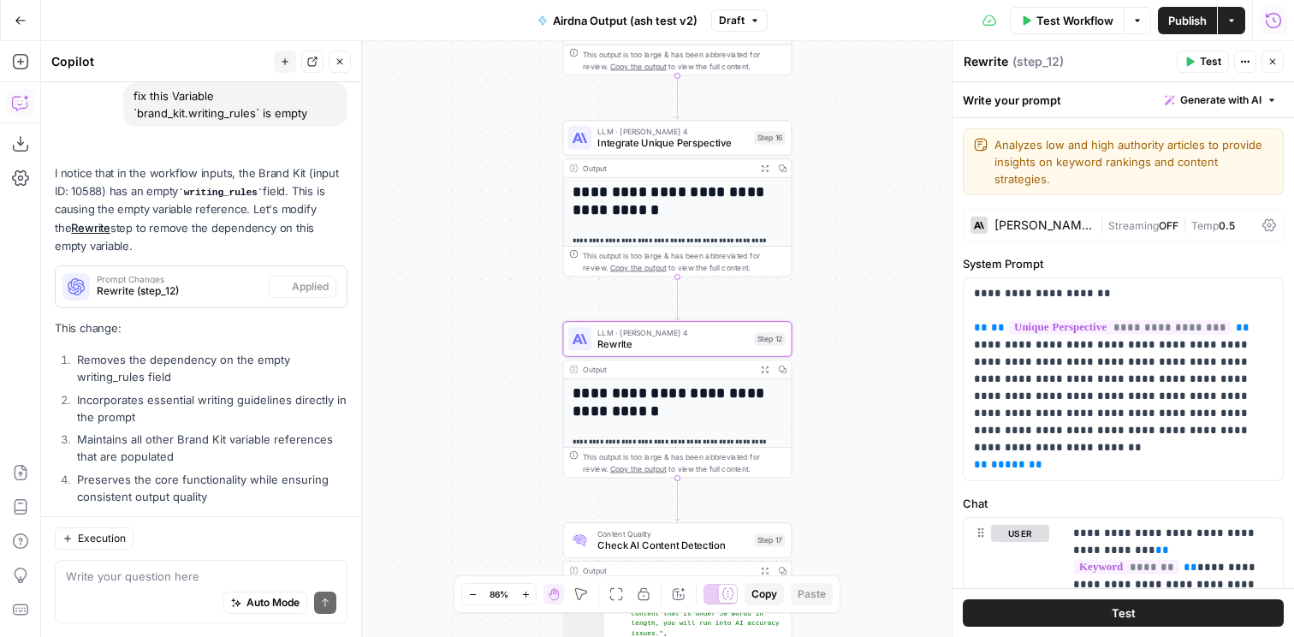
scroll to position [2027, 0]
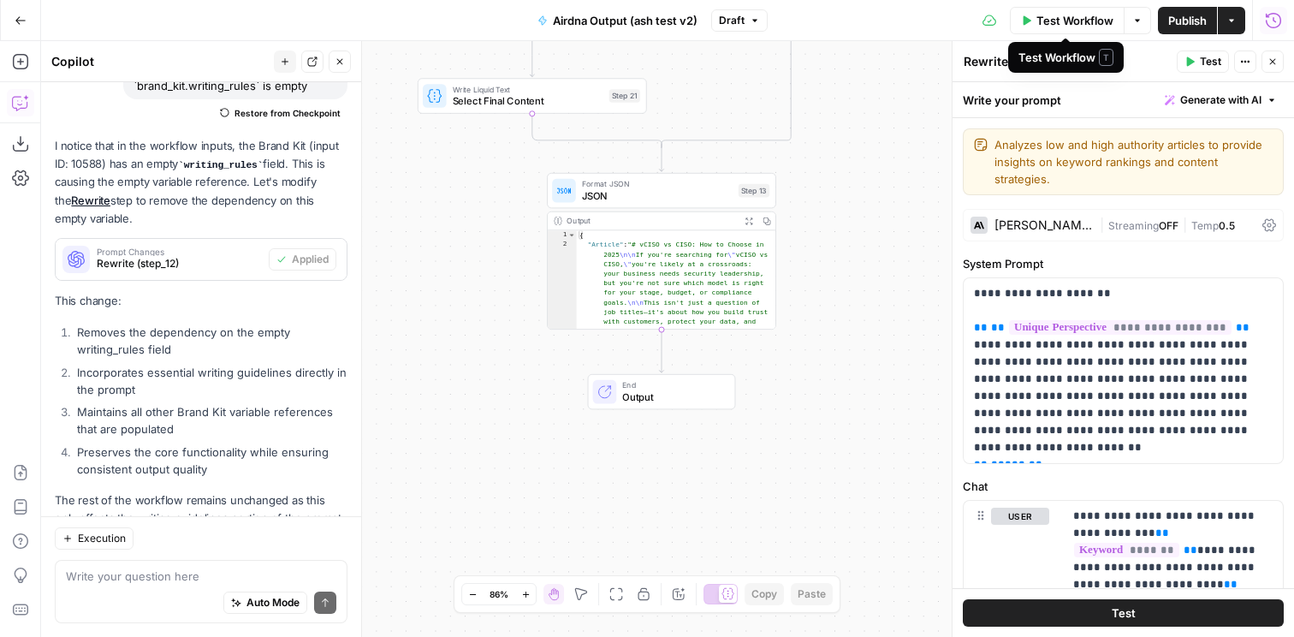
click at [1080, 27] on span "Test Workflow" at bounding box center [1075, 20] width 77 height 17
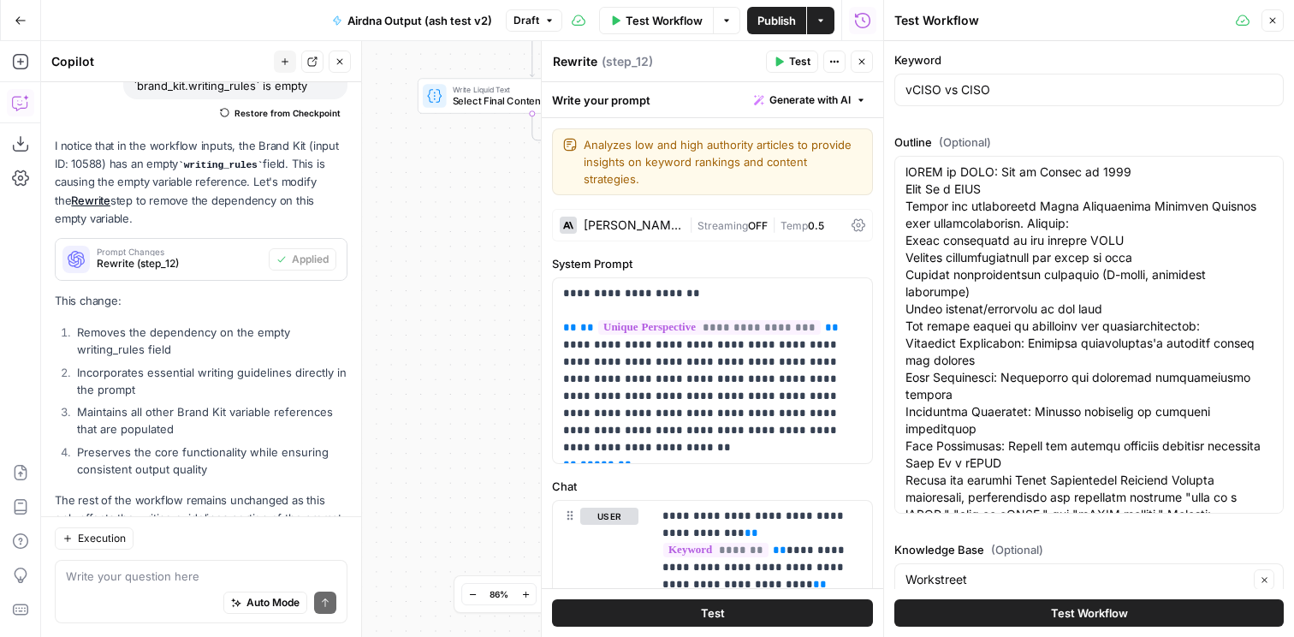
click at [658, 24] on span "Test Workflow" at bounding box center [664, 20] width 77 height 17
click at [1078, 610] on span "Test Workflow" at bounding box center [1089, 612] width 77 height 17
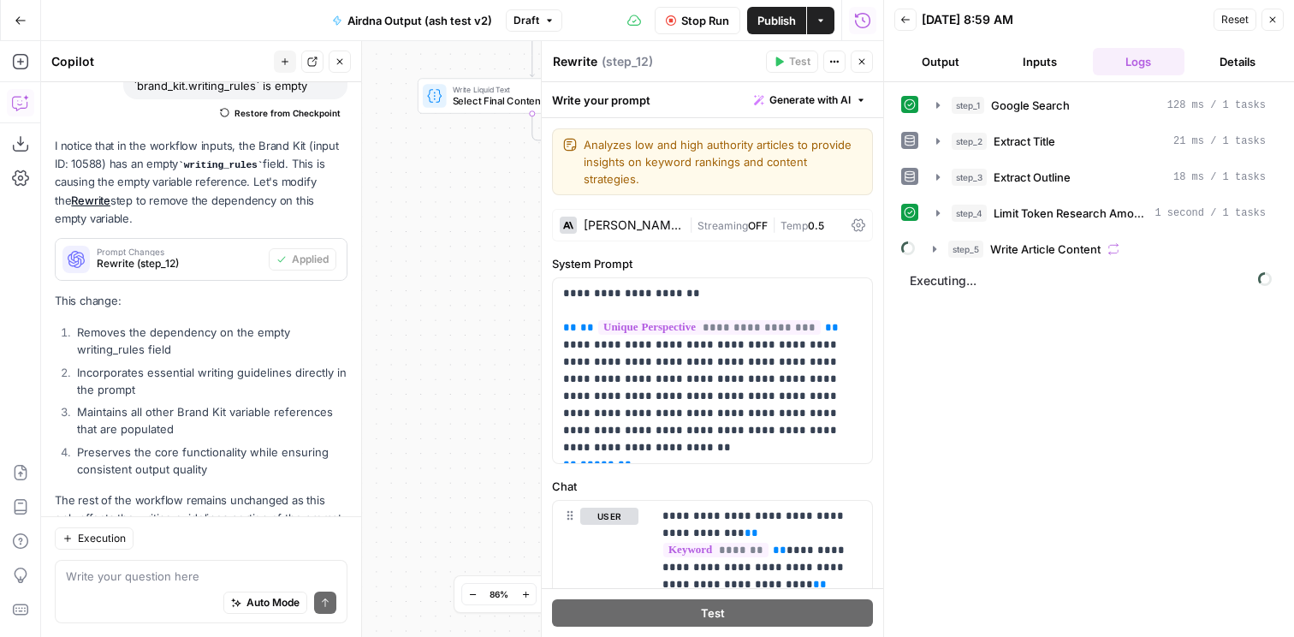
click at [864, 60] on icon "button" at bounding box center [862, 61] width 10 height 10
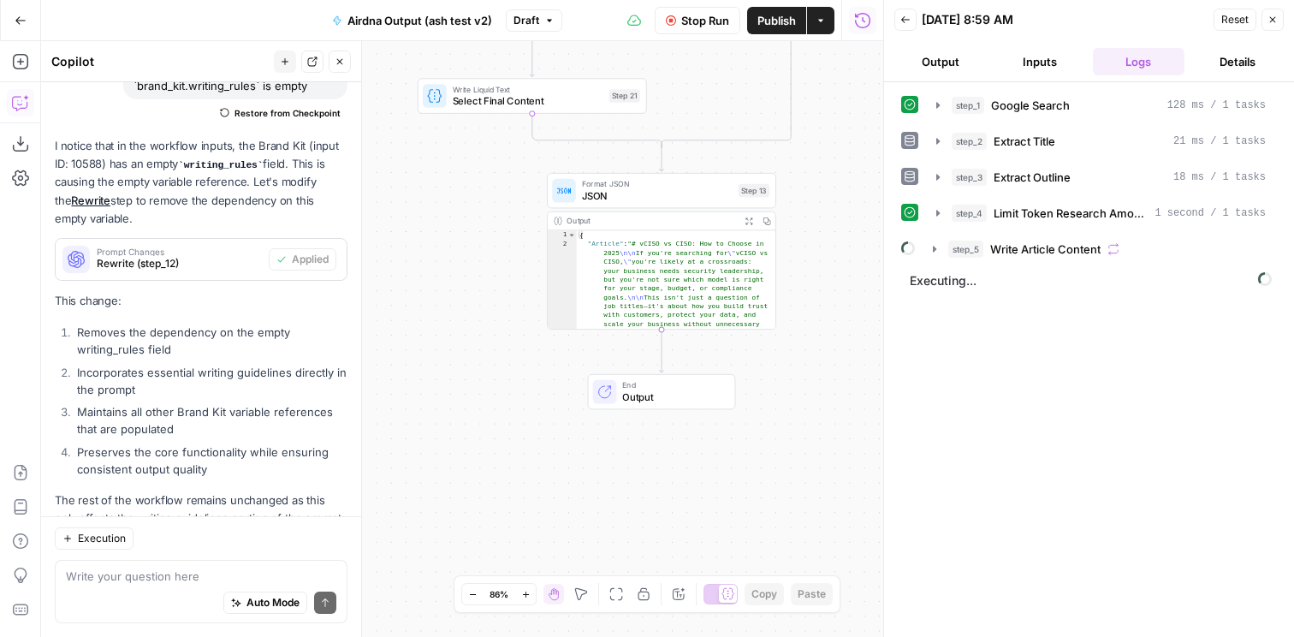
scroll to position [2027, 0]
click at [835, 382] on div "true false false true true false Workflow Set Inputs Inputs Google Search Googl…" at bounding box center [462, 339] width 842 height 596
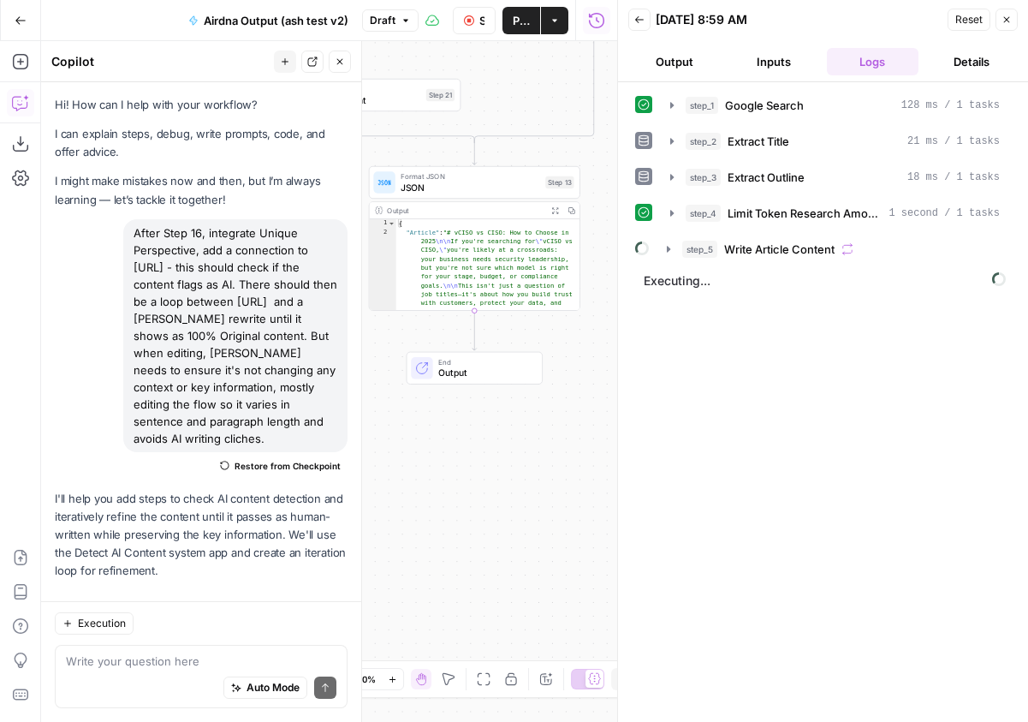
scroll to position [1942, 0]
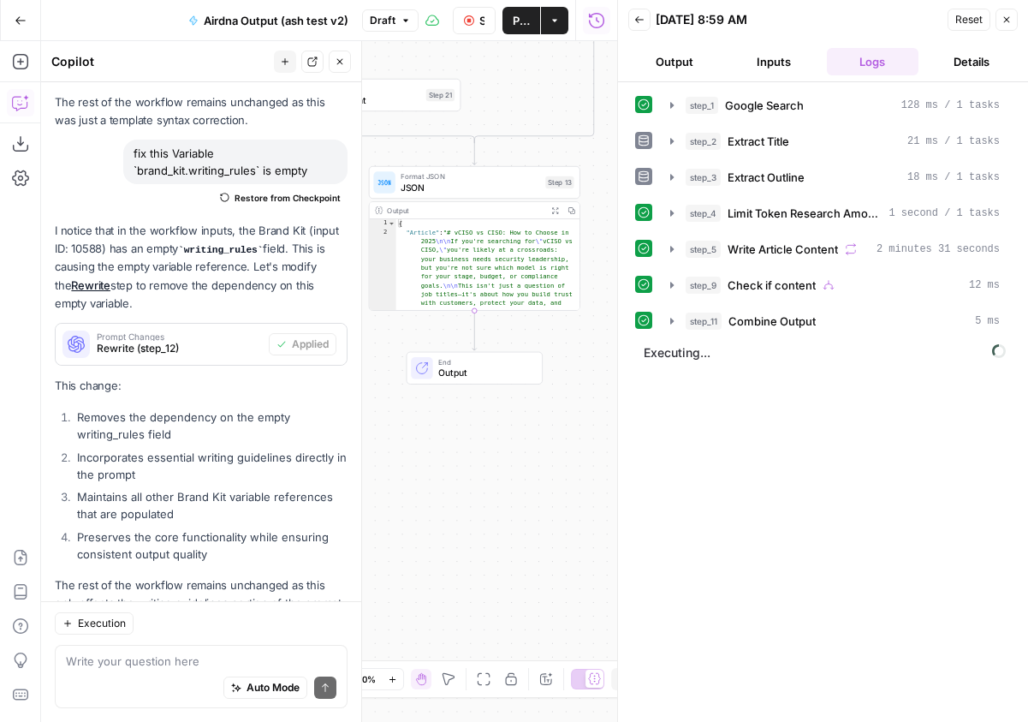
click at [1000, 21] on button "Close" at bounding box center [1006, 20] width 22 height 22
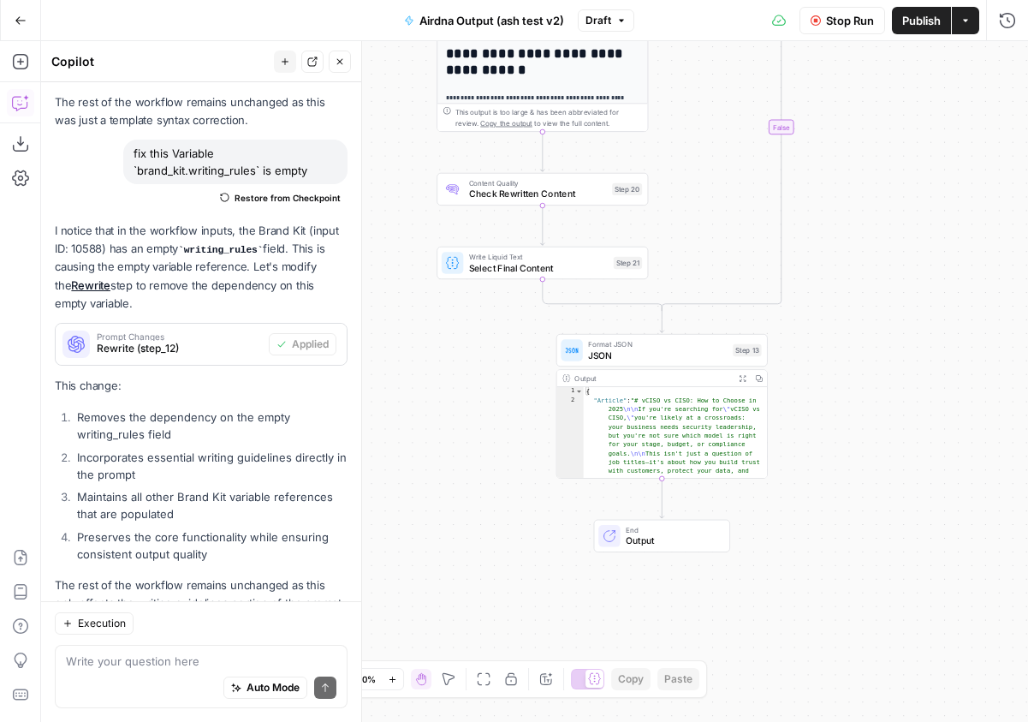
drag, startPoint x: 690, startPoint y: 201, endPoint x: 845, endPoint y: 354, distance: 217.3
click at [847, 368] on div "true false false true true false Workflow Set Inputs Inputs Google Search Googl…" at bounding box center [534, 381] width 987 height 680
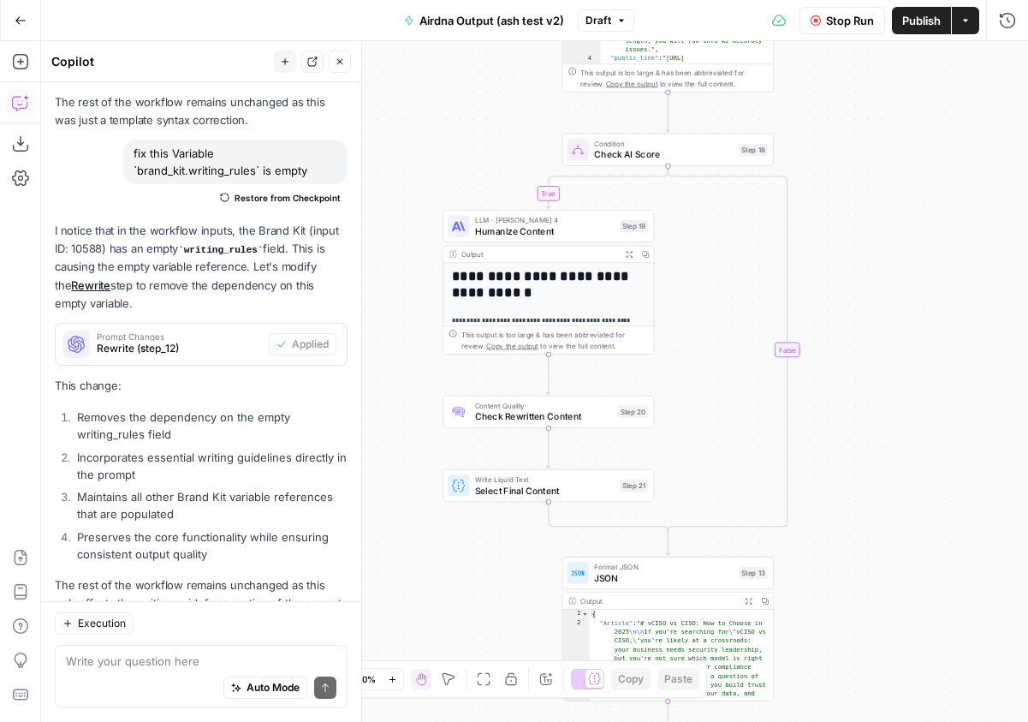
drag, startPoint x: 837, startPoint y: 217, endPoint x: 846, endPoint y: 431, distance: 214.2
click at [843, 440] on div "true false false true true false Workflow Set Inputs Inputs Google Search Googl…" at bounding box center [534, 381] width 987 height 680
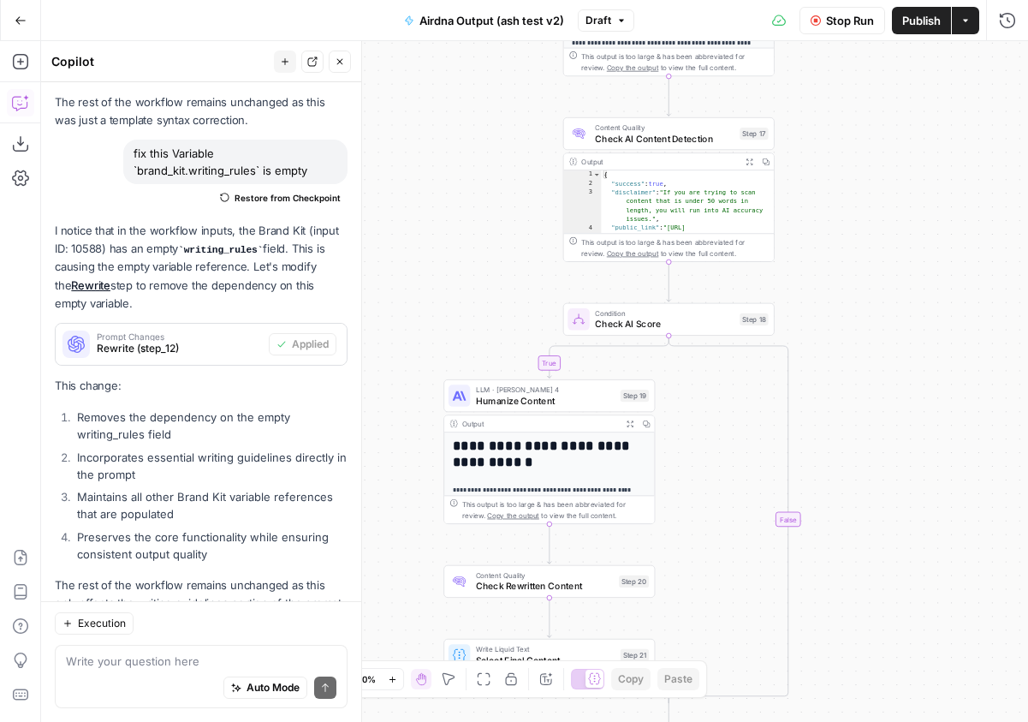
drag, startPoint x: 854, startPoint y: 243, endPoint x: 854, endPoint y: 413, distance: 169.5
click at [854, 413] on div "true false false true true false Workflow Set Inputs Inputs Google Search Googl…" at bounding box center [534, 381] width 987 height 680
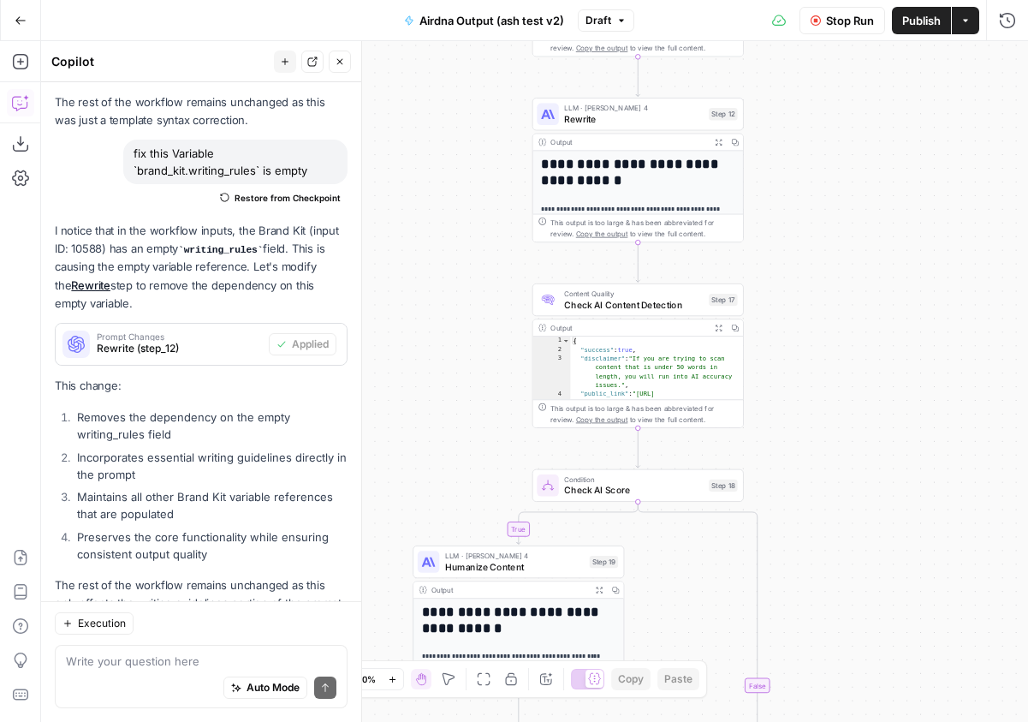
drag, startPoint x: 880, startPoint y: 220, endPoint x: 849, endPoint y: 391, distance: 173.9
click at [849, 393] on div "true false false true true false Workflow Set Inputs Inputs Google Search Googl…" at bounding box center [534, 381] width 987 height 680
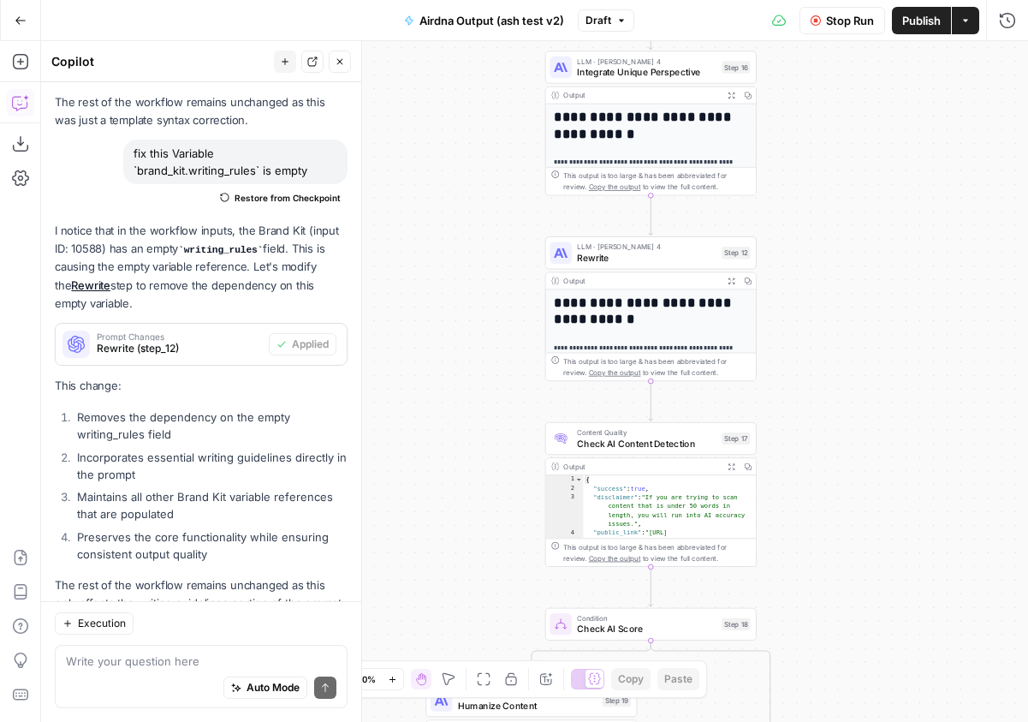
drag, startPoint x: 855, startPoint y: 274, endPoint x: 867, endPoint y: 405, distance: 131.5
click at [867, 405] on div "true false false true true false Workflow Set Inputs Inputs Google Search Googl…" at bounding box center [534, 381] width 987 height 680
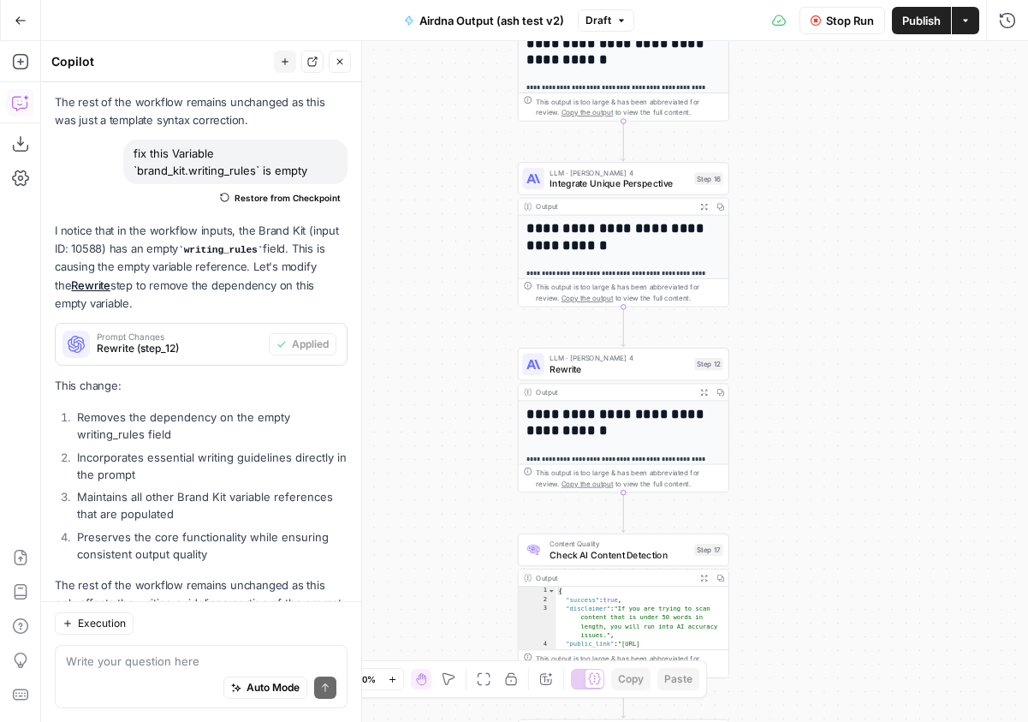
drag, startPoint x: 503, startPoint y: 287, endPoint x: 476, endPoint y: 403, distance: 119.6
click at [476, 403] on div "true false false true true false Workflow Set Inputs Inputs Google Search Googl…" at bounding box center [534, 381] width 987 height 680
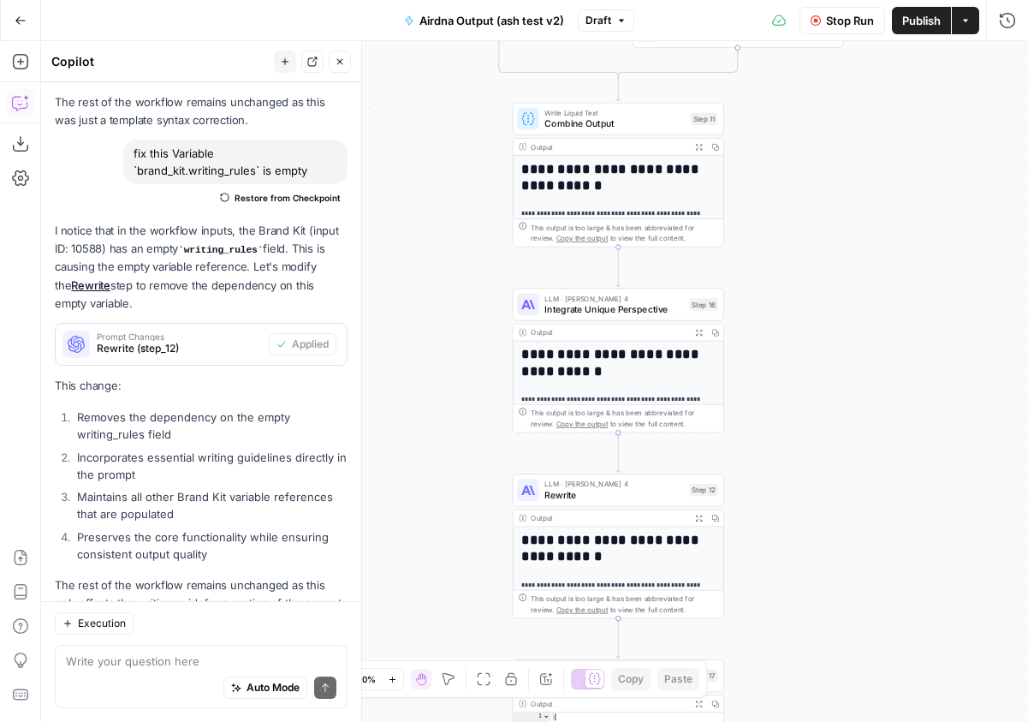
drag, startPoint x: 480, startPoint y: 391, endPoint x: 484, endPoint y: 459, distance: 67.7
click at [484, 462] on div "true false false true true false Workflow Set Inputs Inputs Google Search Googl…" at bounding box center [534, 381] width 987 height 680
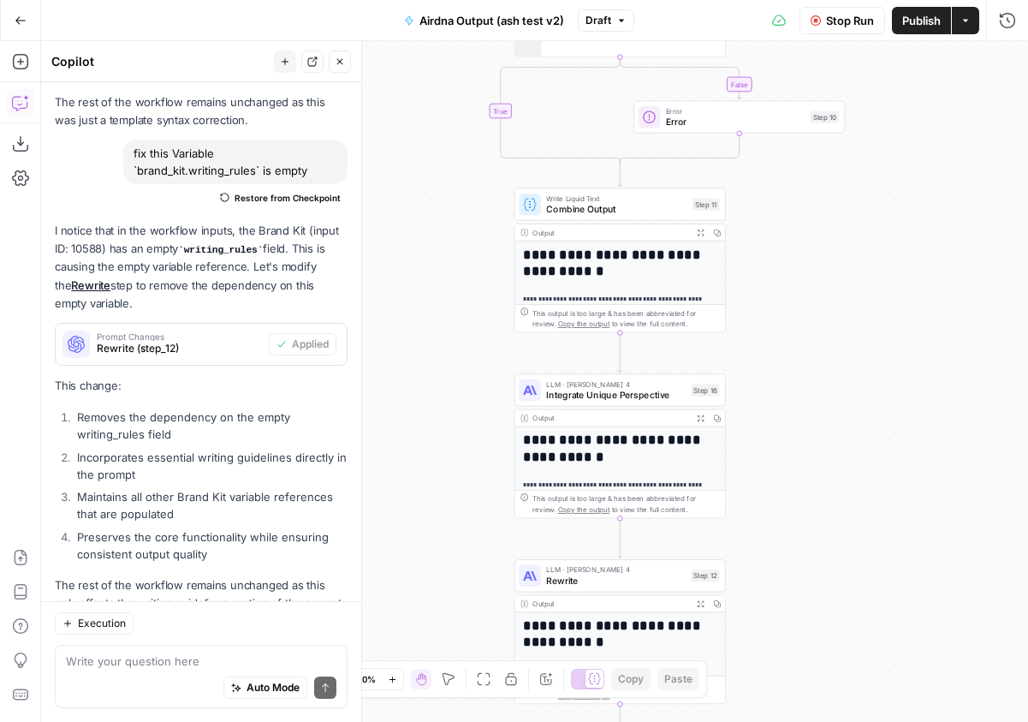
drag, startPoint x: 467, startPoint y: 303, endPoint x: 475, endPoint y: 502, distance: 199.6
click at [475, 503] on div "true false false true true false Workflow Set Inputs Inputs Google Search Googl…" at bounding box center [534, 381] width 987 height 680
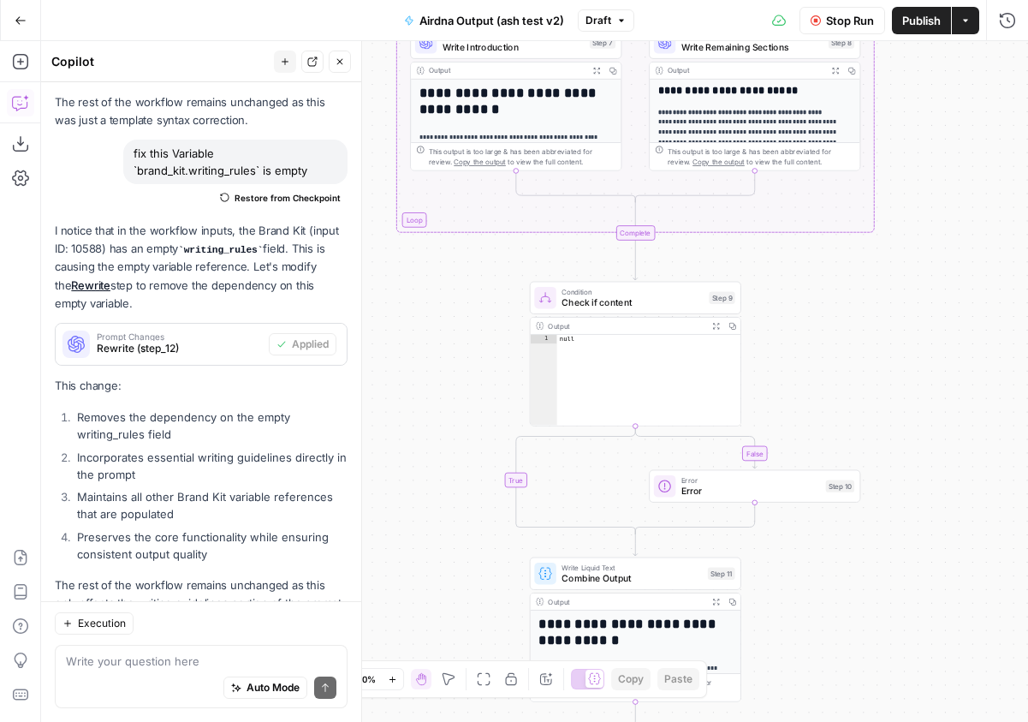
drag, startPoint x: 460, startPoint y: 419, endPoint x: 466, endPoint y: 520, distance: 102.1
click at [466, 520] on div "true false false true true false Workflow Set Inputs Inputs Google Search Googl…" at bounding box center [534, 381] width 987 height 680
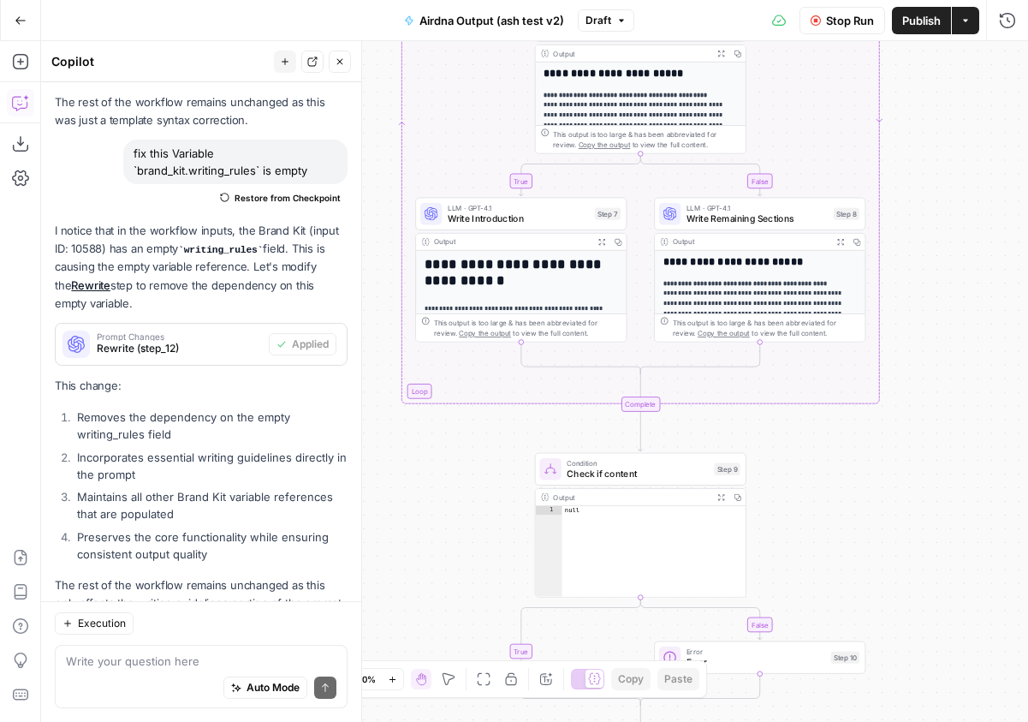
drag, startPoint x: 450, startPoint y: 395, endPoint x: 456, endPoint y: 565, distance: 170.4
click at [455, 566] on div "true false false true true false Workflow Set Inputs Inputs Google Search Googl…" at bounding box center [534, 381] width 987 height 680
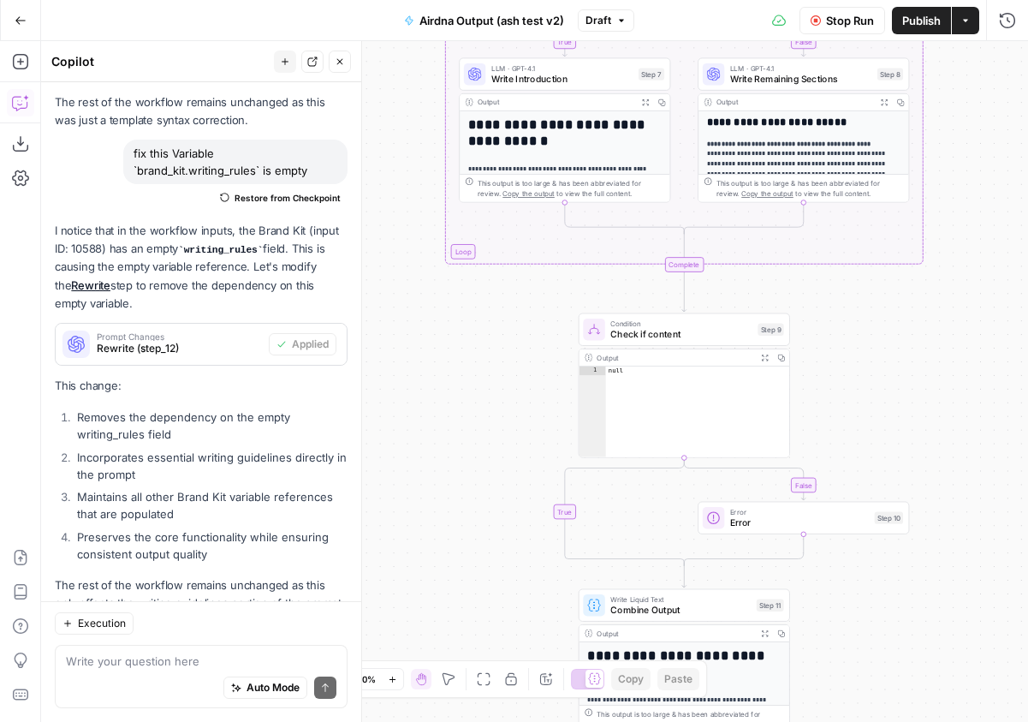
drag, startPoint x: 476, startPoint y: 489, endPoint x: 520, endPoint y: 349, distance: 146.2
click at [520, 349] on div "true false false true true false Workflow Set Inputs Inputs Google Search Googl…" at bounding box center [534, 381] width 987 height 680
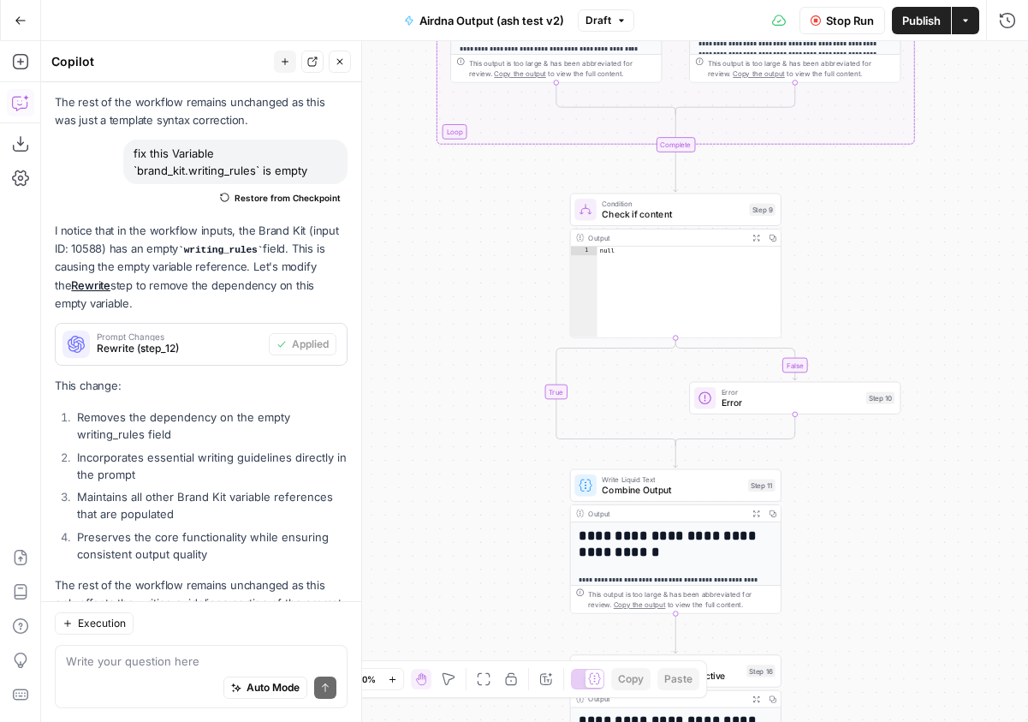
drag, startPoint x: 500, startPoint y: 475, endPoint x: 486, endPoint y: 365, distance: 110.4
click at [486, 347] on div "true false false true true false Workflow Set Inputs Inputs Google Search Googl…" at bounding box center [534, 381] width 987 height 680
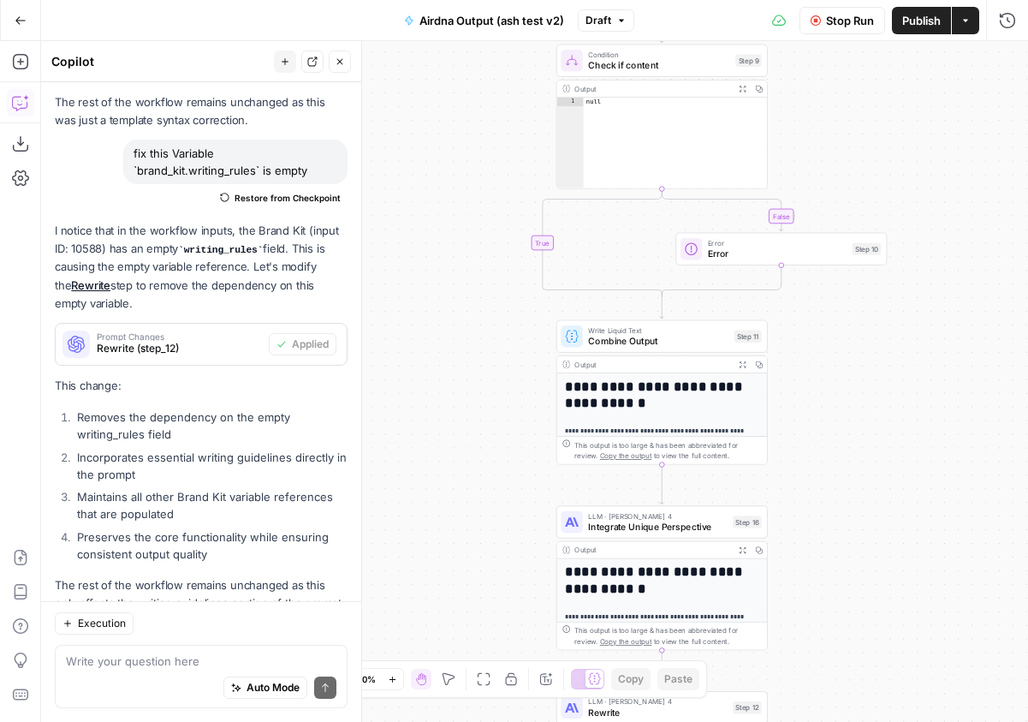
drag, startPoint x: 502, startPoint y: 475, endPoint x: 486, endPoint y: 312, distance: 163.4
click at [486, 312] on div "true false false true true false Workflow Set Inputs Inputs Google Search Googl…" at bounding box center [534, 381] width 987 height 680
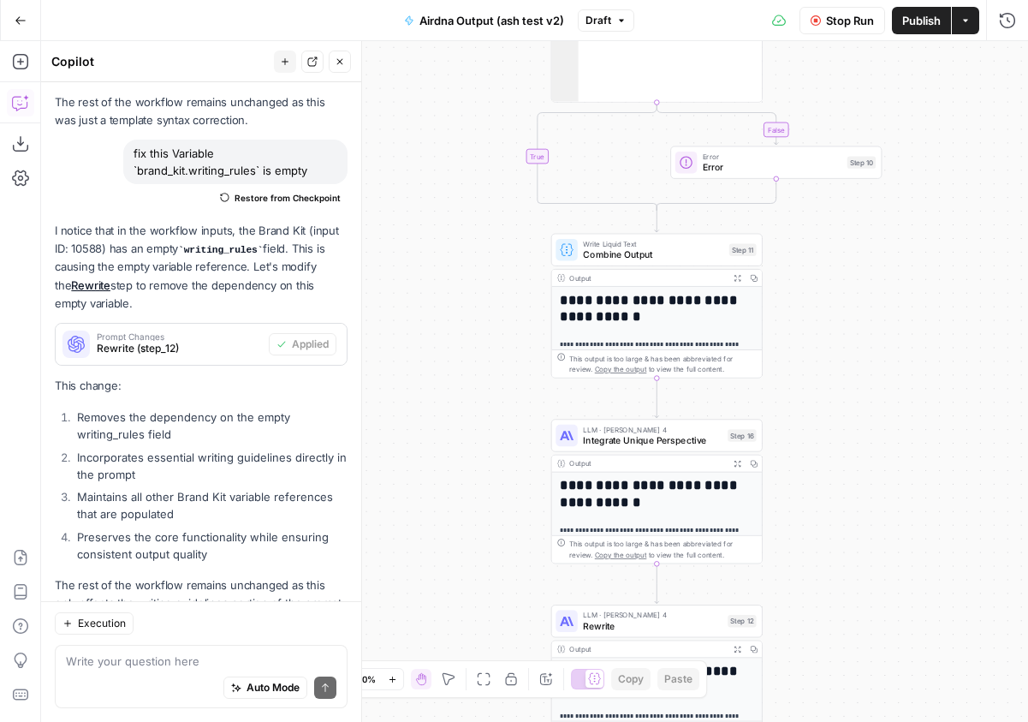
drag, startPoint x: 484, startPoint y: 322, endPoint x: 479, endPoint y: 238, distance: 84.0
click at [479, 238] on div "true false false true true false Workflow Set Inputs Inputs Google Search Googl…" at bounding box center [534, 381] width 987 height 680
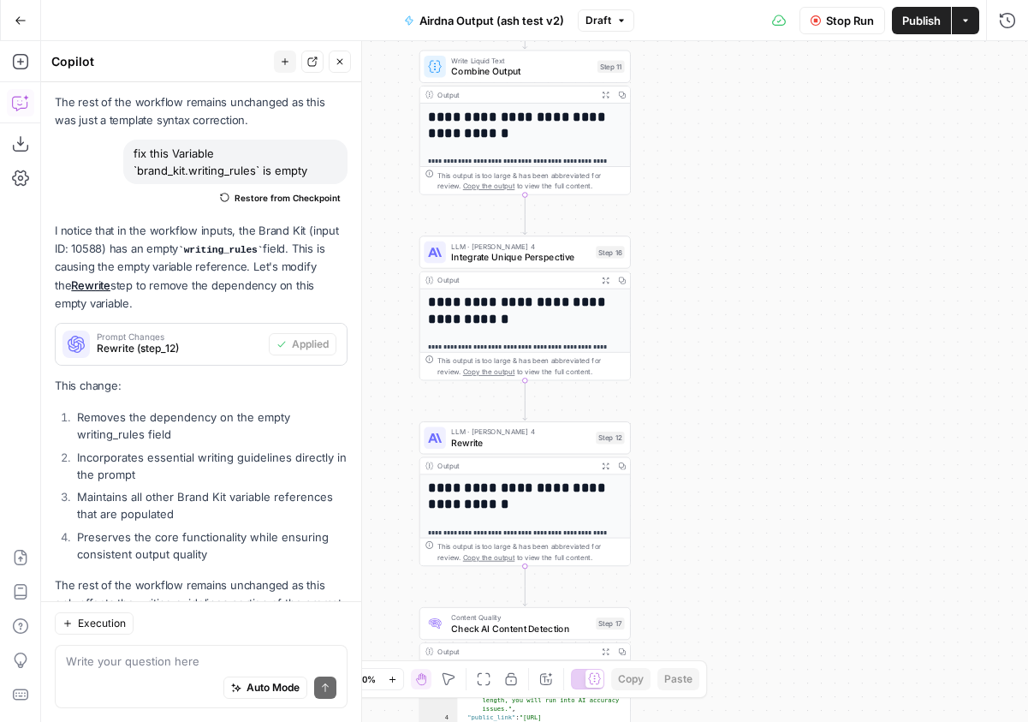
drag, startPoint x: 888, startPoint y: 350, endPoint x: 761, endPoint y: 192, distance: 202.8
click at [761, 192] on div "true false false true true false Workflow Set Inputs Inputs Google Search Googl…" at bounding box center [534, 381] width 987 height 680
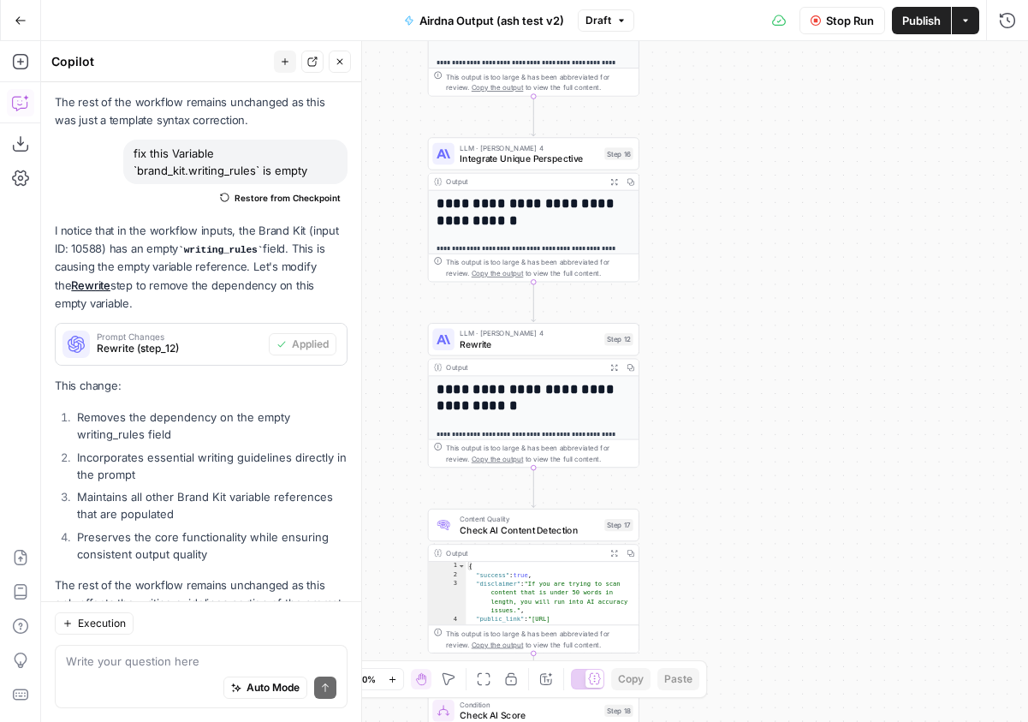
drag, startPoint x: 821, startPoint y: 383, endPoint x: 799, endPoint y: 233, distance: 151.3
click at [811, 187] on div "true false false true true false Workflow Set Inputs Inputs Google Search Googl…" at bounding box center [534, 381] width 987 height 680
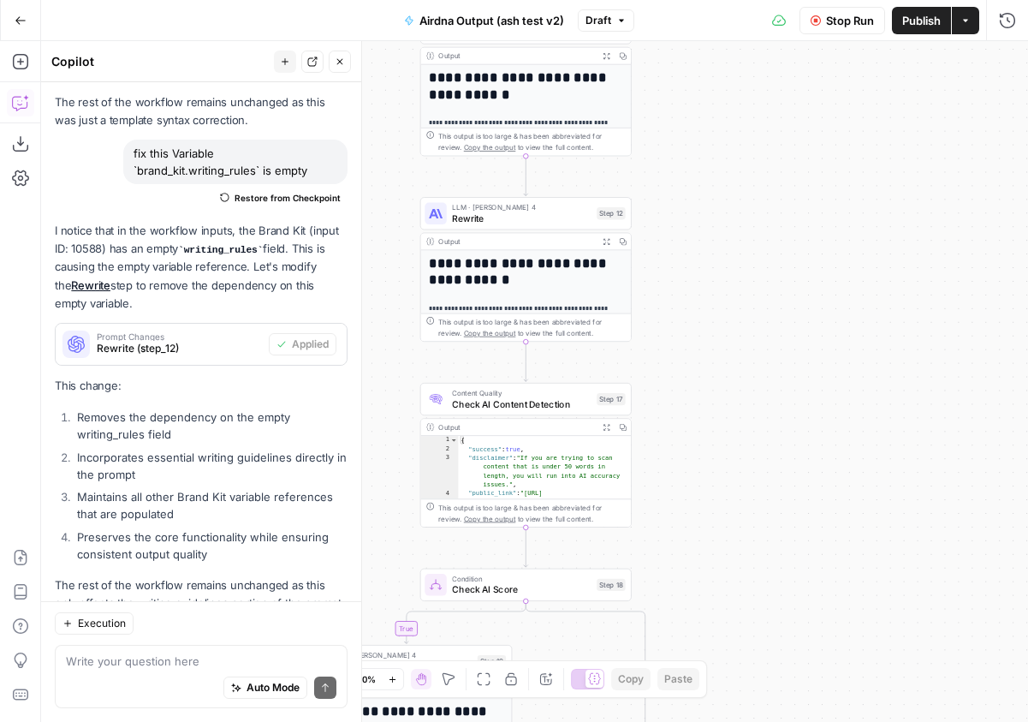
drag, startPoint x: 790, startPoint y: 334, endPoint x: 846, endPoint y: 192, distance: 152.6
click at [846, 192] on div "true false false true true false Workflow Set Inputs Inputs Google Search Googl…" at bounding box center [534, 381] width 987 height 680
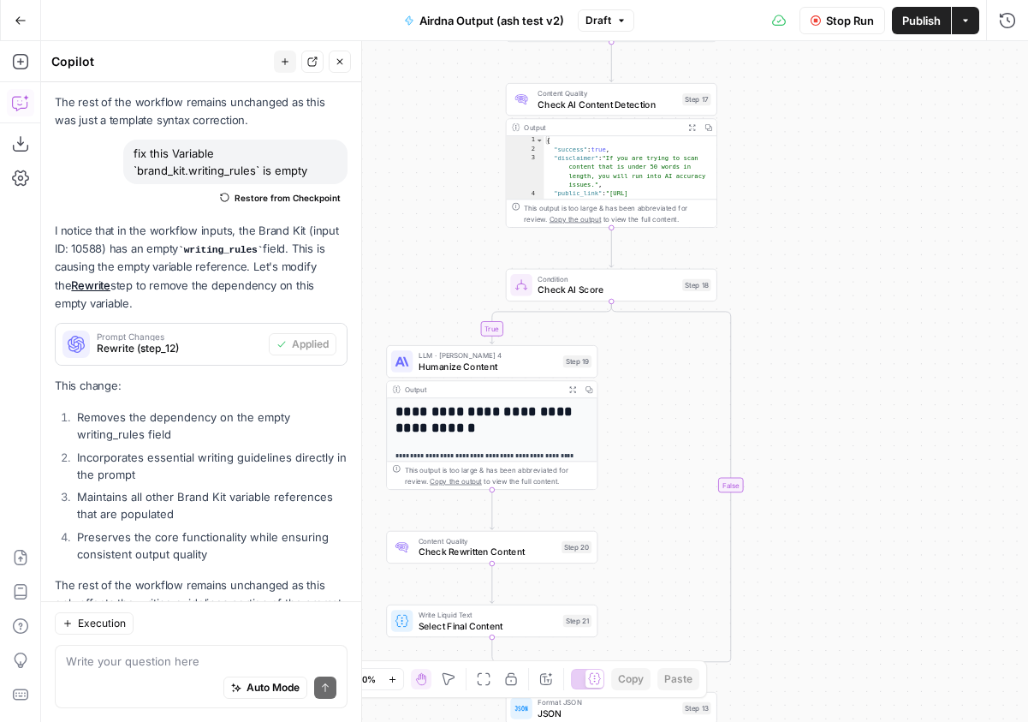
drag, startPoint x: 801, startPoint y: 328, endPoint x: 828, endPoint y: 178, distance: 152.1
click at [828, 178] on div "true false false true true false Workflow Set Inputs Inputs Google Search Googl…" at bounding box center [534, 381] width 987 height 680
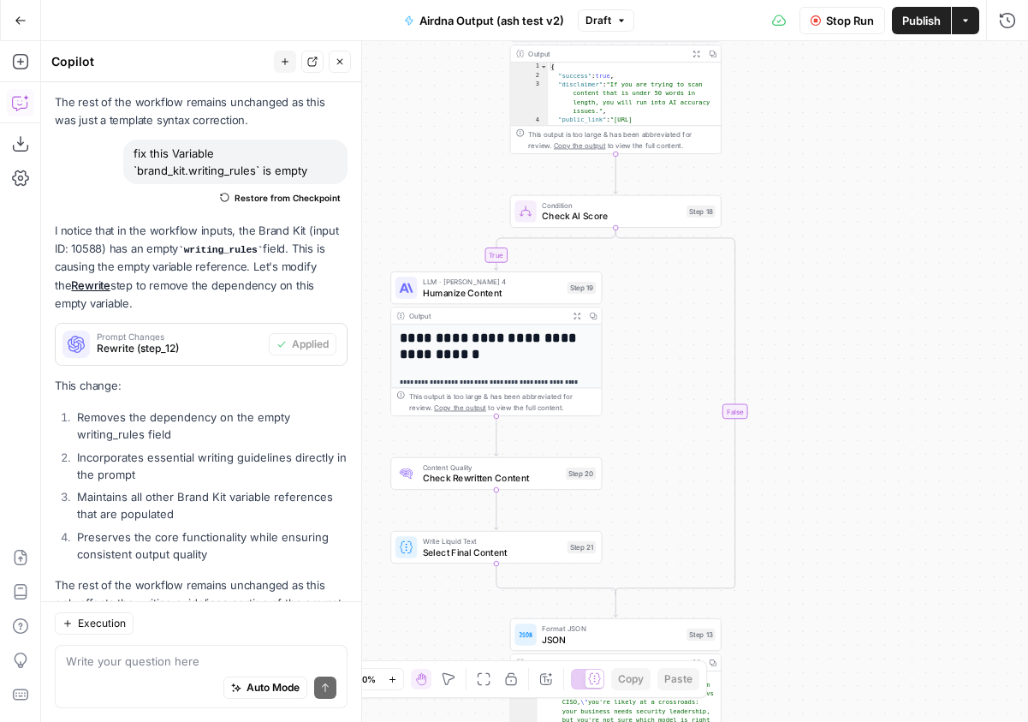
drag, startPoint x: 816, startPoint y: 294, endPoint x: 808, endPoint y: 126, distance: 168.8
click at [808, 126] on div "true false false true true false Workflow Set Inputs Inputs Google Search Googl…" at bounding box center [534, 381] width 987 height 680
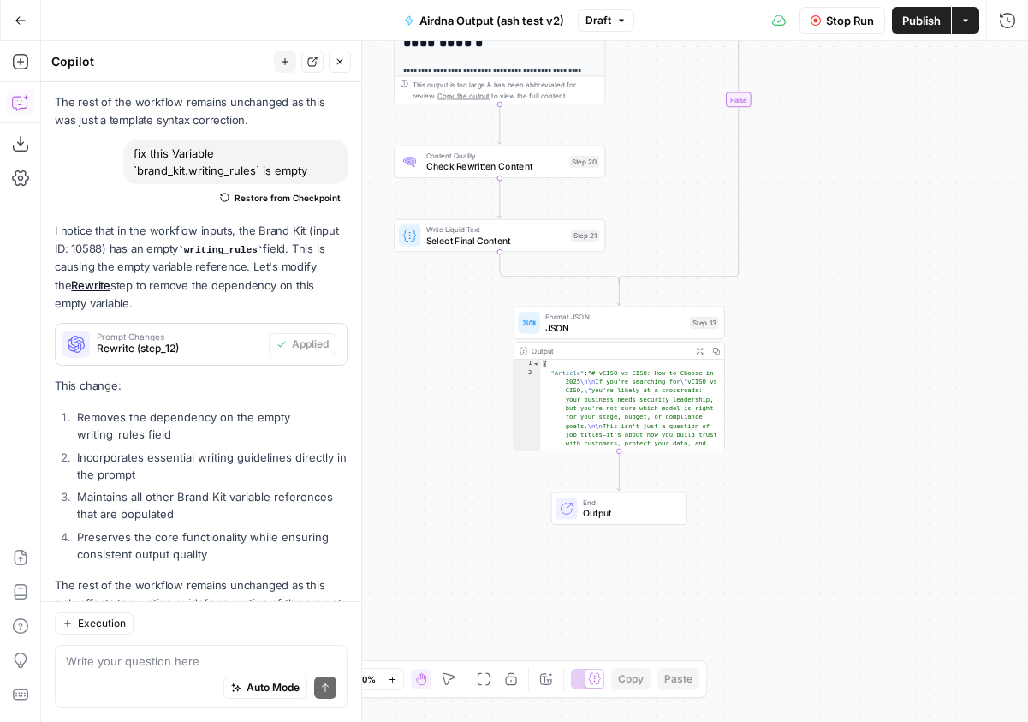
drag, startPoint x: 811, startPoint y: 284, endPoint x: 821, endPoint y: 145, distance: 139.9
click at [821, 145] on div "true false false true true false Workflow Set Inputs Inputs Google Search Googl…" at bounding box center [534, 381] width 987 height 680
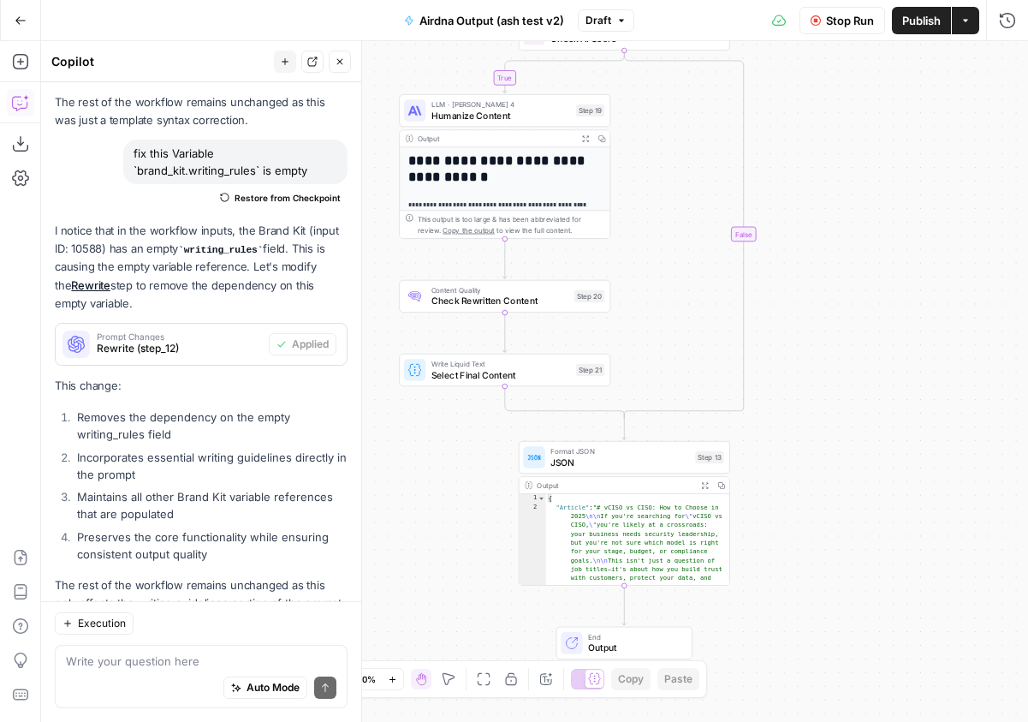
drag, startPoint x: 777, startPoint y: 324, endPoint x: 787, endPoint y: 371, distance: 48.0
click at [786, 380] on div "true false false true true false Workflow Set Inputs Inputs Google Search Googl…" at bounding box center [534, 381] width 987 height 680
click at [1007, 27] on icon "button" at bounding box center [1007, 19] width 15 height 15
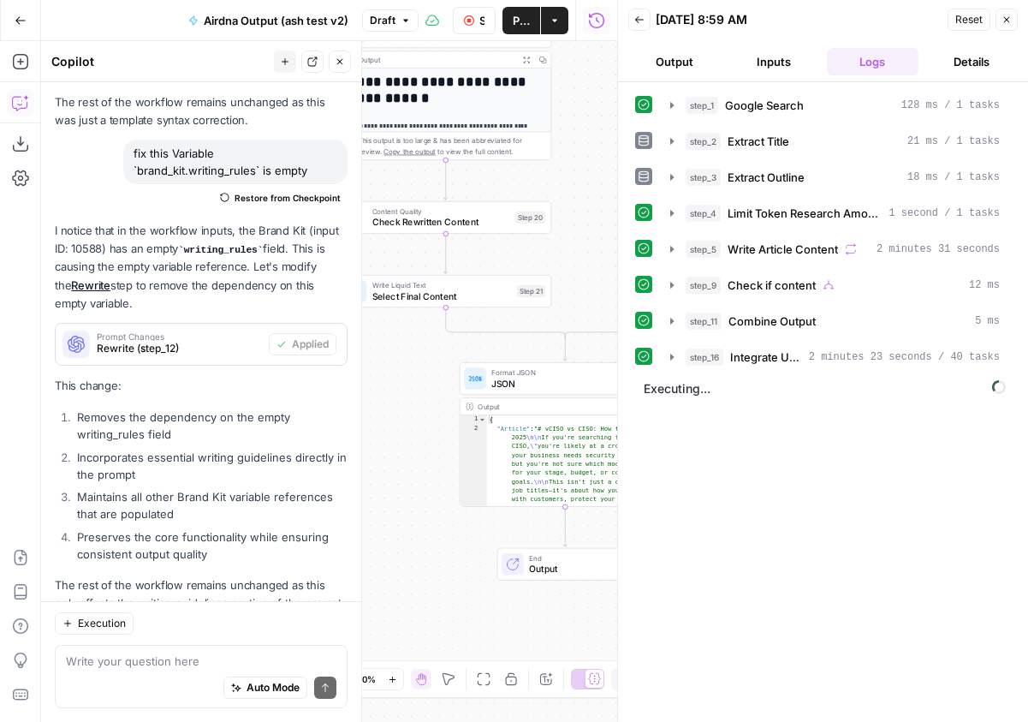
drag, startPoint x: 427, startPoint y: 332, endPoint x: 369, endPoint y: 258, distance: 94.5
click at [369, 258] on body "F Frontcourt New Home Browse Your Data Usage Settings Recent Grids Spencer <> W…" at bounding box center [514, 361] width 1028 height 722
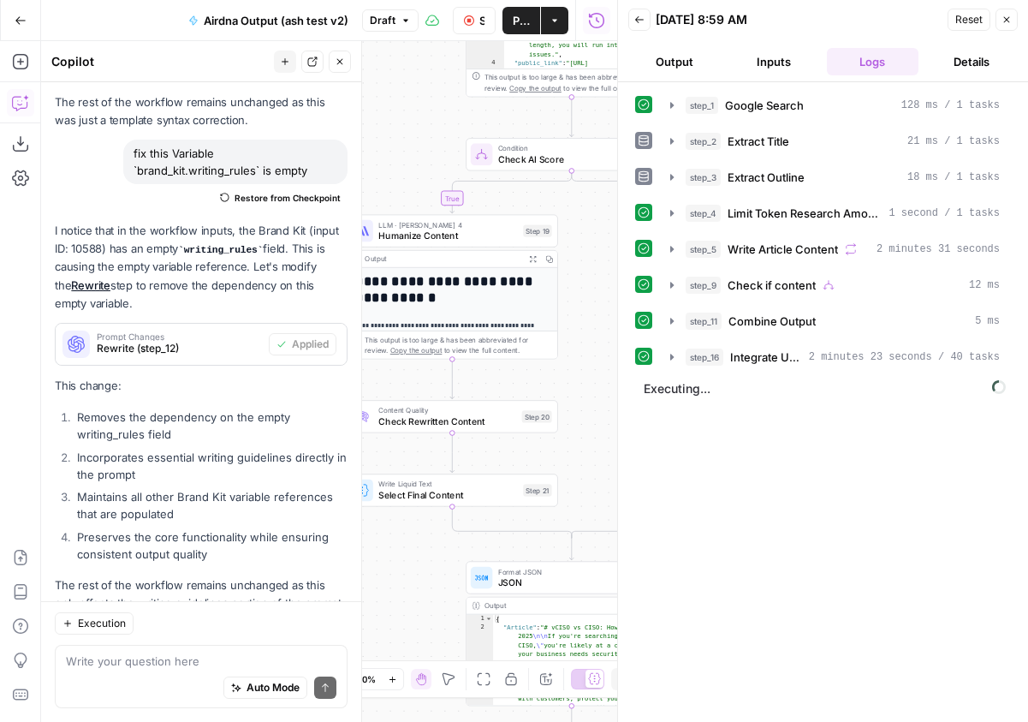
drag, startPoint x: 416, startPoint y: 413, endPoint x: 424, endPoint y: 599, distance: 186.8
click at [418, 612] on div "true false false true true false Workflow Set Inputs Inputs Google Search Googl…" at bounding box center [329, 381] width 576 height 680
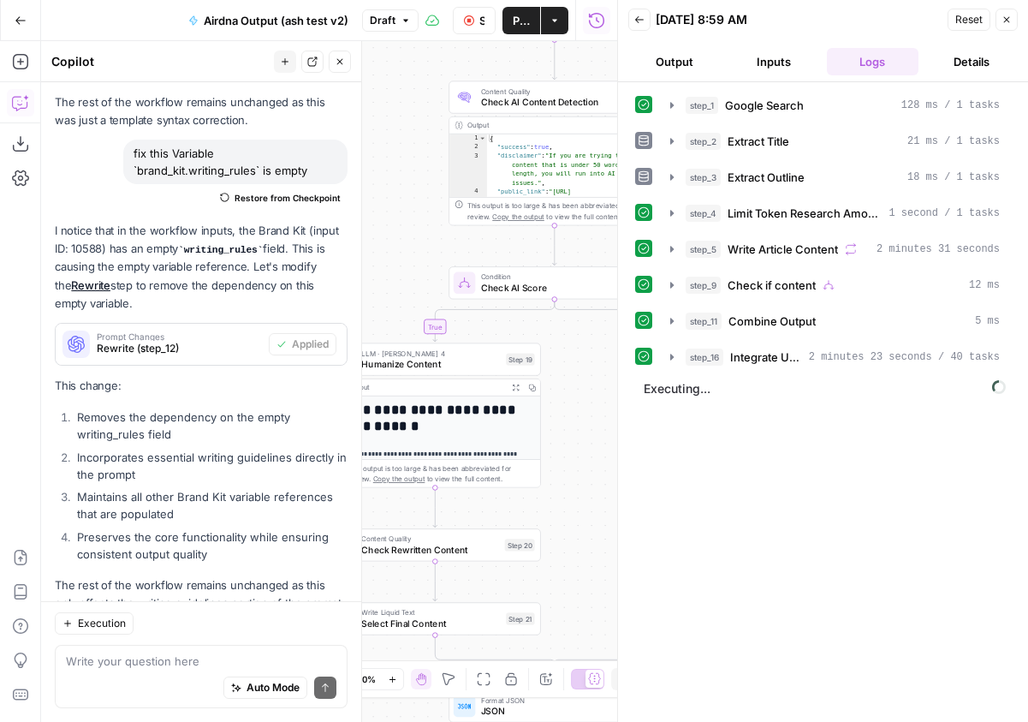
drag, startPoint x: 429, startPoint y: 560, endPoint x: 421, endPoint y: 658, distance: 98.7
click at [419, 636] on body "F Frontcourt New Home Browse Your Data Usage Settings Recent Grids Spencer <> W…" at bounding box center [514, 361] width 1028 height 722
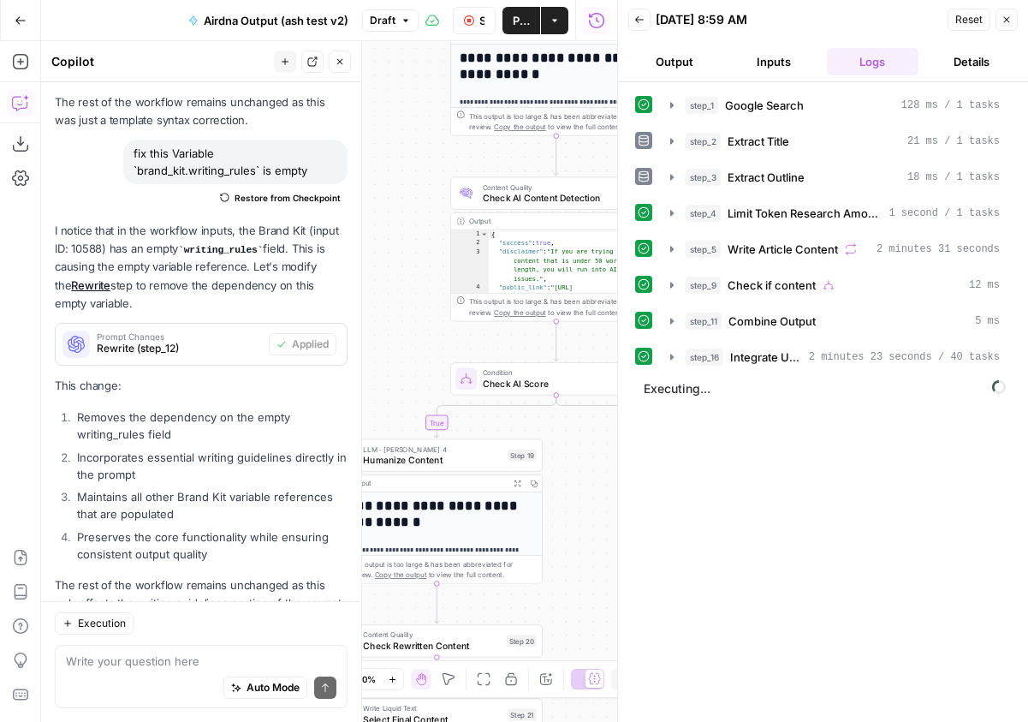
drag, startPoint x: 399, startPoint y: 215, endPoint x: 401, endPoint y: 348, distance: 132.7
click at [401, 348] on div "true false false true true false Workflow Set Inputs Inputs Google Search Googl…" at bounding box center [329, 381] width 576 height 680
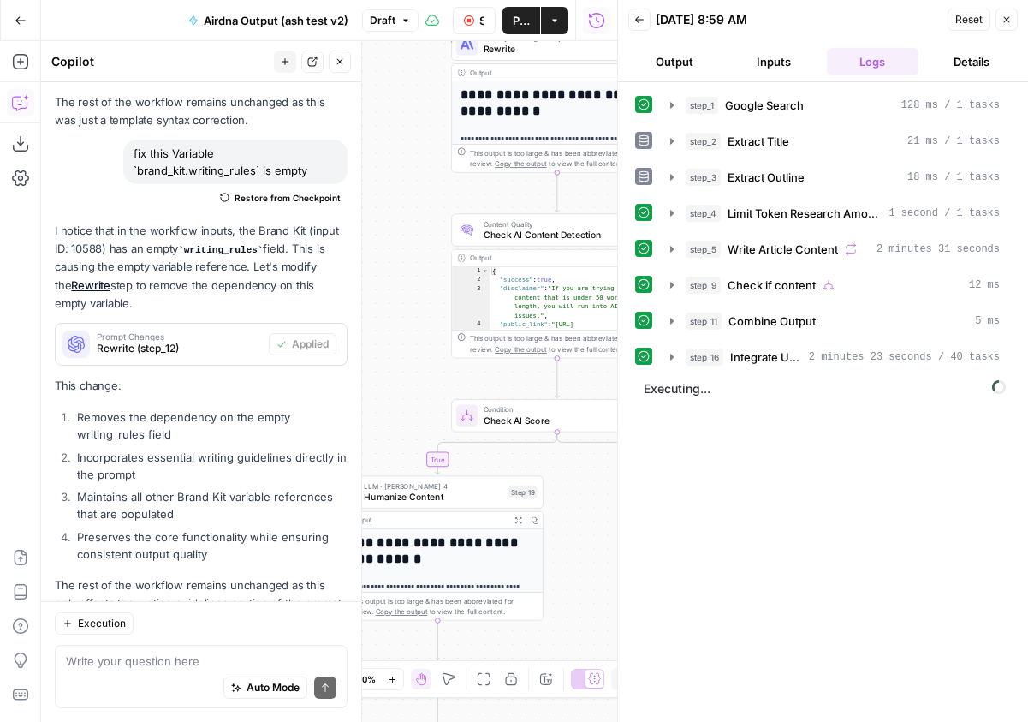
drag, startPoint x: 421, startPoint y: 310, endPoint x: 402, endPoint y: 354, distance: 47.5
click at [402, 354] on div "true false false true true false Workflow Set Inputs Inputs Google Search Googl…" at bounding box center [329, 381] width 576 height 680
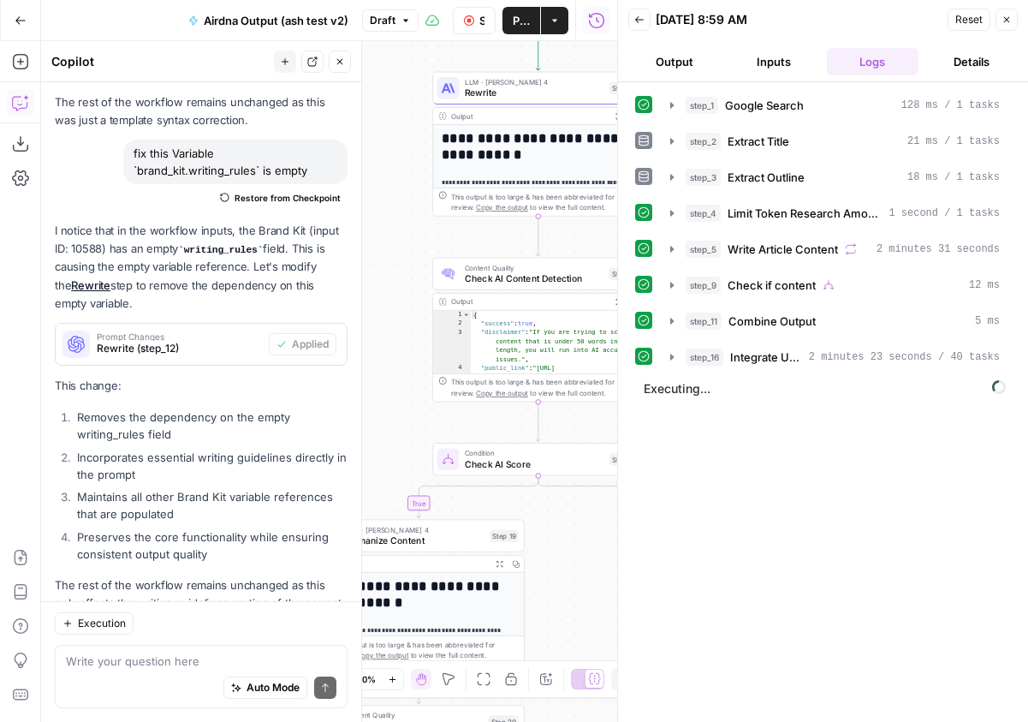
click at [1003, 21] on icon "button" at bounding box center [1006, 20] width 10 height 10
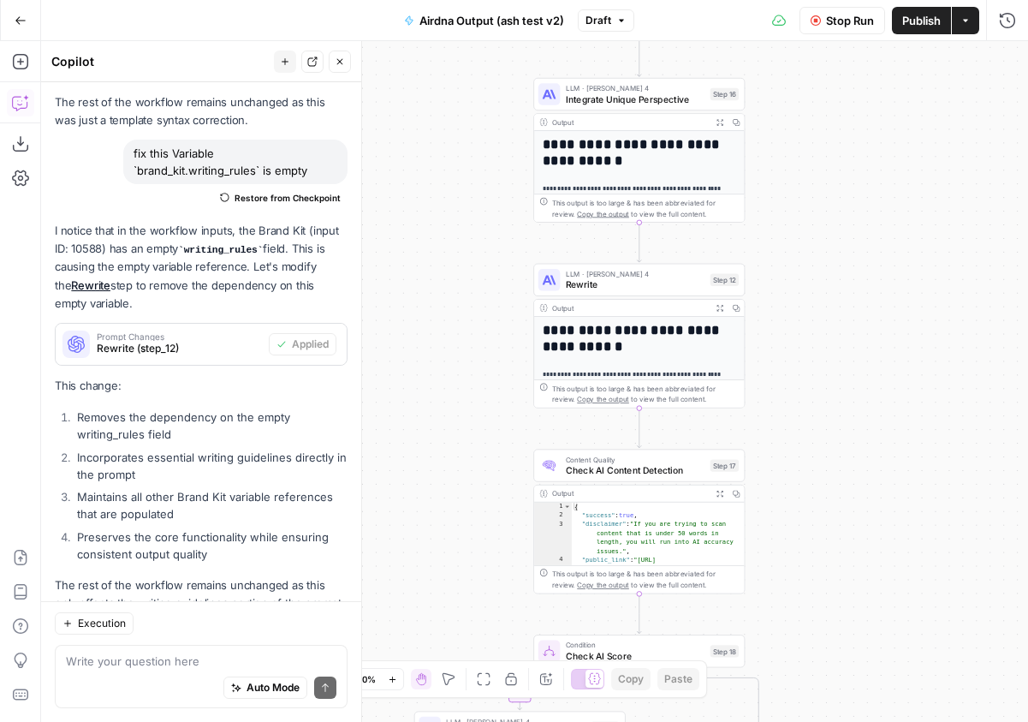
drag, startPoint x: 748, startPoint y: 363, endPoint x: 849, endPoint y: 555, distance: 216.7
click at [849, 555] on div "true false false true true false Workflow Set Inputs Inputs Google Search Googl…" at bounding box center [534, 381] width 987 height 680
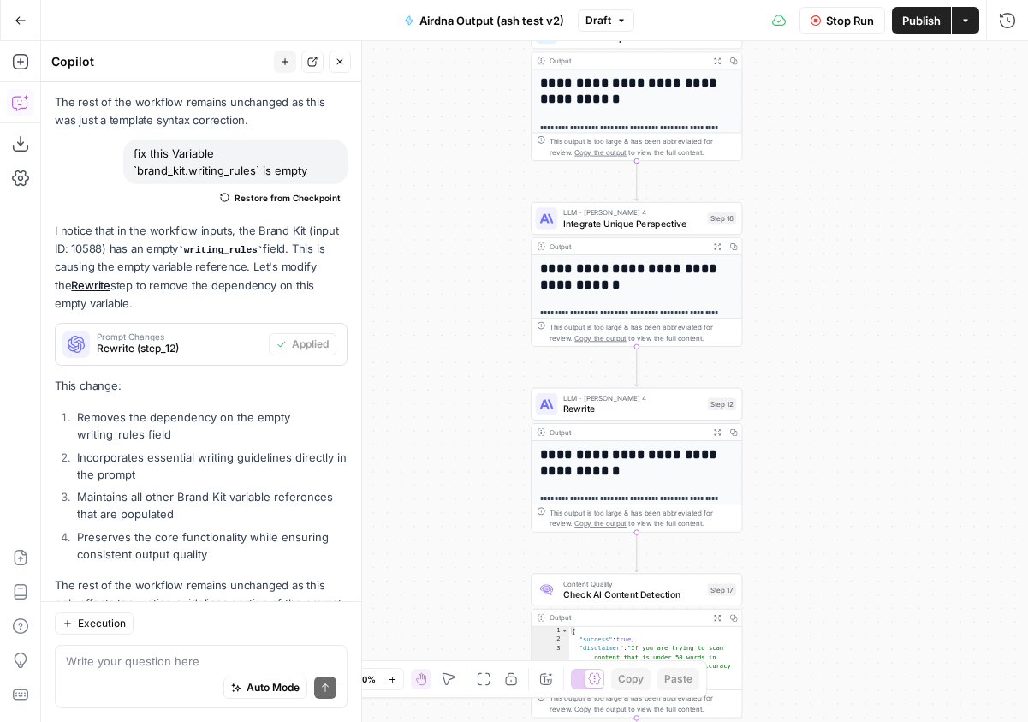
drag, startPoint x: 848, startPoint y: 363, endPoint x: 846, endPoint y: 487, distance: 124.1
click at [846, 487] on div "true false false true true false Workflow Set Inputs Inputs Google Search Googl…" at bounding box center [534, 381] width 987 height 680
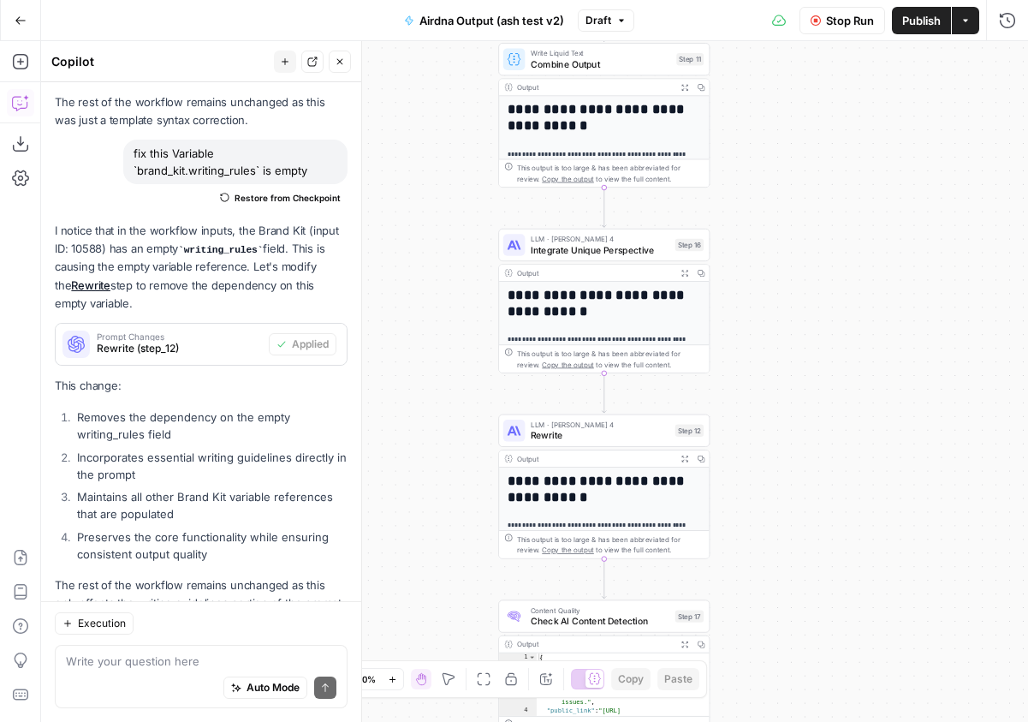
drag, startPoint x: 832, startPoint y: 451, endPoint x: 803, endPoint y: 437, distance: 32.5
click at [803, 437] on div "true false false true true false Workflow Set Inputs Inputs Google Search Googl…" at bounding box center [534, 381] width 987 height 680
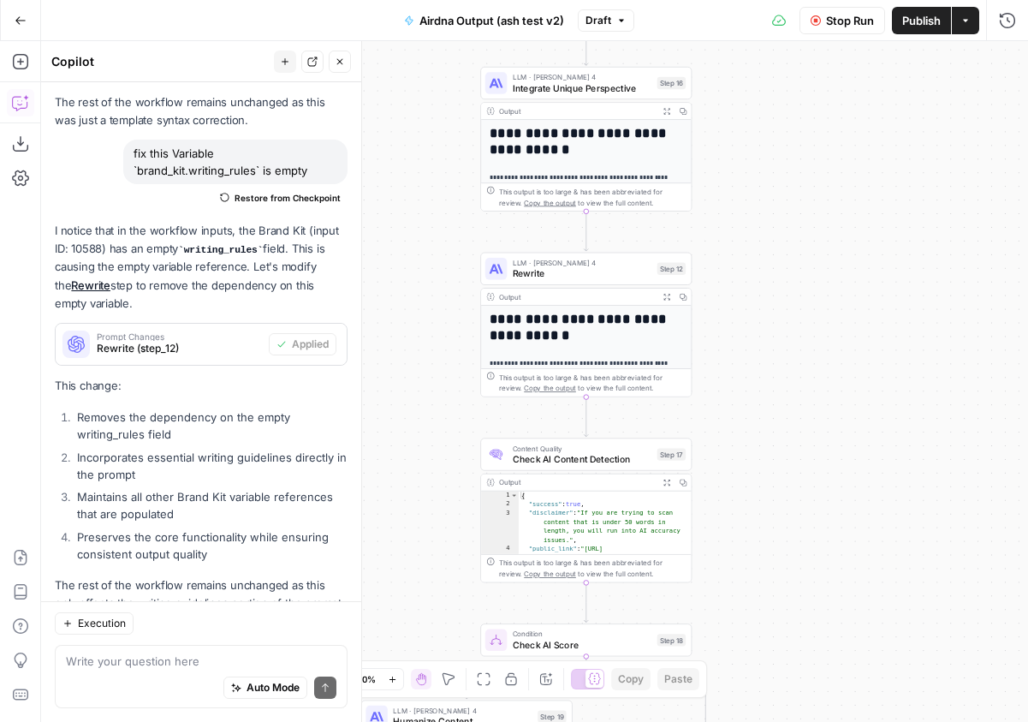
drag, startPoint x: 810, startPoint y: 458, endPoint x: 792, endPoint y: 291, distance: 167.9
click at [792, 291] on div "true false false true true false Workflow Set Inputs Inputs Google Search Googl…" at bounding box center [534, 381] width 987 height 680
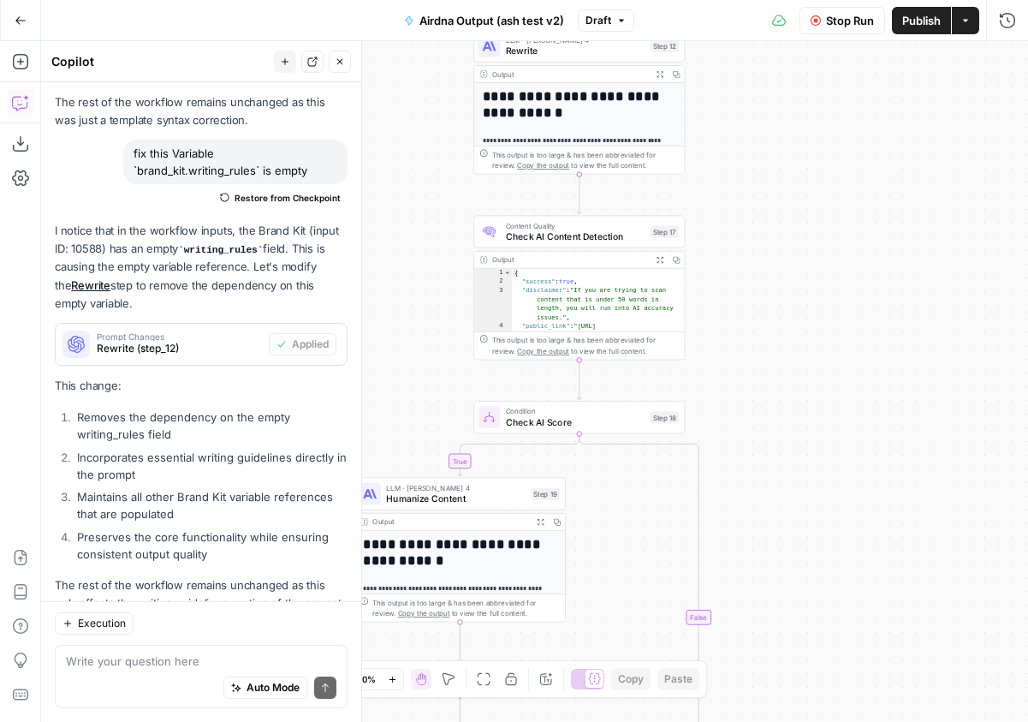
drag, startPoint x: 826, startPoint y: 467, endPoint x: 818, endPoint y: 261, distance: 206.4
click at [818, 261] on div "true false false true true false Workflow Set Inputs Inputs Google Search Googl…" at bounding box center [534, 381] width 987 height 680
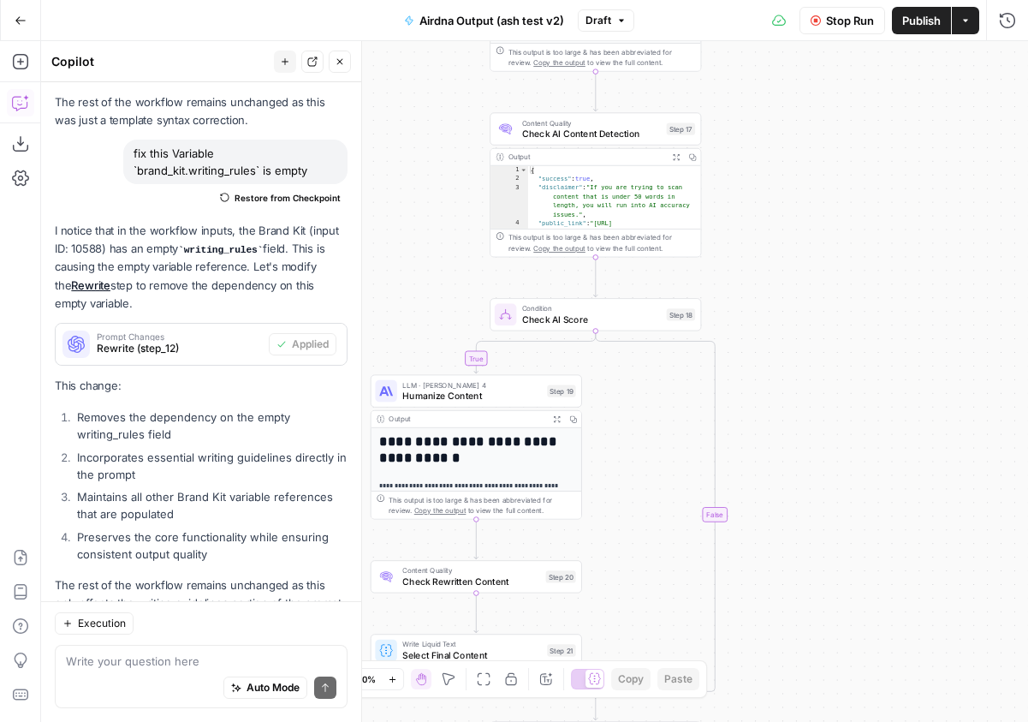
drag, startPoint x: 809, startPoint y: 377, endPoint x: 824, endPoint y: 199, distance: 178.7
click at [824, 199] on div "true false false true true false Workflow Set Inputs Inputs Google Search Googl…" at bounding box center [534, 381] width 987 height 680
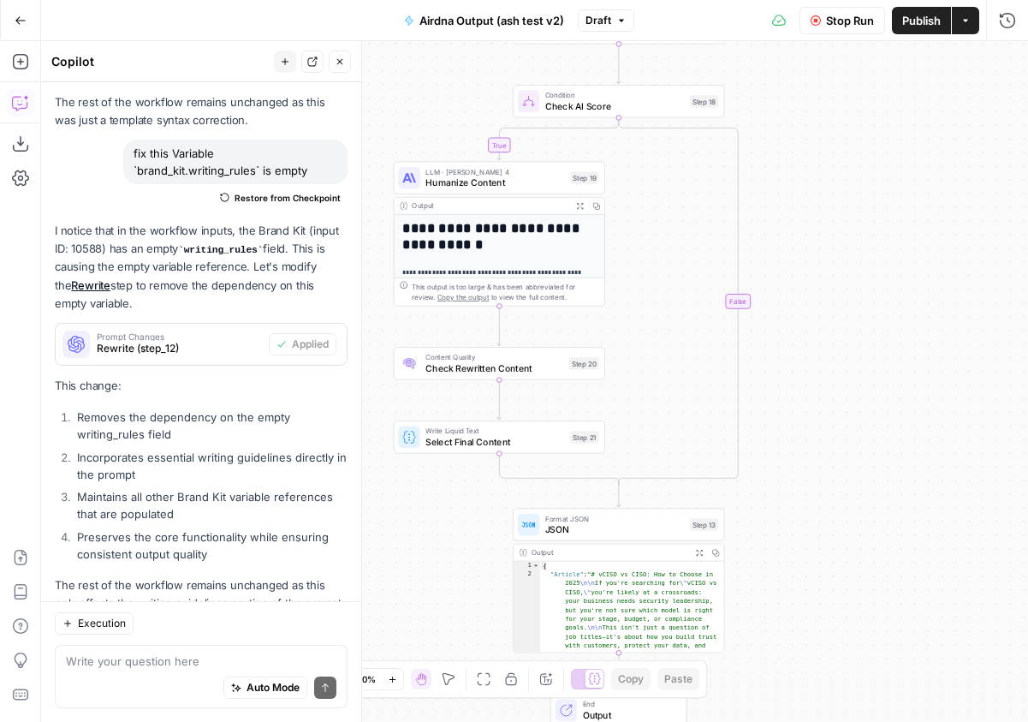
click at [860, 296] on div "true false false true true false Workflow Set Inputs Inputs Google Search Googl…" at bounding box center [534, 381] width 987 height 680
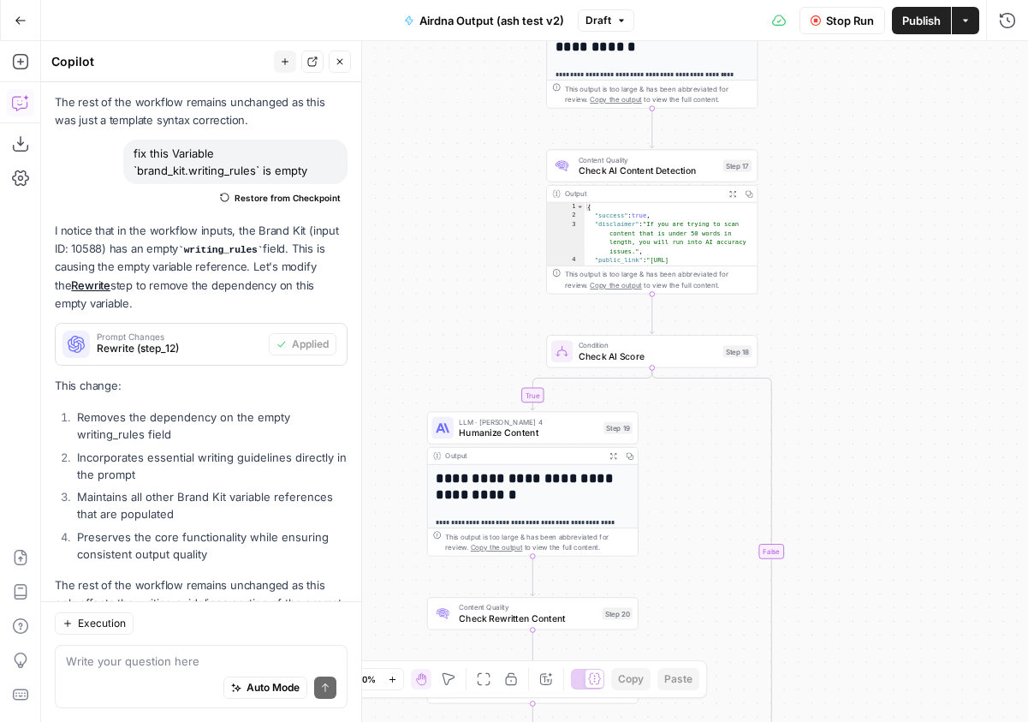
drag, startPoint x: 866, startPoint y: 438, endPoint x: 874, endPoint y: 517, distance: 79.1
click at [874, 517] on div "true false false true true false Workflow Set Inputs Inputs Google Search Googl…" at bounding box center [534, 381] width 987 height 680
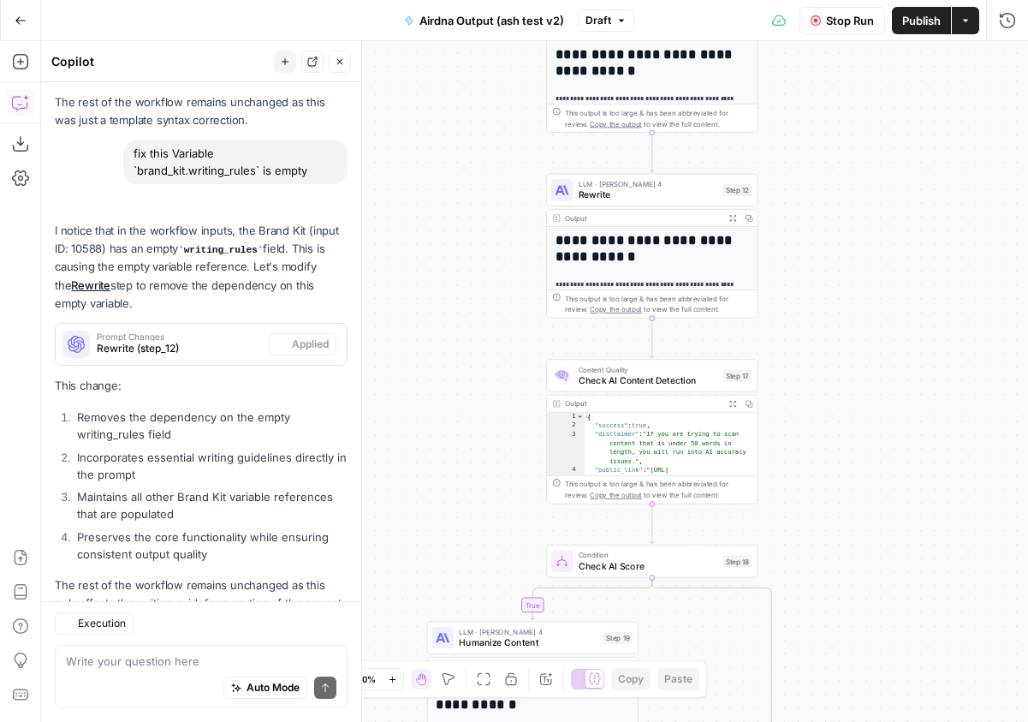
drag, startPoint x: 866, startPoint y: 334, endPoint x: 866, endPoint y: 543, distance: 208.8
click at [866, 543] on div "true false false true true false Workflow Set Inputs Inputs Google Search Googl…" at bounding box center [534, 381] width 987 height 680
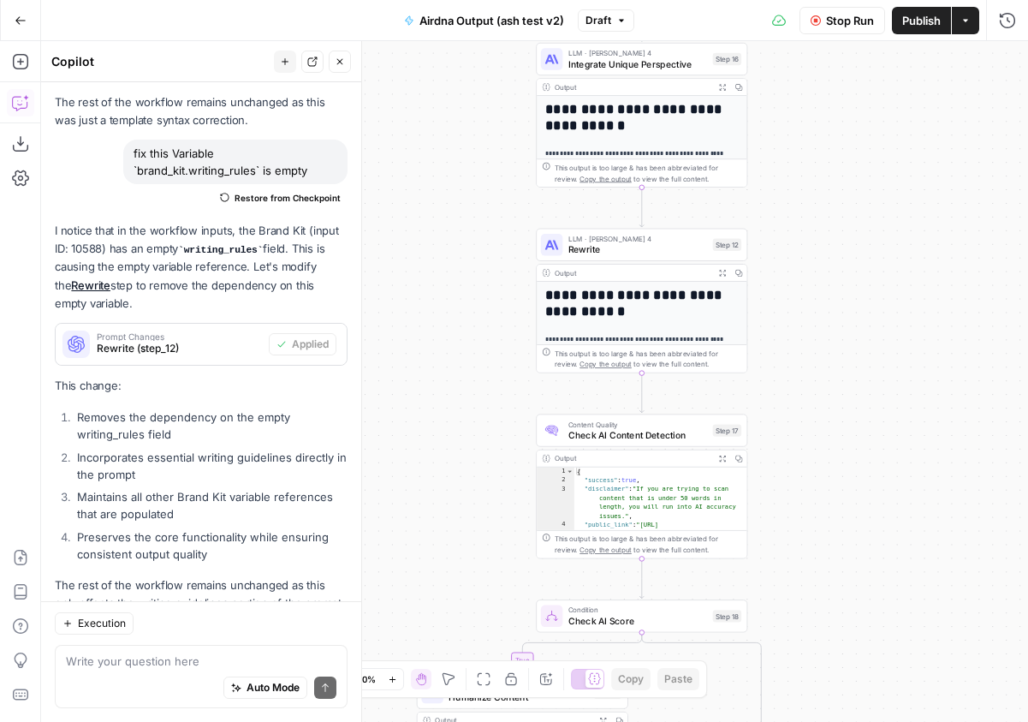
drag, startPoint x: 797, startPoint y: 322, endPoint x: 787, endPoint y: 377, distance: 55.7
click at [787, 377] on div "true false false true true false Workflow Set Inputs Inputs Google Search Googl…" at bounding box center [534, 381] width 987 height 680
click at [1009, 19] on icon "button" at bounding box center [1007, 20] width 17 height 17
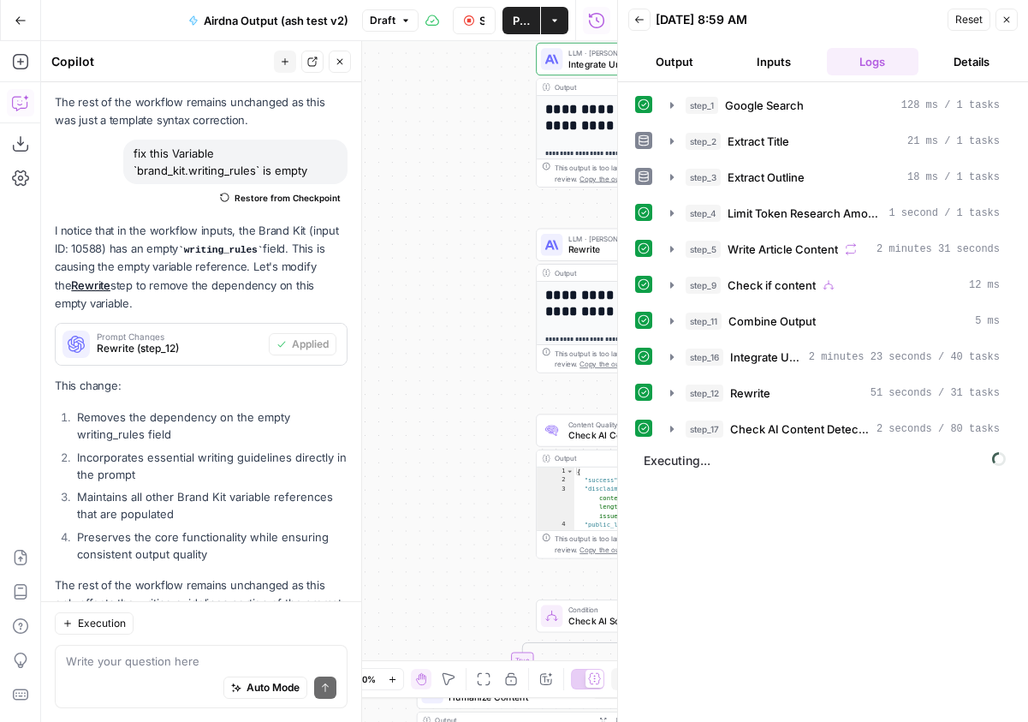
click at [1009, 21] on icon "button" at bounding box center [1006, 20] width 10 height 10
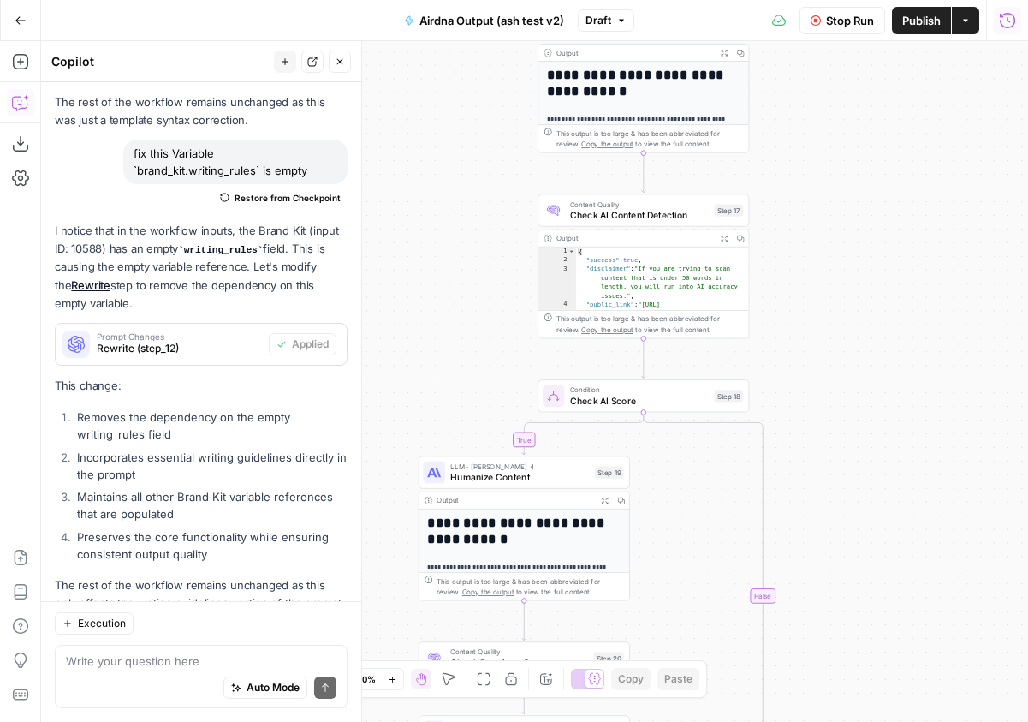
drag, startPoint x: 904, startPoint y: 494, endPoint x: 906, endPoint y: 273, distance: 220.8
click at [906, 273] on div "true false false true true false Workflow Set Inputs Inputs Google Search Googl…" at bounding box center [534, 381] width 987 height 680
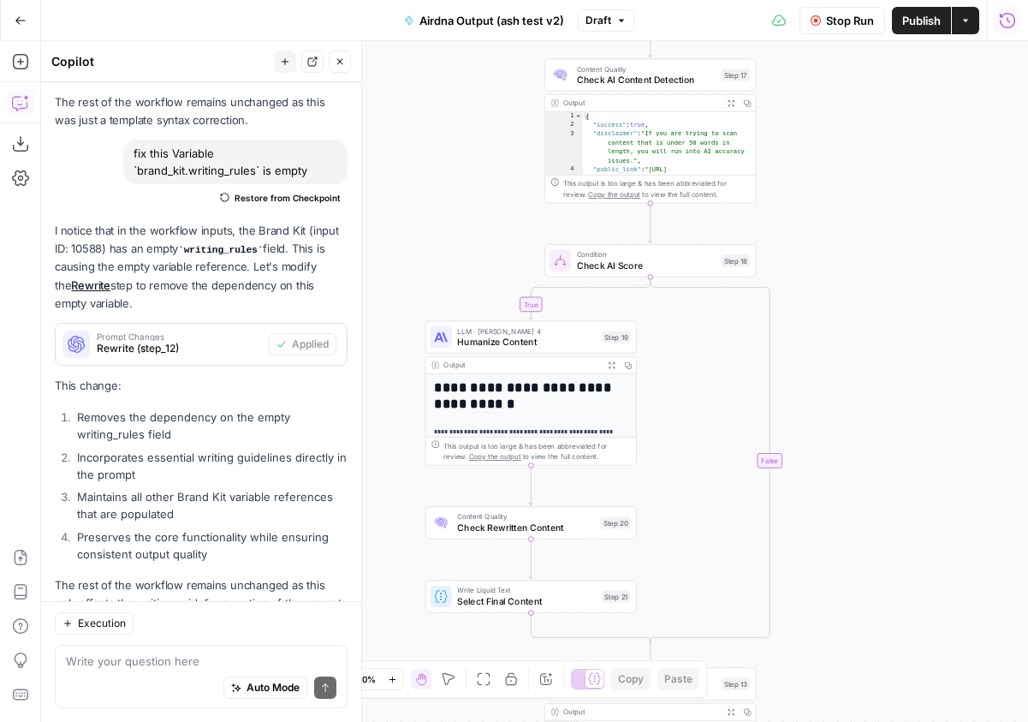
drag, startPoint x: 900, startPoint y: 426, endPoint x: 906, endPoint y: 292, distance: 134.6
click at [906, 292] on div "true false false true true false Workflow Set Inputs Inputs Google Search Googl…" at bounding box center [534, 381] width 987 height 680
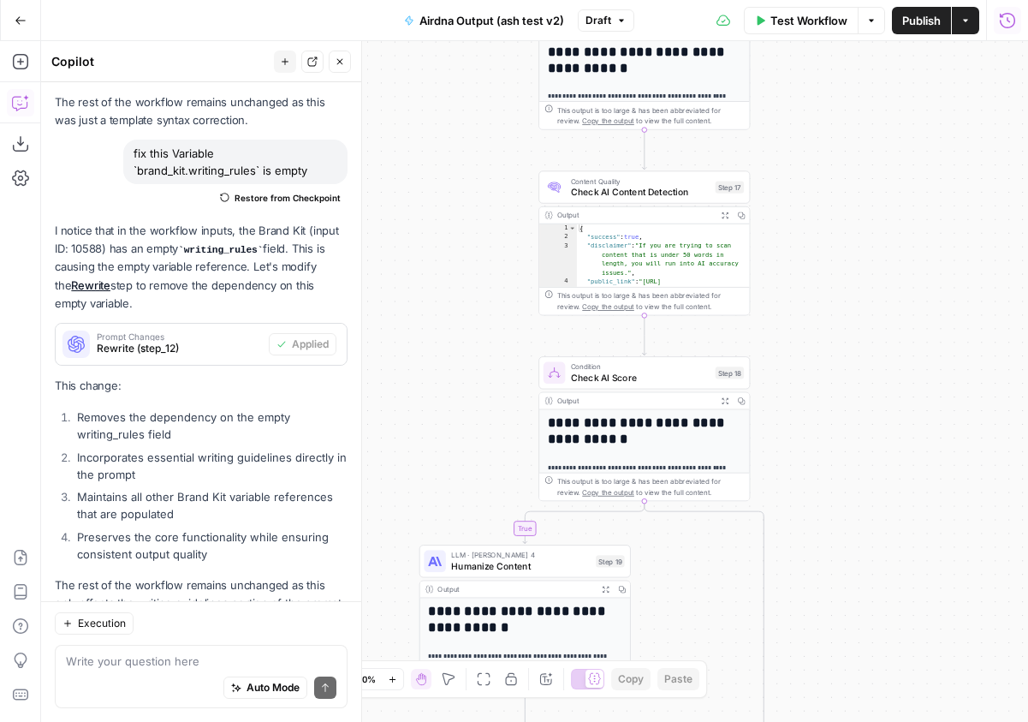
drag, startPoint x: 463, startPoint y: 258, endPoint x: 457, endPoint y: 372, distance: 114.9
click at [457, 372] on div "true false false true true false Workflow Set Inputs Inputs Google Search Googl…" at bounding box center [534, 381] width 987 height 680
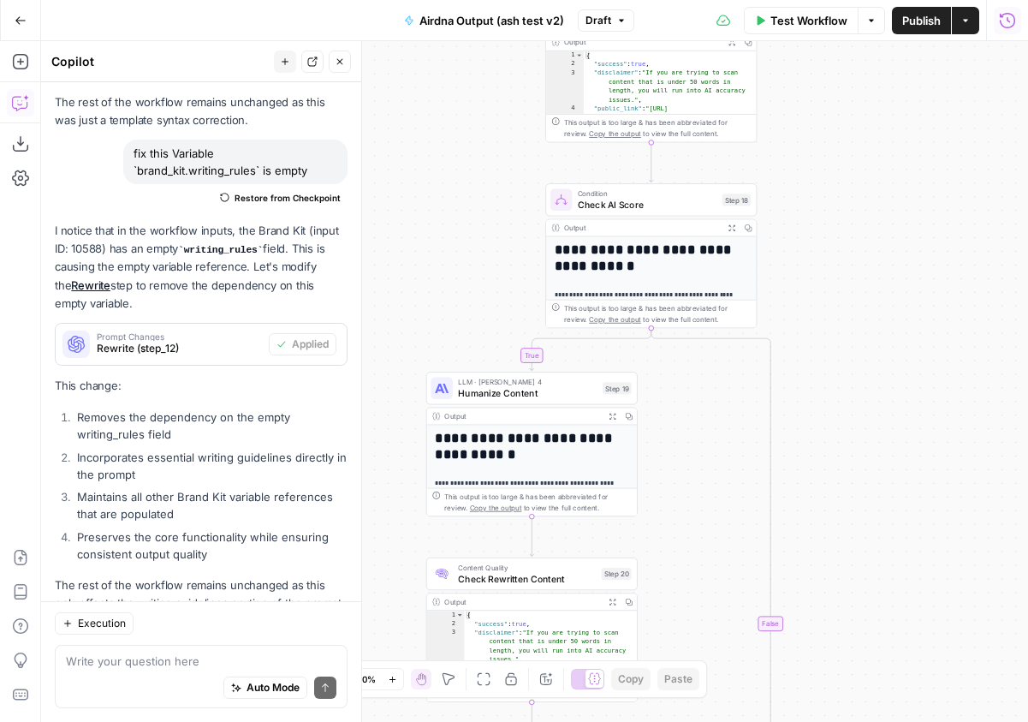
drag, startPoint x: 459, startPoint y: 378, endPoint x: 464, endPoint y: 211, distance: 167.0
click at [464, 211] on div "true false false true true false Workflow Set Inputs Inputs Google Search Googl…" at bounding box center [534, 381] width 987 height 680
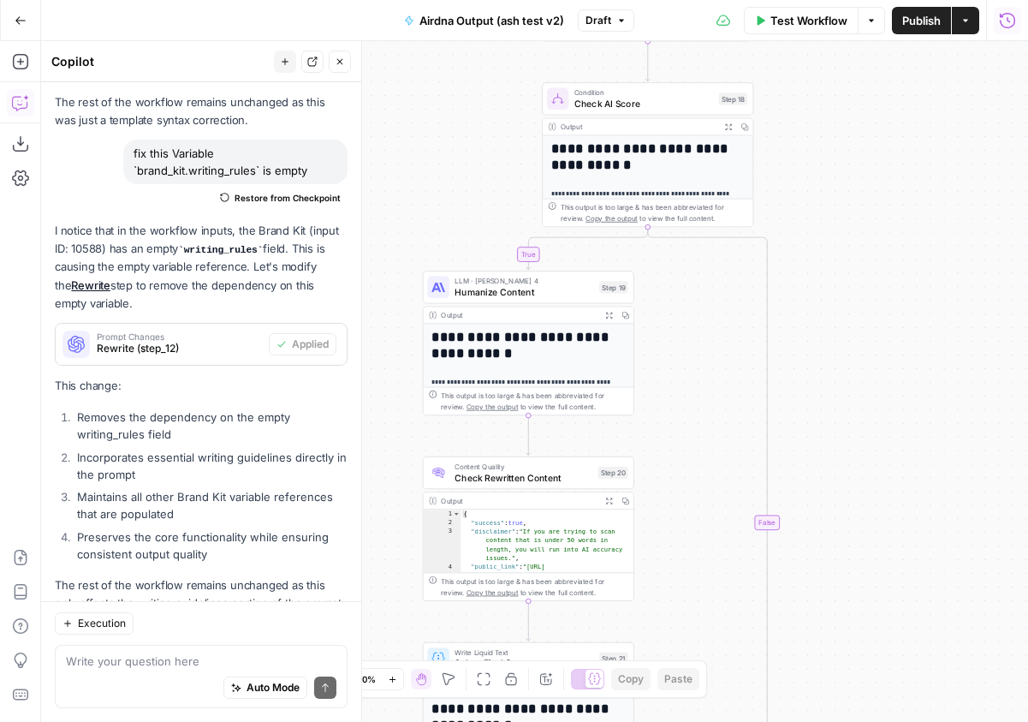
drag, startPoint x: 452, startPoint y: 261, endPoint x: 449, endPoint y: 160, distance: 101.1
click at [449, 160] on div "true false false true true false Workflow Set Inputs Inputs Google Search Googl…" at bounding box center [534, 381] width 987 height 680
click at [1013, 21] on icon "button" at bounding box center [1007, 20] width 17 height 17
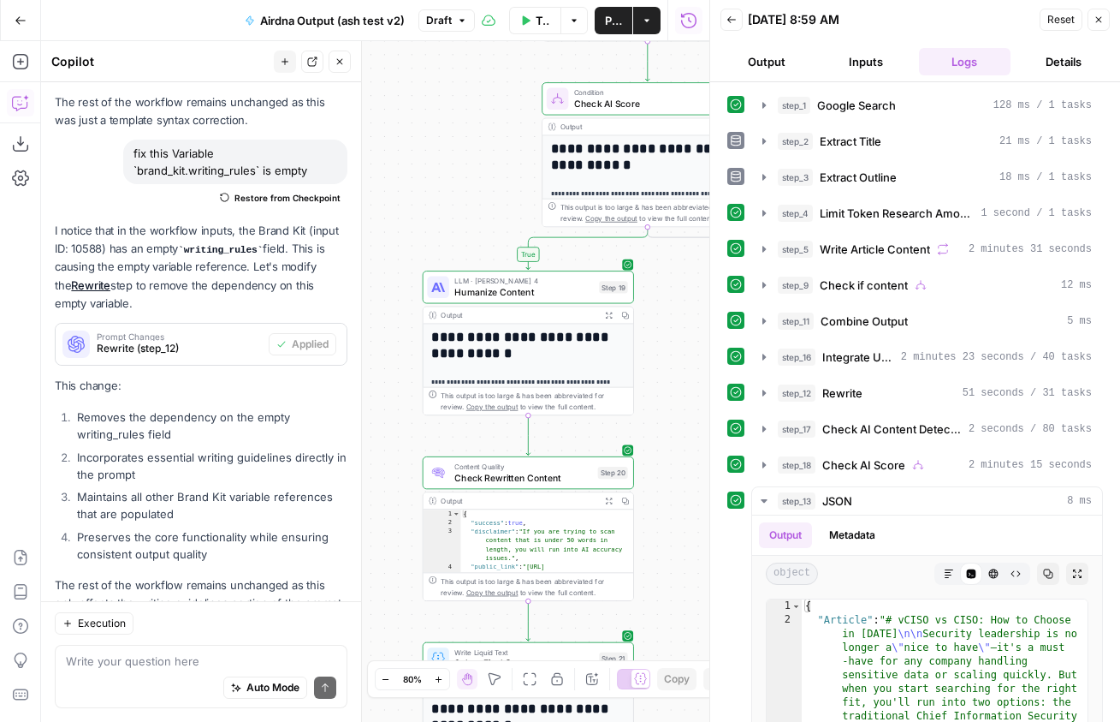
scroll to position [254, 0]
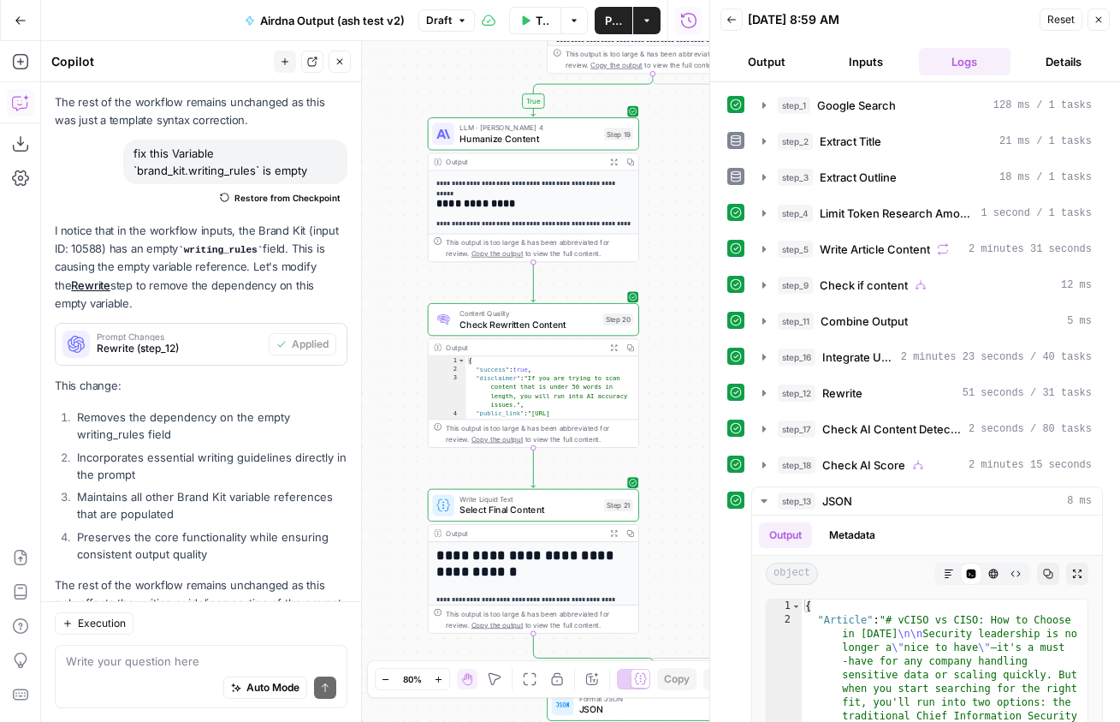
drag, startPoint x: 658, startPoint y: 406, endPoint x: 662, endPoint y: 243, distance: 162.7
click at [662, 243] on div "true false false true true false Workflow Set Inputs Inputs Google Search Googl…" at bounding box center [375, 381] width 668 height 680
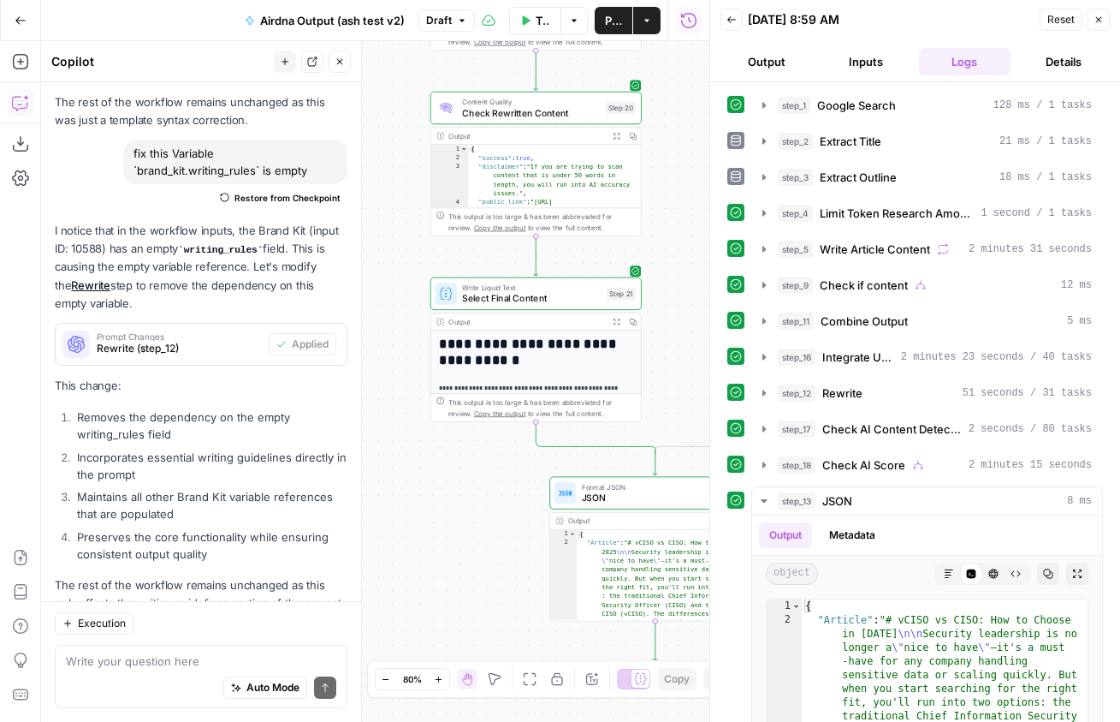
drag, startPoint x: 673, startPoint y: 299, endPoint x: 669, endPoint y: 241, distance: 58.3
click at [669, 241] on div "true false false true true false Workflow Set Inputs Inputs Google Search Googl…" at bounding box center [375, 381] width 668 height 680
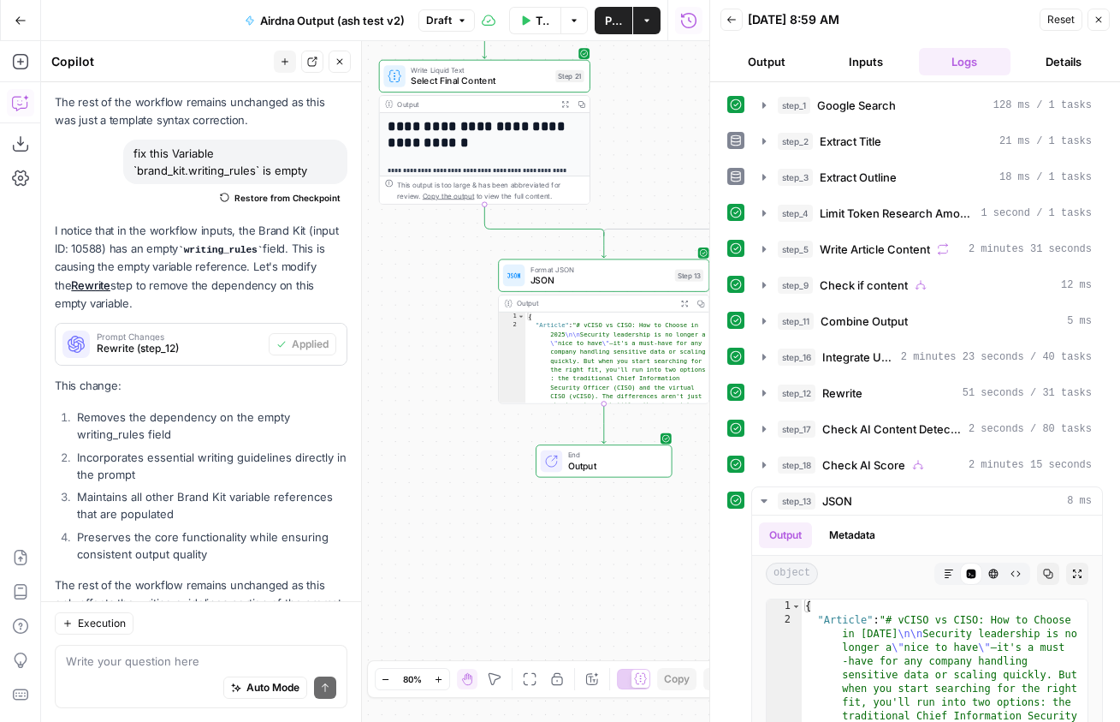
drag, startPoint x: 671, startPoint y: 368, endPoint x: 601, endPoint y: 240, distance: 146.3
click at [620, 189] on div "true false false true true false Workflow Set Inputs Inputs Google Search Googl…" at bounding box center [375, 381] width 668 height 680
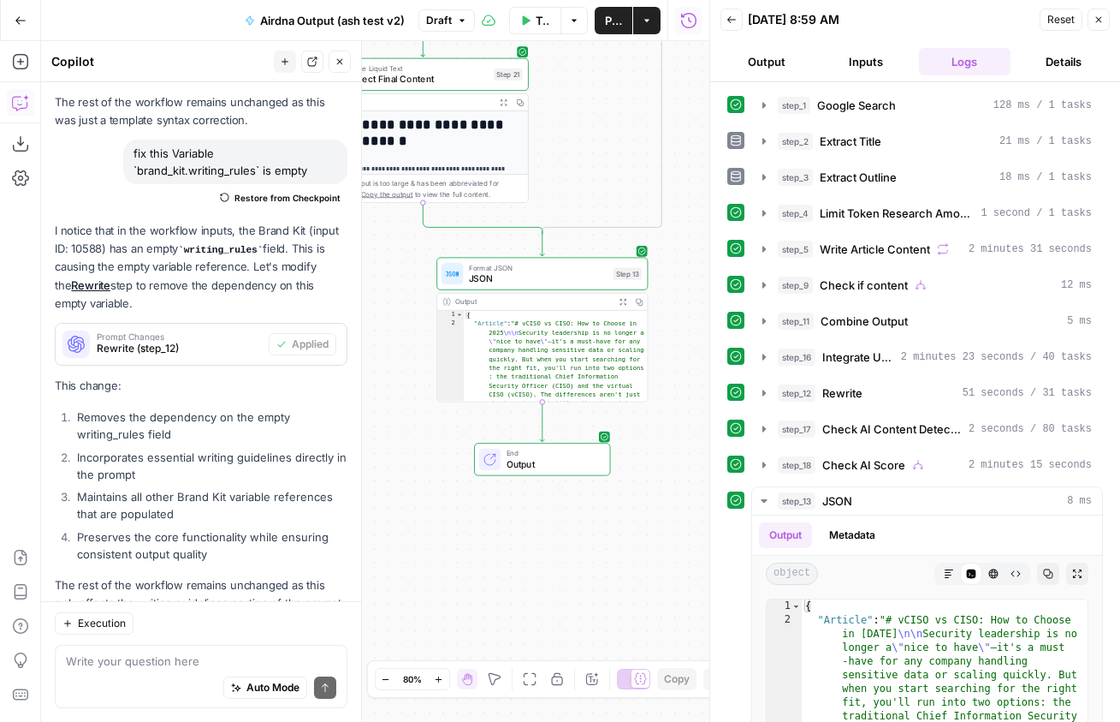
drag, startPoint x: 496, startPoint y: 443, endPoint x: 466, endPoint y: 443, distance: 29.1
click at [436, 441] on div "true false false true true false Workflow Set Inputs Inputs Google Search Googl…" at bounding box center [375, 381] width 668 height 680
click at [744, 63] on button "Output" at bounding box center [767, 61] width 92 height 27
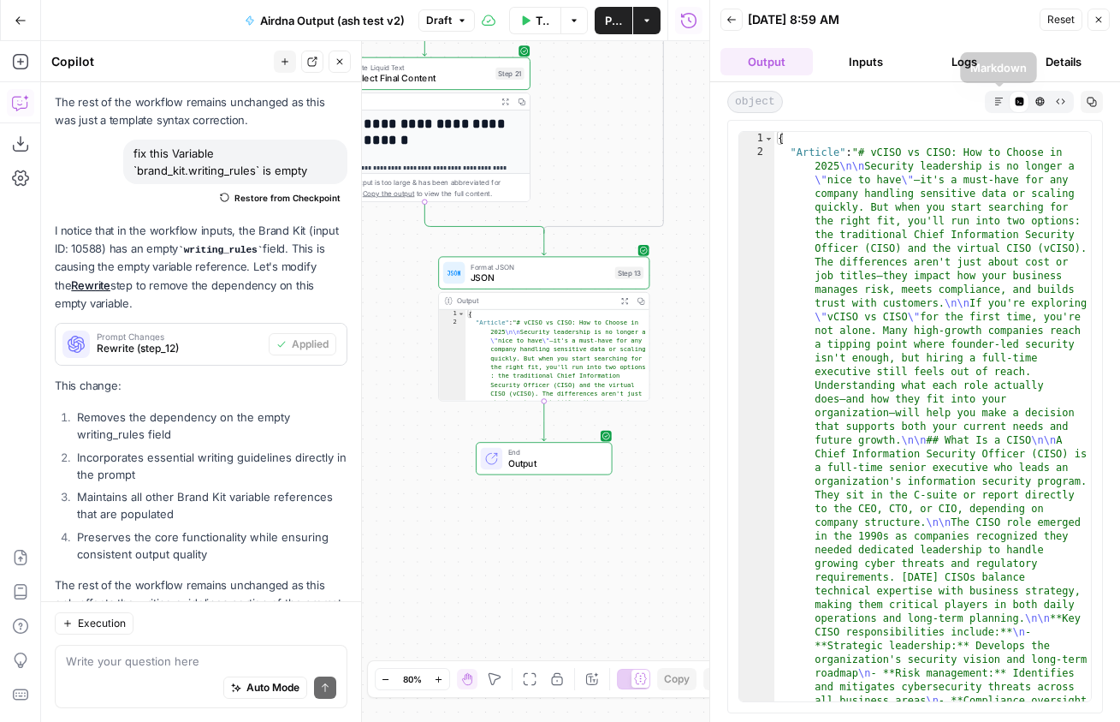
click at [1001, 97] on icon "button" at bounding box center [999, 101] width 8 height 8
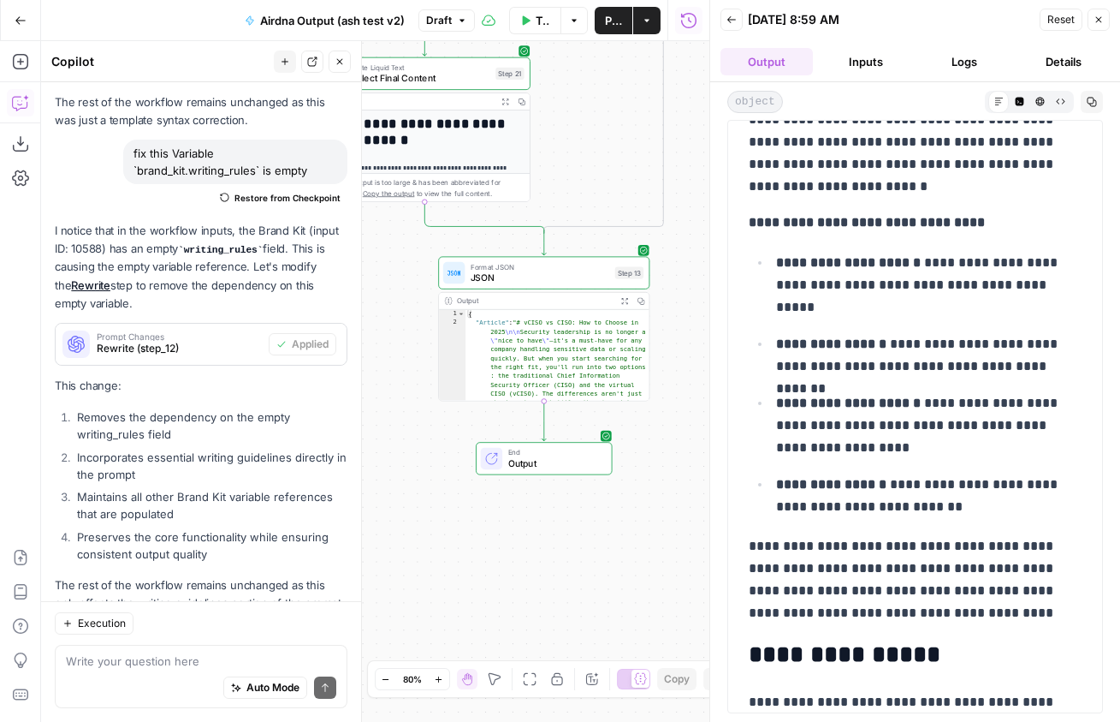
scroll to position [0, 0]
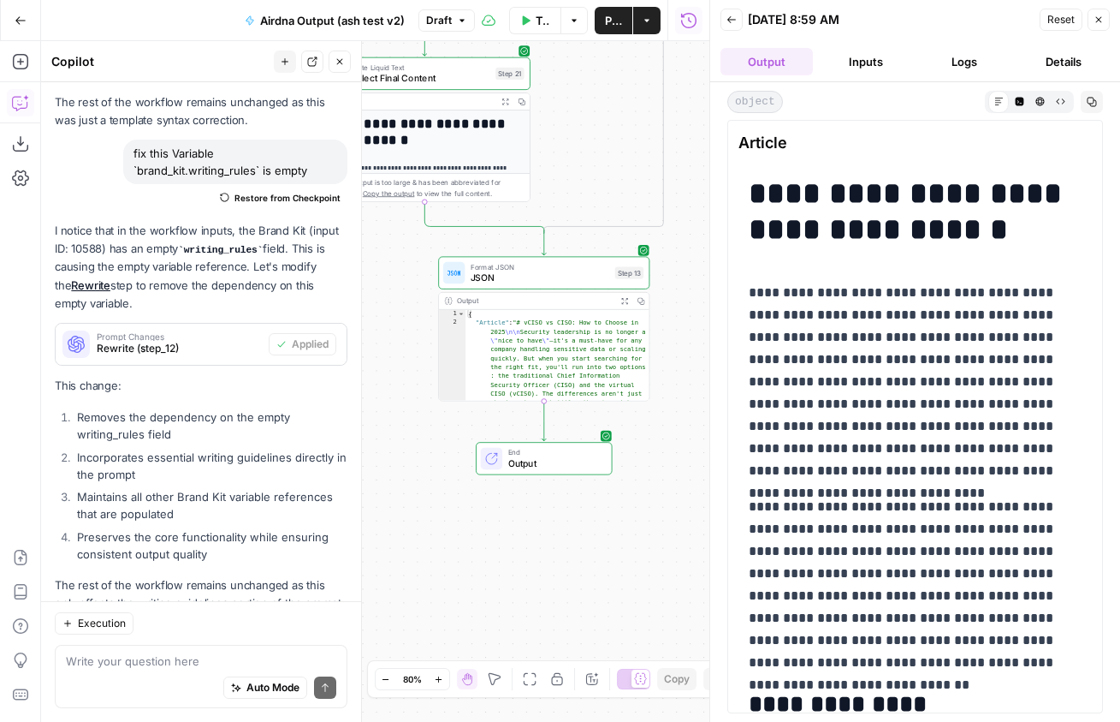
click at [1094, 108] on button "Copy" at bounding box center [1092, 102] width 22 height 22
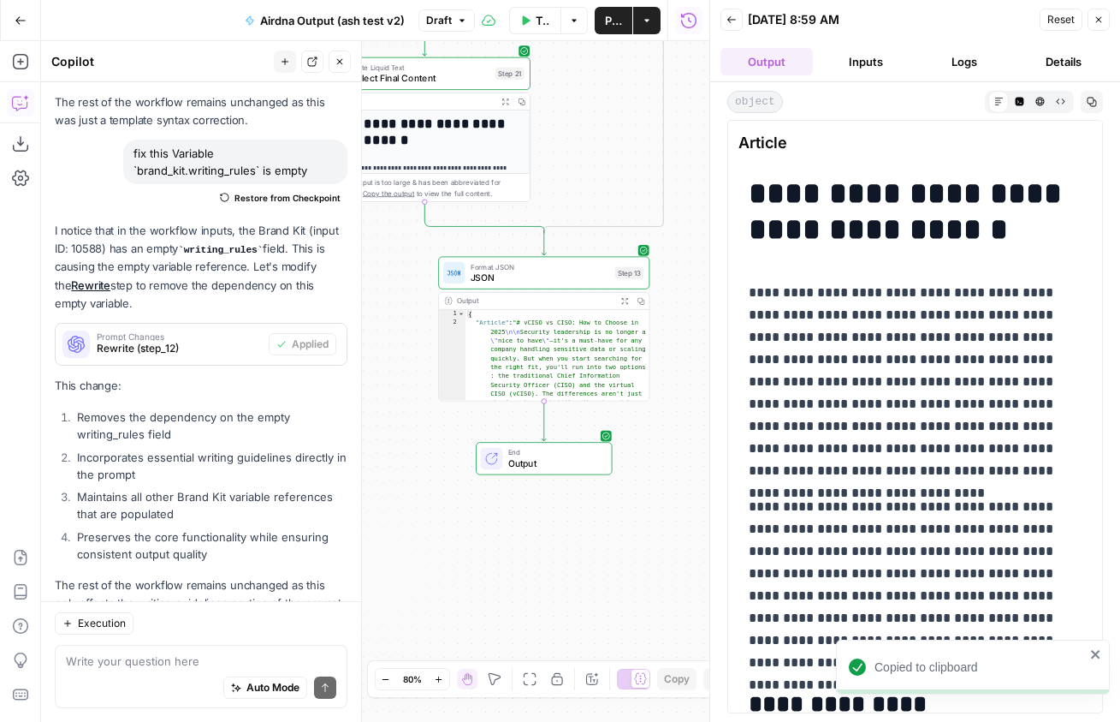
click at [1105, 21] on button "Close" at bounding box center [1099, 20] width 22 height 22
